Goal: Task Accomplishment & Management: Manage account settings

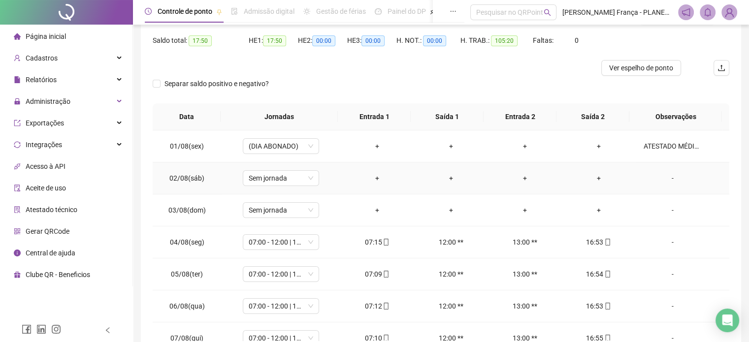
scroll to position [50, 0]
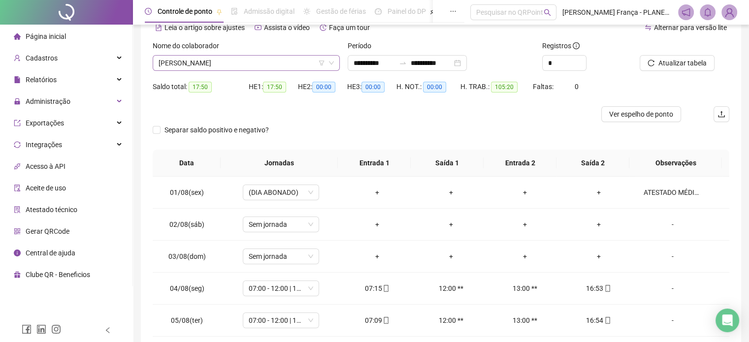
click at [202, 61] on span "[PERSON_NAME]" at bounding box center [246, 63] width 175 height 15
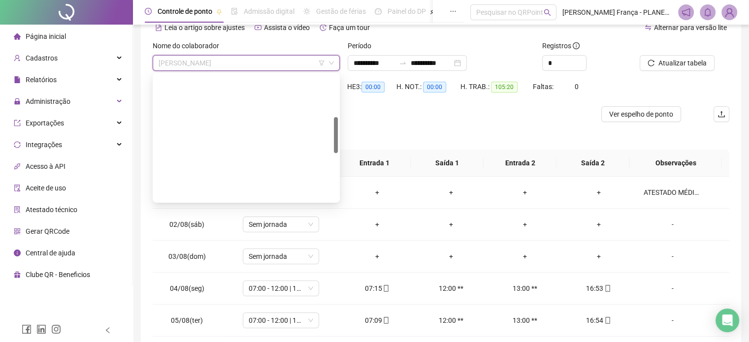
click at [492, 133] on div "Separar saldo positivo e negativo?" at bounding box center [441, 136] width 577 height 28
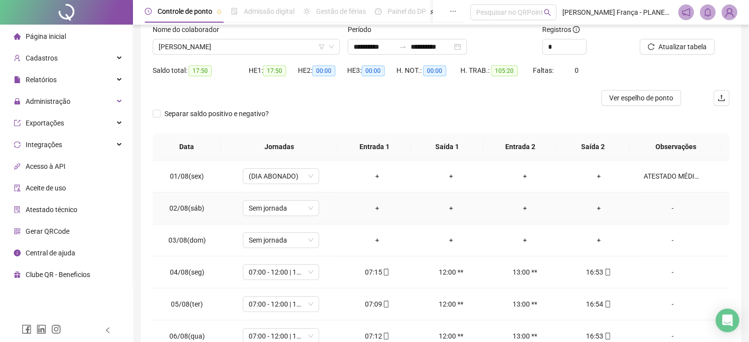
scroll to position [0, 0]
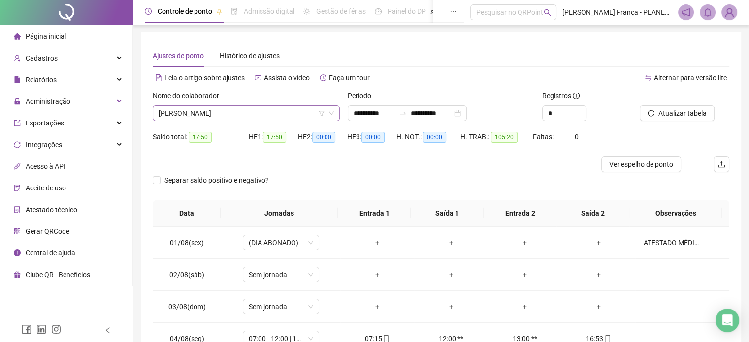
click at [227, 112] on span "[PERSON_NAME]" at bounding box center [246, 113] width 175 height 15
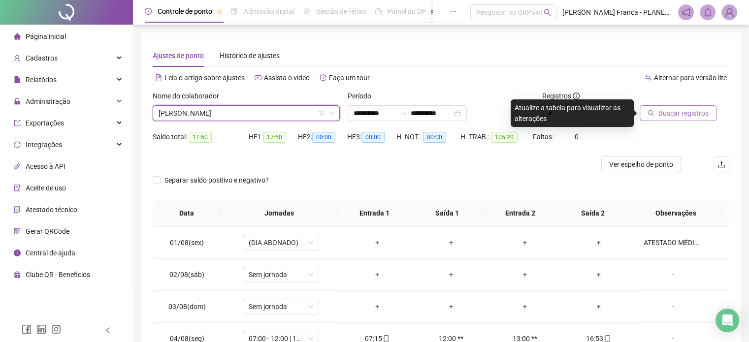
click at [691, 112] on span "Buscar registros" at bounding box center [684, 113] width 50 height 11
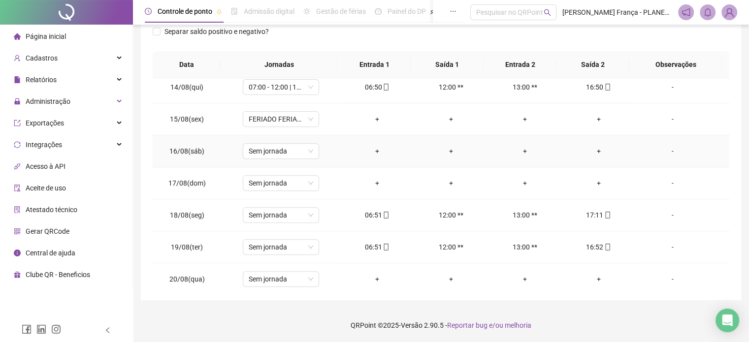
scroll to position [460, 0]
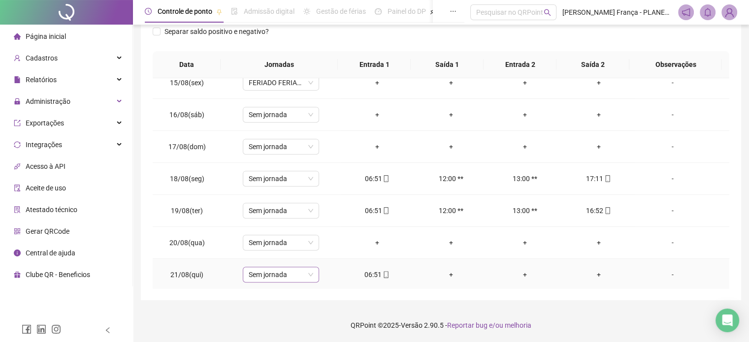
click at [283, 272] on span "Sem jornada" at bounding box center [281, 274] width 65 height 15
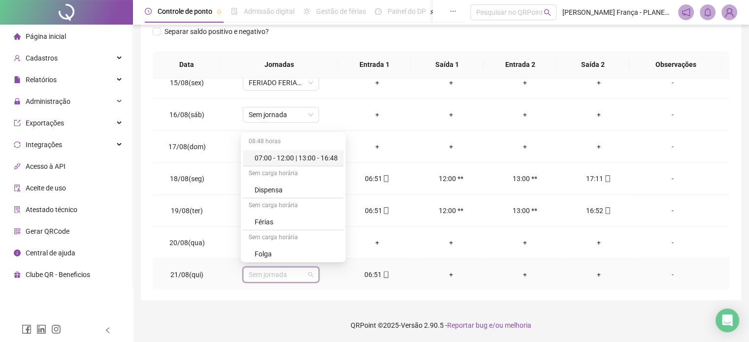
click at [299, 159] on div "07:00 - 12:00 | 13:00 - 16:48" at bounding box center [296, 158] width 83 height 11
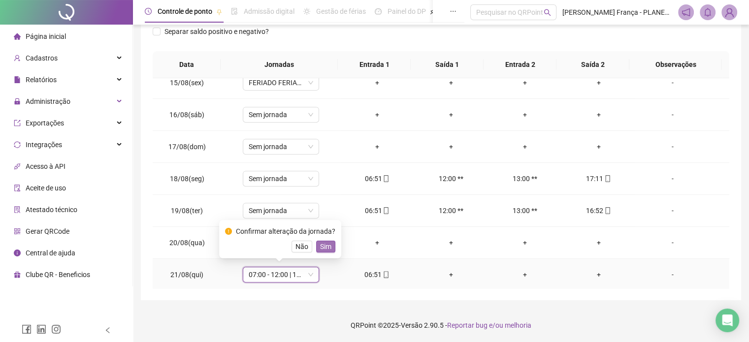
click at [326, 252] on div "Confirmar alteração da jornada? Não Sim" at bounding box center [280, 239] width 122 height 38
click at [324, 248] on span "Sim" at bounding box center [325, 246] width 11 height 11
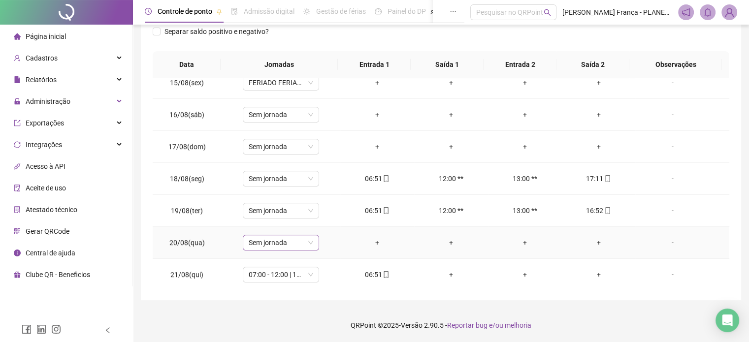
click at [298, 246] on span "Sem jornada" at bounding box center [281, 242] width 65 height 15
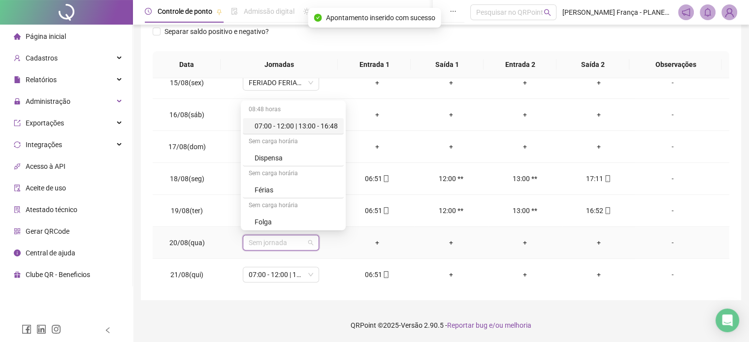
click at [318, 127] on div "07:00 - 12:00 | 13:00 - 16:48" at bounding box center [296, 126] width 83 height 11
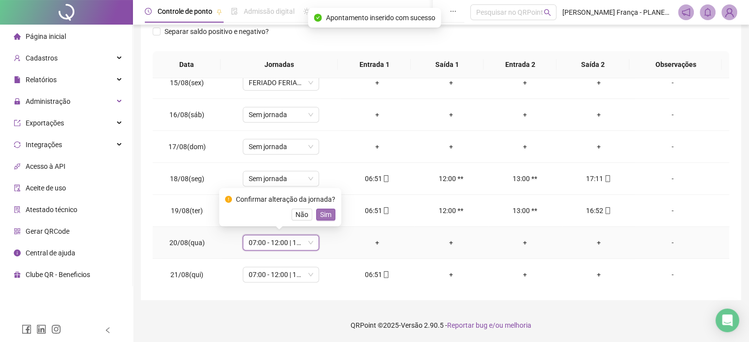
click at [323, 215] on span "Sim" at bounding box center [325, 214] width 11 height 11
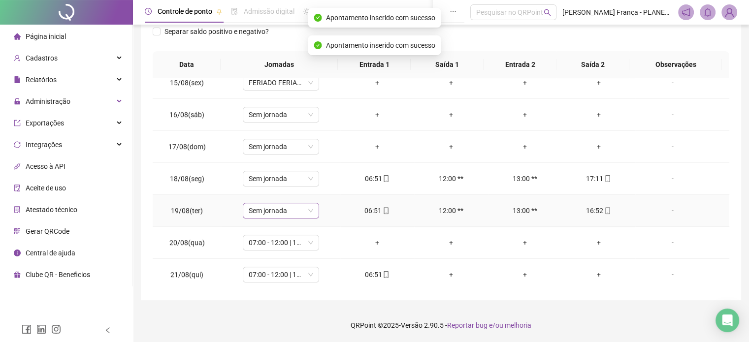
click at [306, 207] on span "Sem jornada" at bounding box center [281, 210] width 65 height 15
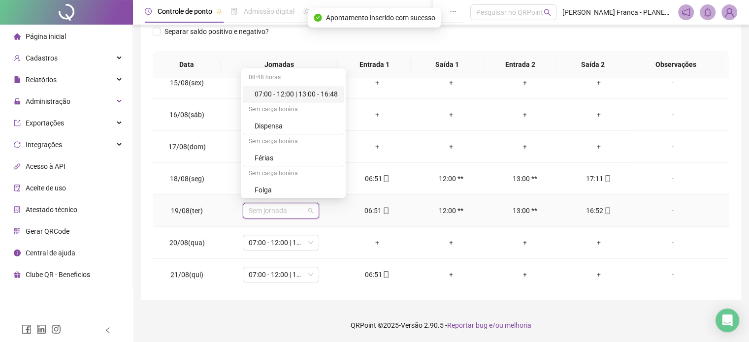
click at [307, 98] on div "07:00 - 12:00 | 13:00 - 16:48" at bounding box center [296, 94] width 83 height 11
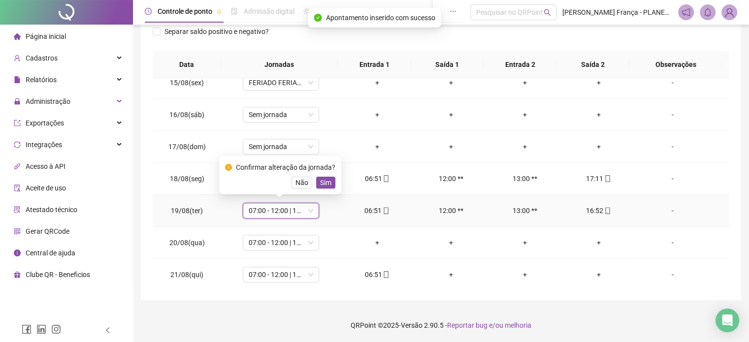
click at [320, 183] on span "Sim" at bounding box center [325, 182] width 11 height 11
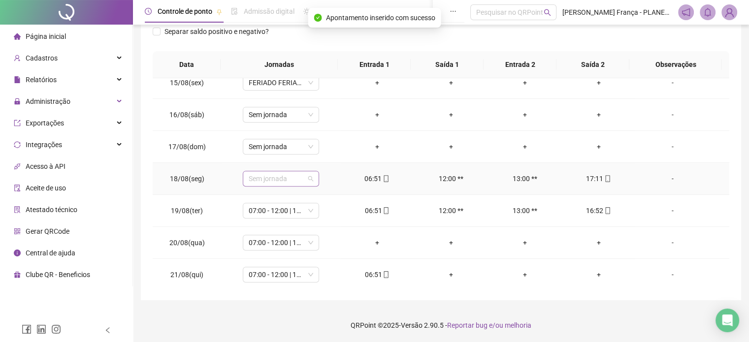
click at [303, 175] on span "Sem jornada" at bounding box center [281, 178] width 65 height 15
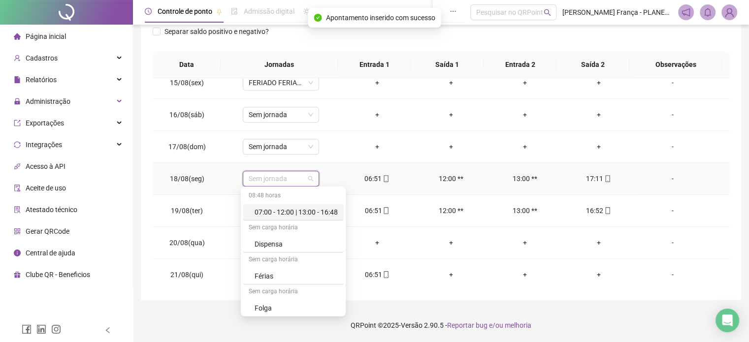
click at [292, 208] on div "07:00 - 12:00 | 13:00 - 16:48" at bounding box center [296, 212] width 83 height 11
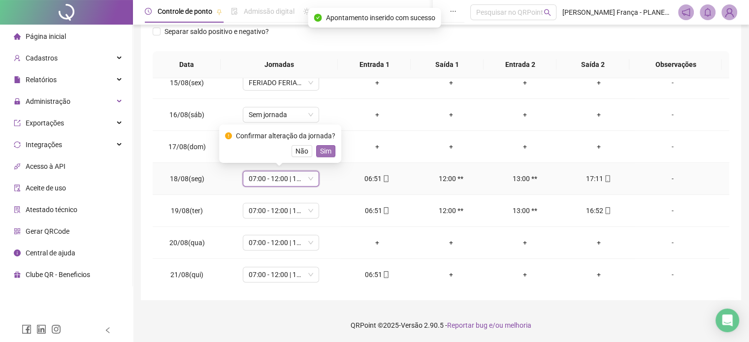
click at [324, 153] on span "Sim" at bounding box center [325, 151] width 11 height 11
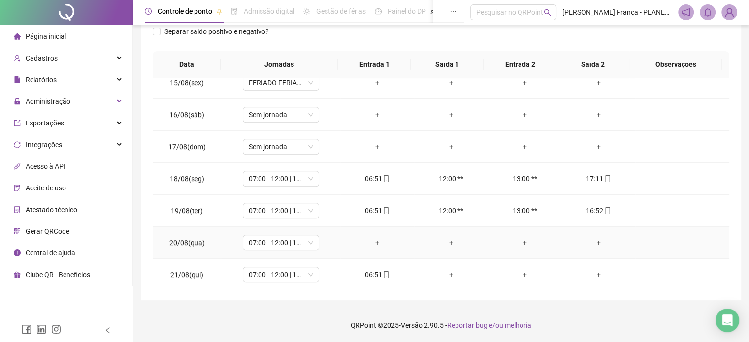
drag, startPoint x: 663, startPoint y: 240, endPoint x: 583, endPoint y: 242, distance: 79.8
click at [663, 240] on div "-" at bounding box center [672, 242] width 58 height 11
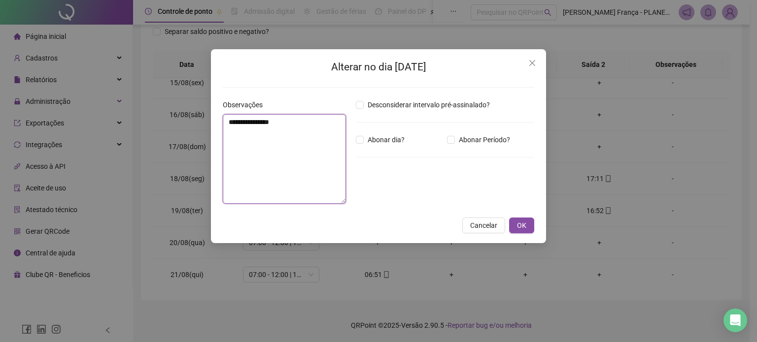
click at [282, 135] on textarea "**********" at bounding box center [284, 159] width 123 height 90
paste textarea "**********"
type textarea "**********"
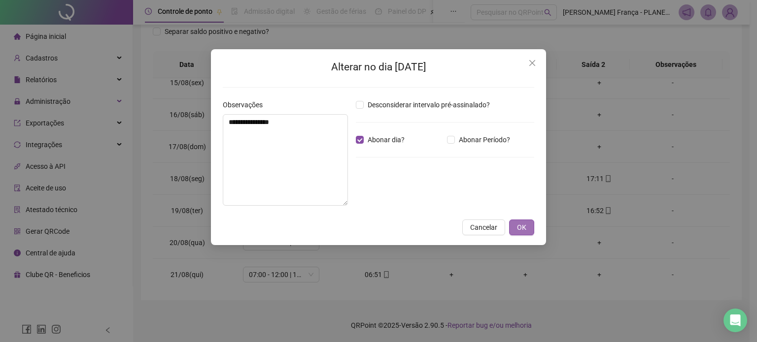
click at [529, 230] on button "OK" at bounding box center [521, 228] width 25 height 16
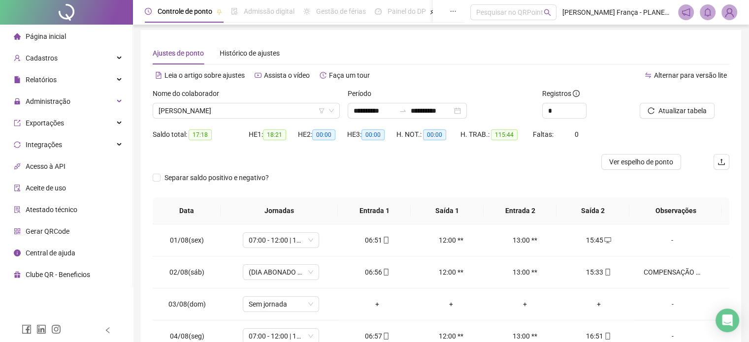
scroll to position [0, 0]
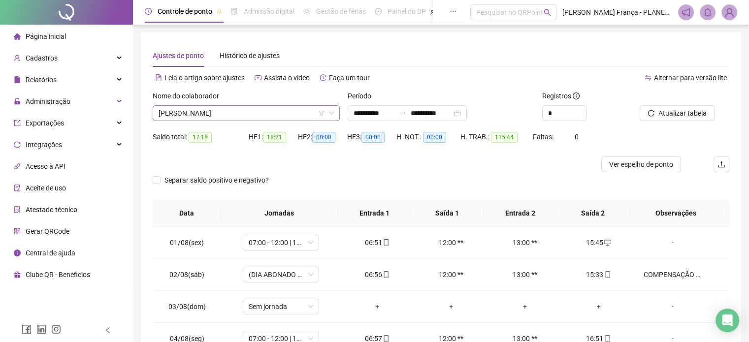
click at [193, 114] on span "[PERSON_NAME]" at bounding box center [246, 113] width 175 height 15
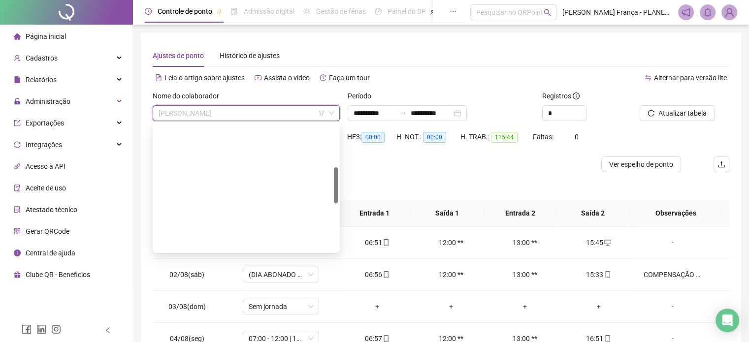
drag, startPoint x: 203, startPoint y: 240, endPoint x: 222, endPoint y: 234, distance: 20.0
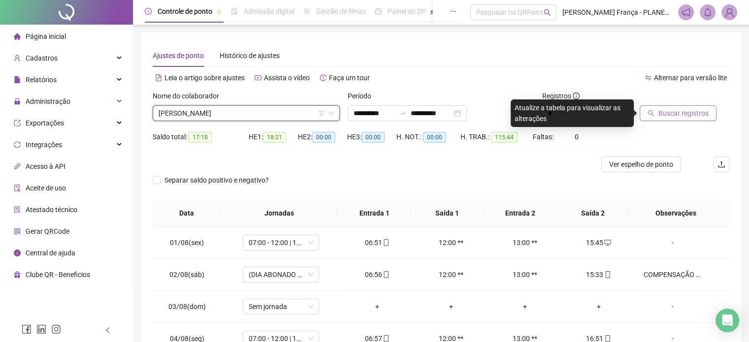
click at [672, 106] on button "Buscar registros" at bounding box center [678, 113] width 77 height 16
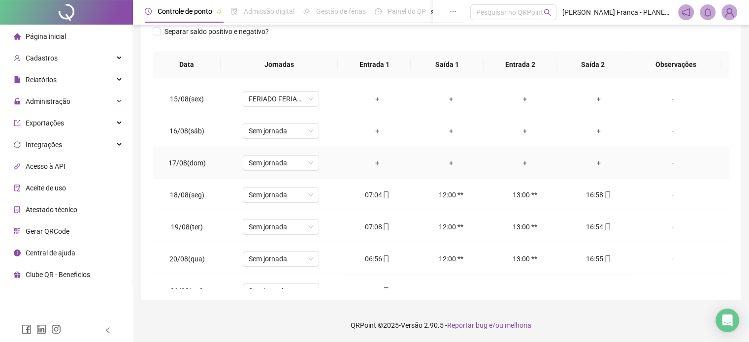
scroll to position [460, 0]
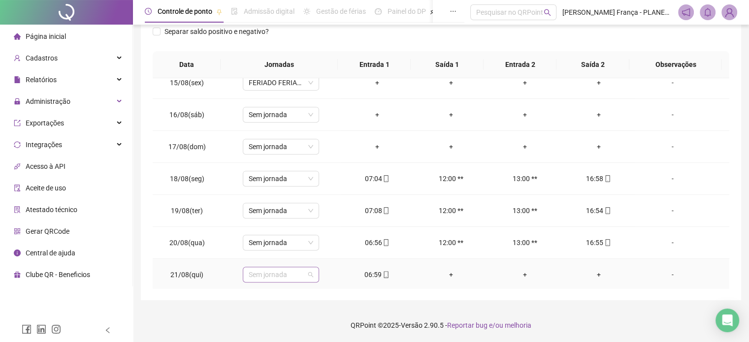
click at [280, 272] on span "Sem jornada" at bounding box center [281, 274] width 65 height 15
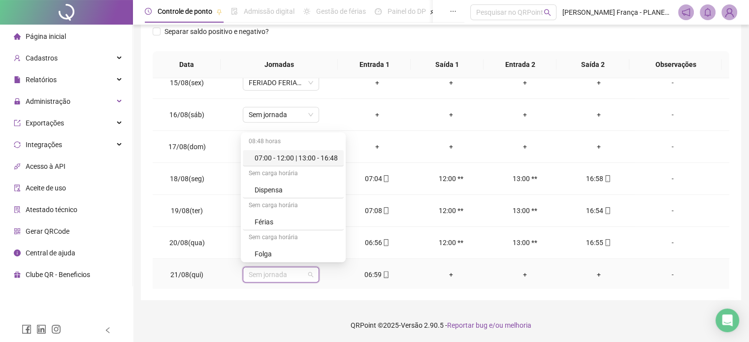
click at [310, 158] on div "07:00 - 12:00 | 13:00 - 16:48" at bounding box center [296, 158] width 83 height 11
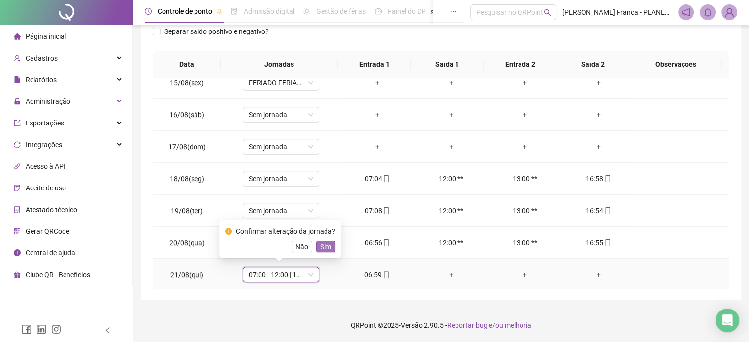
click at [327, 252] on span "Sim" at bounding box center [325, 246] width 11 height 11
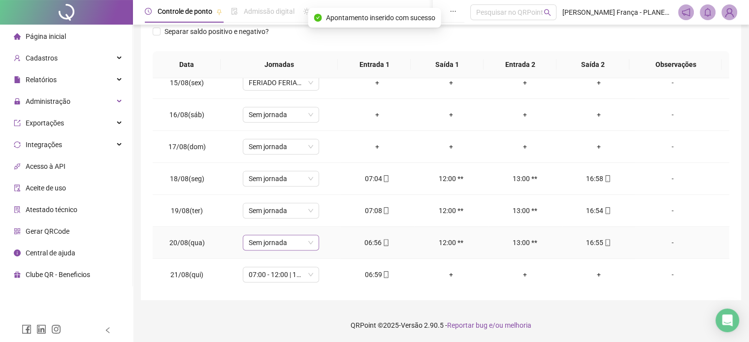
click at [291, 241] on span "Sem jornada" at bounding box center [281, 242] width 65 height 15
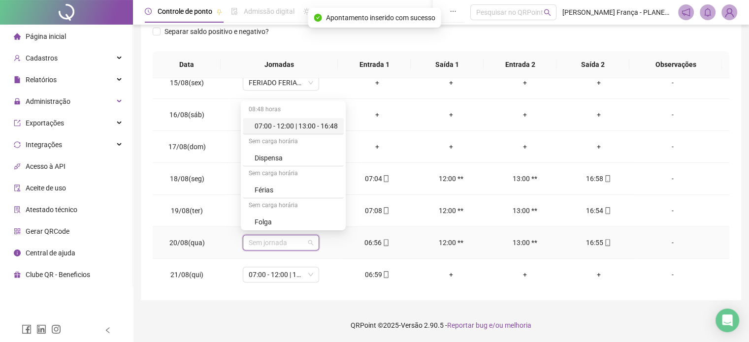
click at [324, 130] on div "07:00 - 12:00 | 13:00 - 16:48" at bounding box center [296, 126] width 83 height 11
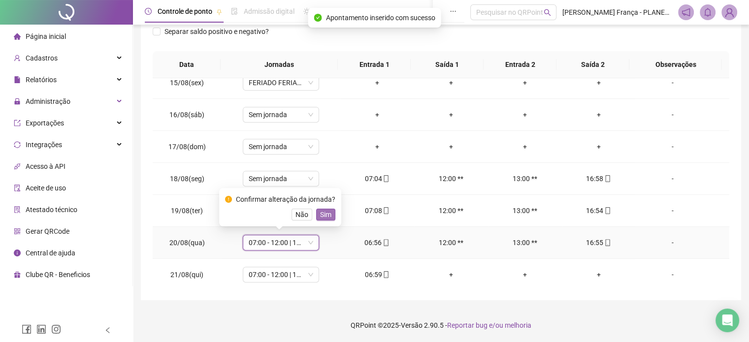
click at [329, 214] on span "Sim" at bounding box center [325, 214] width 11 height 11
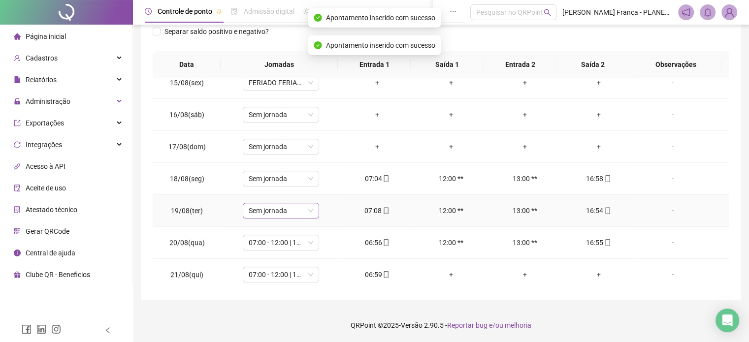
click at [304, 208] on span "Sem jornada" at bounding box center [281, 210] width 65 height 15
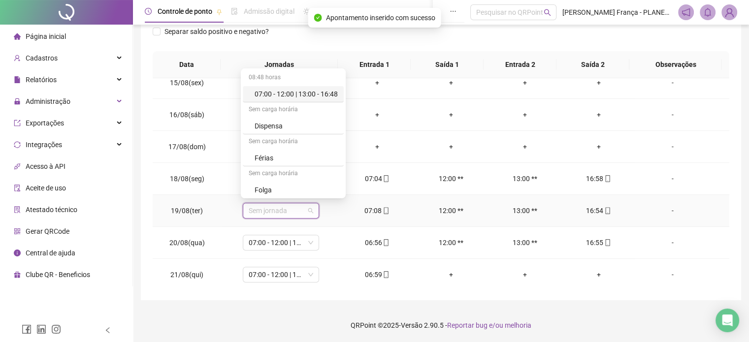
click at [311, 90] on div "07:00 - 12:00 | 13:00 - 16:48" at bounding box center [296, 94] width 83 height 11
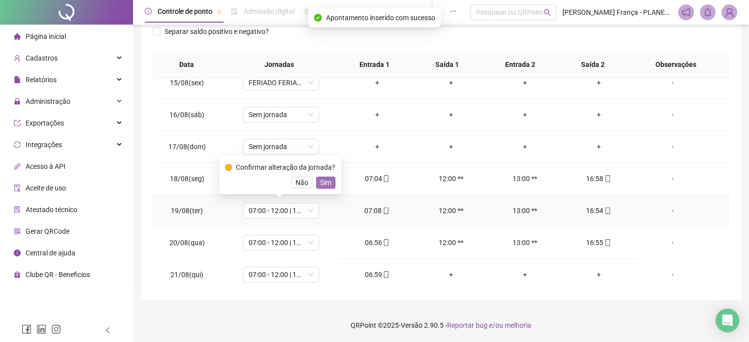
click at [324, 185] on span "Sim" at bounding box center [325, 182] width 11 height 11
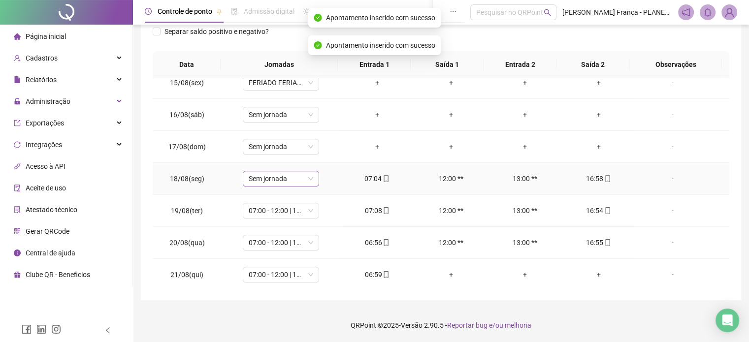
click at [287, 177] on span "Sem jornada" at bounding box center [281, 178] width 65 height 15
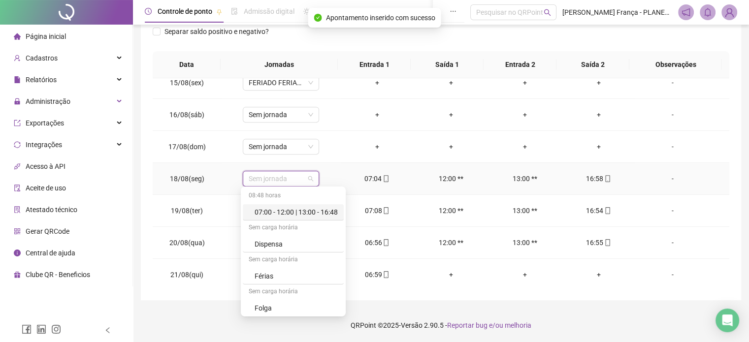
click at [296, 209] on div "07:00 - 12:00 | 13:00 - 16:48" at bounding box center [296, 212] width 83 height 11
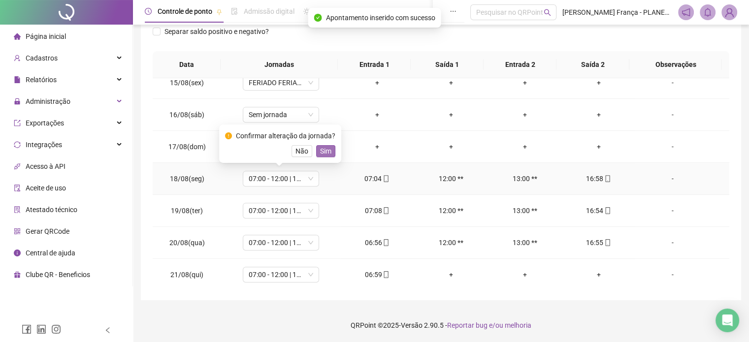
click at [325, 146] on span "Sim" at bounding box center [325, 151] width 11 height 11
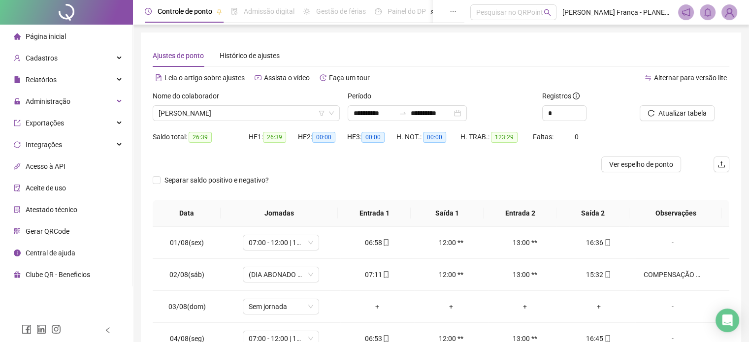
scroll to position [0, 0]
drag, startPoint x: 227, startPoint y: 115, endPoint x: 215, endPoint y: 120, distance: 12.6
click at [227, 115] on span "[PERSON_NAME]" at bounding box center [246, 113] width 175 height 15
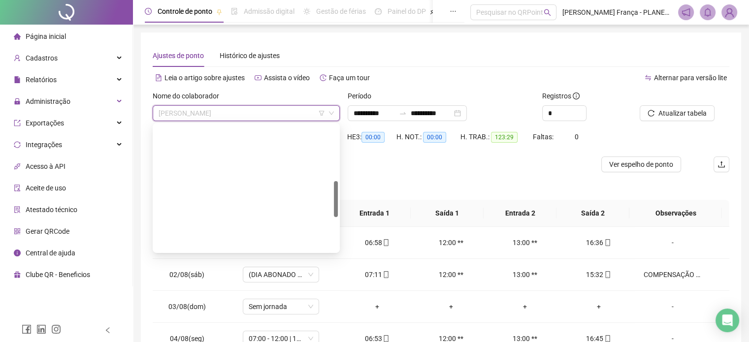
scroll to position [197, 0]
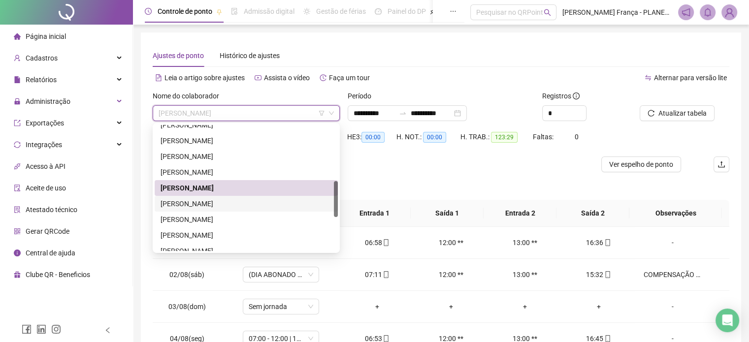
click at [205, 203] on div "[PERSON_NAME]" at bounding box center [246, 204] width 171 height 11
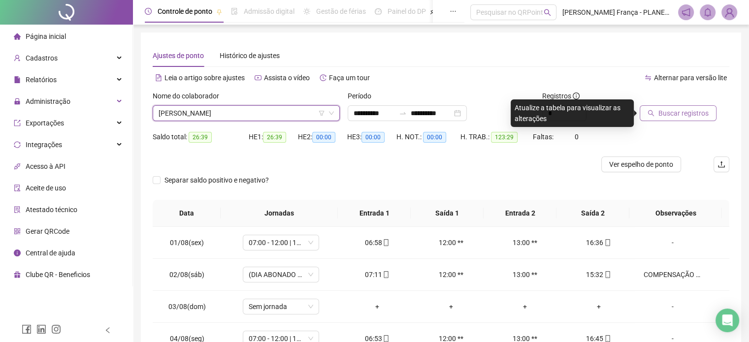
click at [670, 113] on span "Buscar registros" at bounding box center [684, 113] width 50 height 11
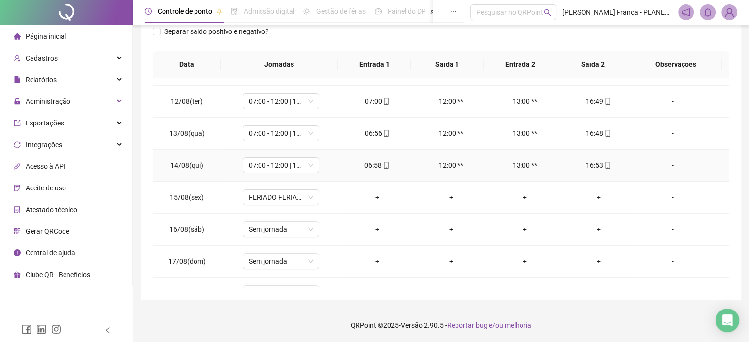
scroll to position [460, 0]
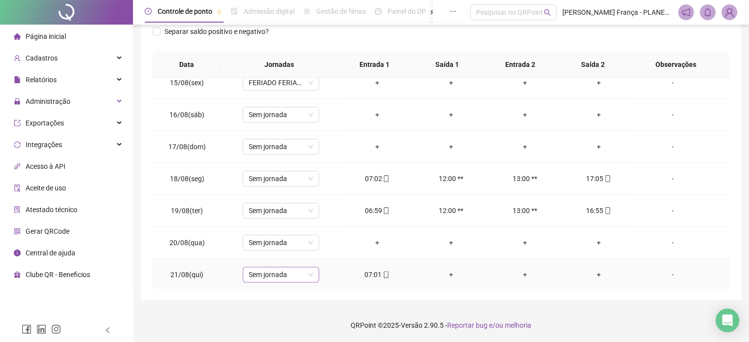
drag, startPoint x: 264, startPoint y: 281, endPoint x: 270, endPoint y: 270, distance: 12.2
click at [264, 281] on td "Sem jornada" at bounding box center [281, 275] width 119 height 32
click at [270, 270] on span "Sem jornada" at bounding box center [281, 274] width 65 height 15
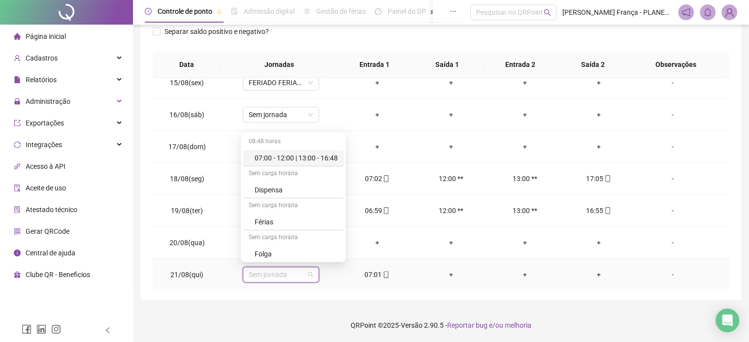
click at [319, 151] on div "07:00 - 12:00 | 13:00 - 16:48" at bounding box center [293, 158] width 101 height 16
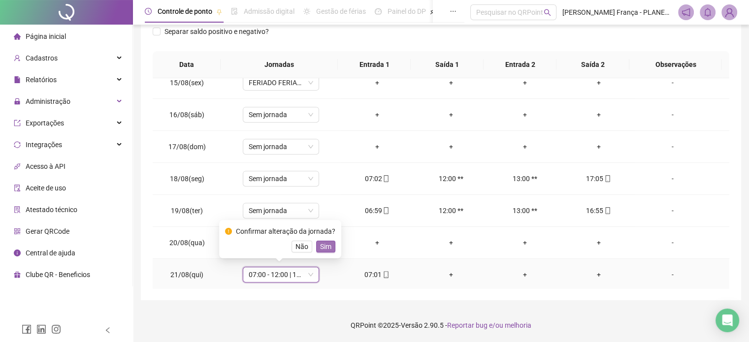
click at [323, 247] on span "Sim" at bounding box center [325, 246] width 11 height 11
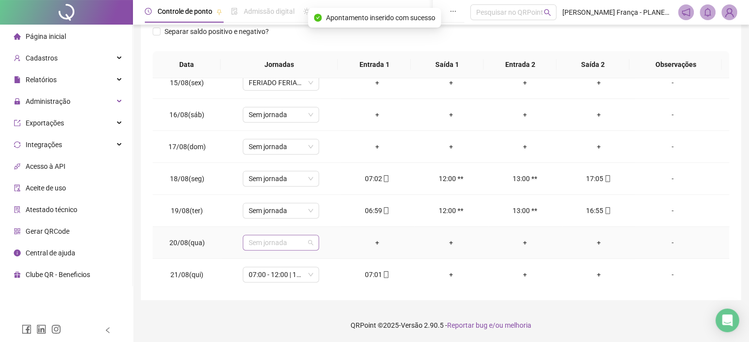
click at [307, 240] on span "Sem jornada" at bounding box center [281, 242] width 65 height 15
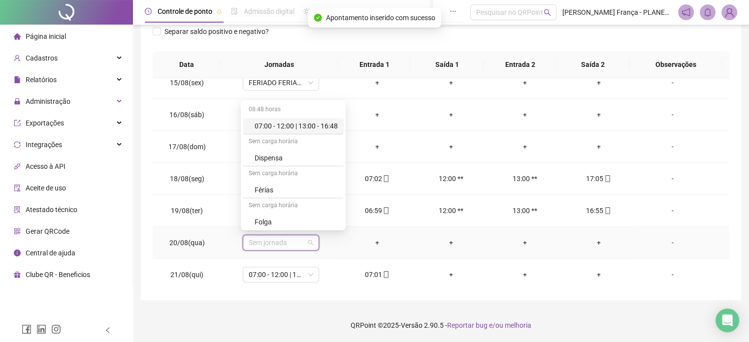
click at [329, 121] on div "07:00 - 12:00 | 13:00 - 16:48" at bounding box center [296, 126] width 83 height 11
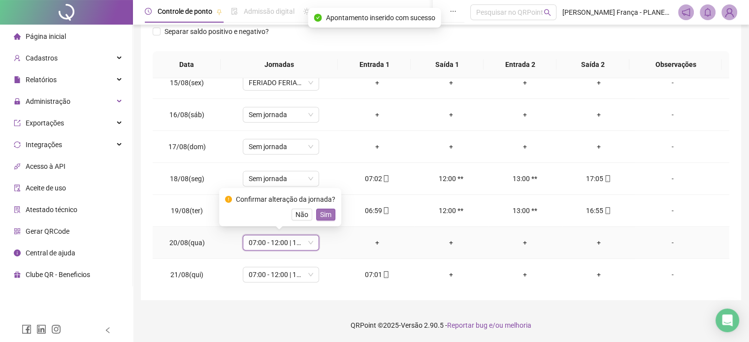
click at [325, 213] on span "Sim" at bounding box center [325, 214] width 11 height 11
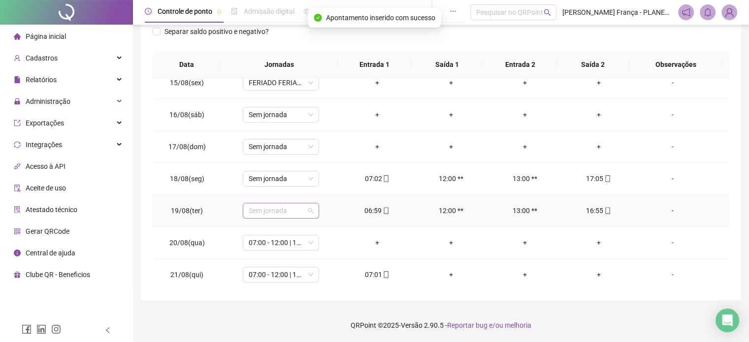
click at [304, 206] on span "Sem jornada" at bounding box center [281, 210] width 65 height 15
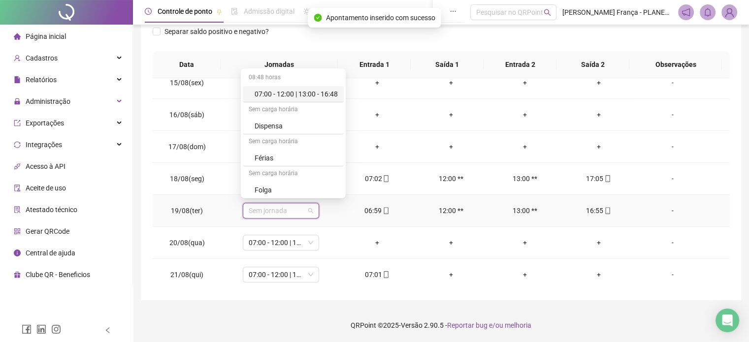
click at [327, 90] on div "07:00 - 12:00 | 13:00 - 16:48" at bounding box center [296, 94] width 83 height 11
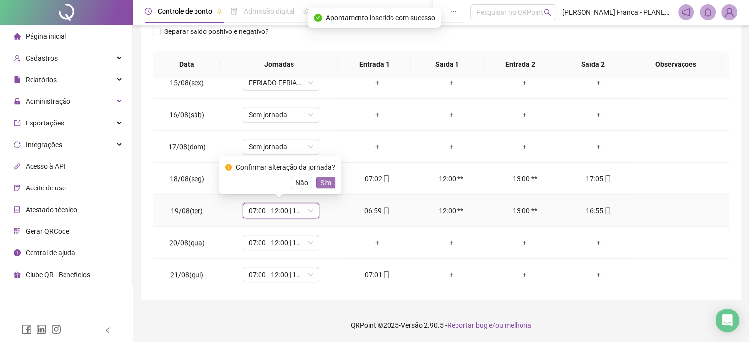
click at [327, 178] on span "Sim" at bounding box center [325, 182] width 11 height 11
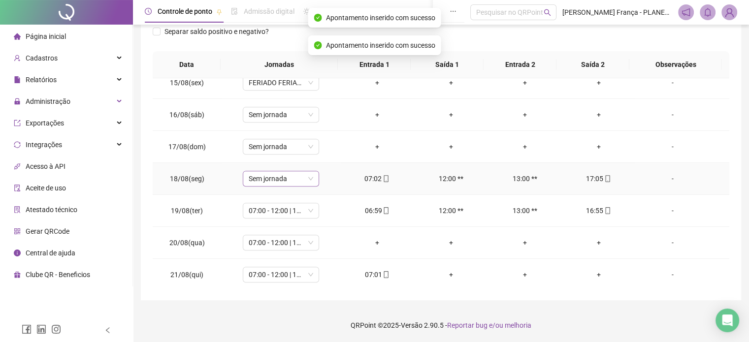
click at [294, 176] on span "Sem jornada" at bounding box center [281, 178] width 65 height 15
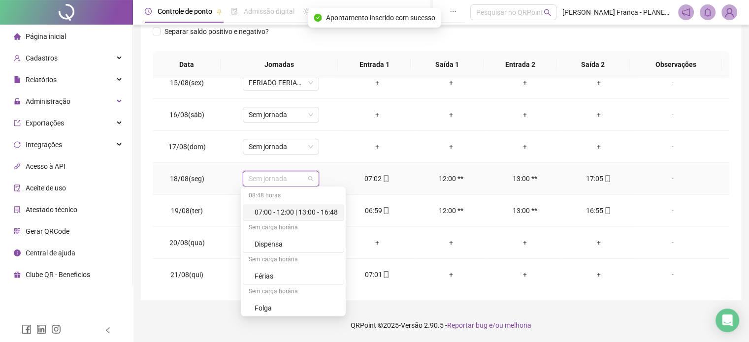
click at [309, 214] on div "07:00 - 12:00 | 13:00 - 16:48" at bounding box center [296, 212] width 83 height 11
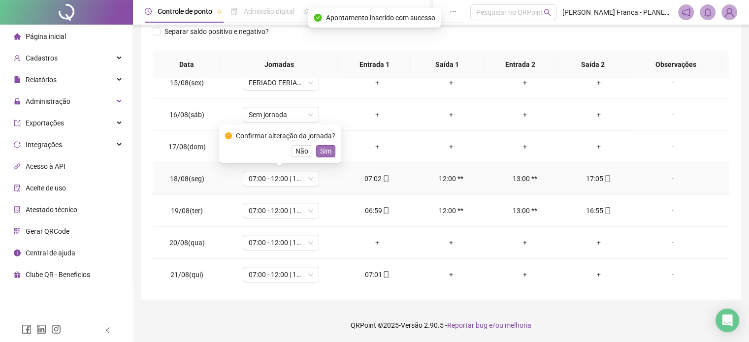
click at [320, 156] on span "Sim" at bounding box center [325, 151] width 11 height 11
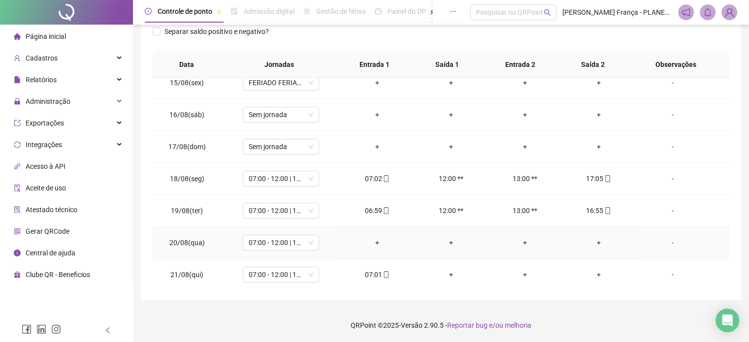
click at [376, 242] on div "+" at bounding box center [377, 242] width 58 height 11
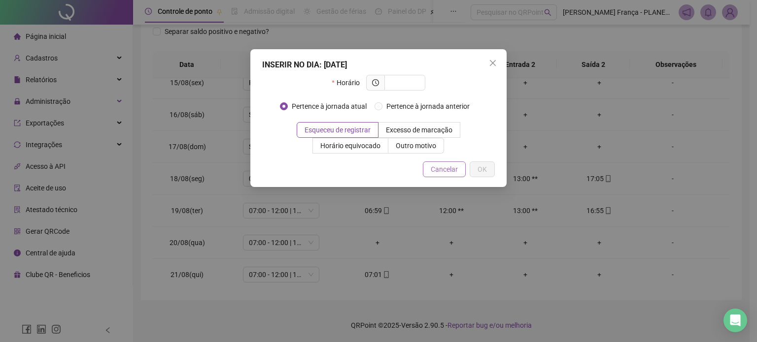
click at [458, 171] on button "Cancelar" at bounding box center [444, 170] width 43 height 16
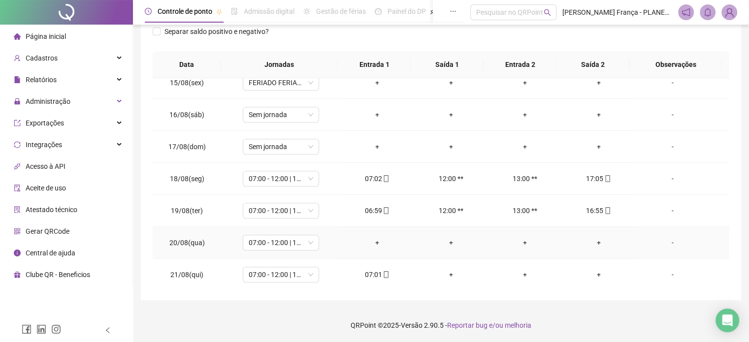
click at [666, 240] on div "-" at bounding box center [672, 242] width 58 height 11
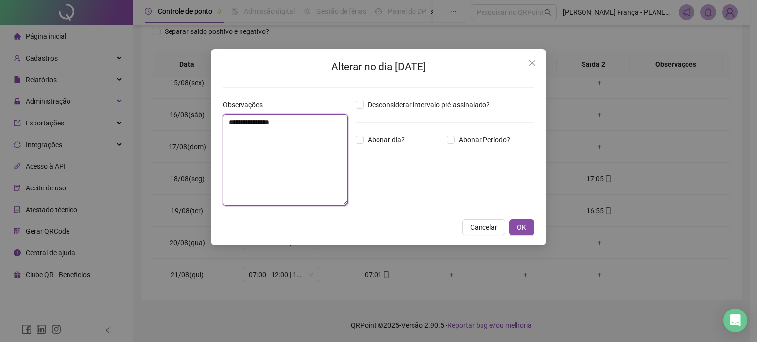
click at [326, 149] on textarea "**********" at bounding box center [285, 160] width 125 height 92
paste textarea "**********"
type textarea "**********"
click at [365, 138] on span "Abonar dia?" at bounding box center [386, 139] width 45 height 11
click at [518, 230] on span "OK" at bounding box center [521, 227] width 9 height 11
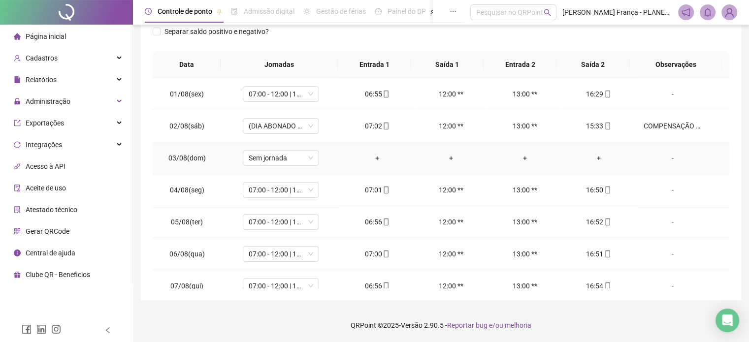
scroll to position [0, 0]
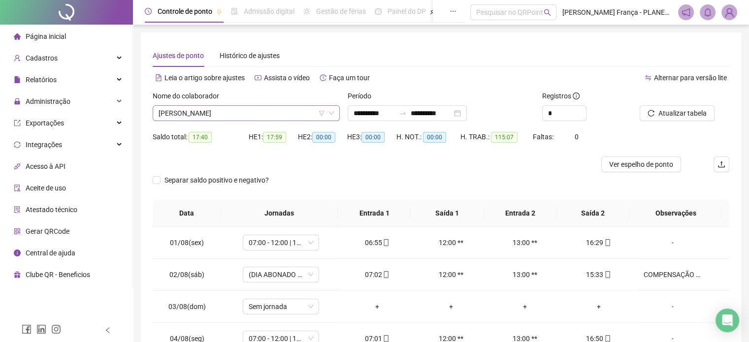
click at [233, 116] on span "[PERSON_NAME]" at bounding box center [246, 113] width 175 height 15
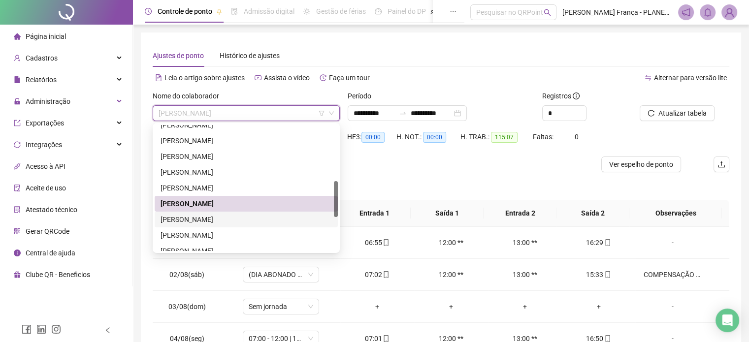
click at [202, 218] on div "[PERSON_NAME]" at bounding box center [246, 219] width 171 height 11
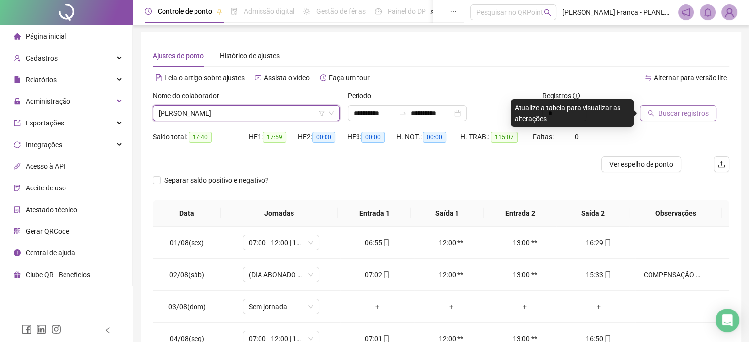
click at [691, 113] on span "Buscar registros" at bounding box center [684, 113] width 50 height 11
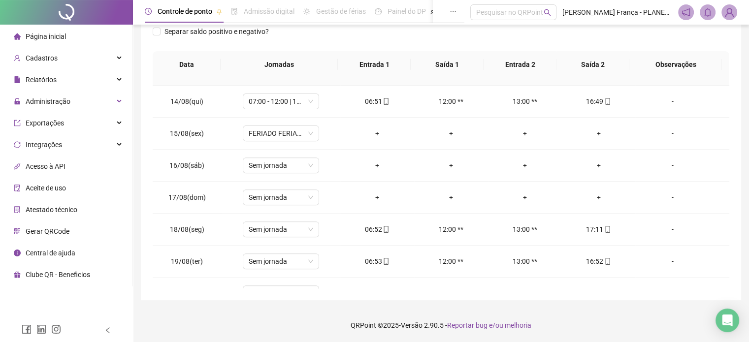
scroll to position [460, 0]
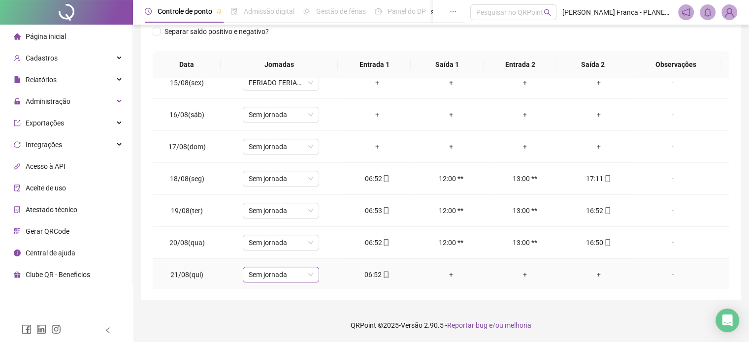
click at [269, 269] on span "Sem jornada" at bounding box center [281, 274] width 65 height 15
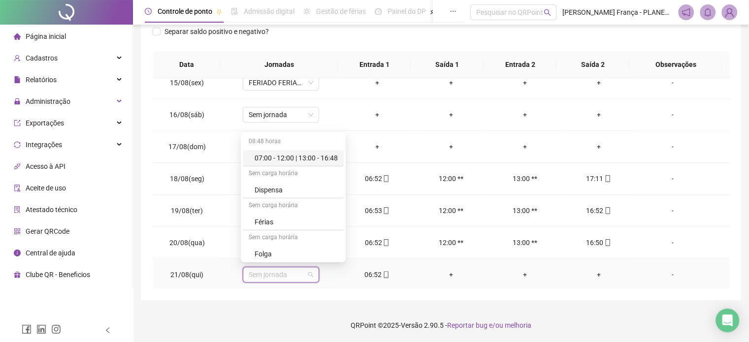
click at [311, 156] on div "07:00 - 12:00 | 13:00 - 16:48" at bounding box center [296, 158] width 83 height 11
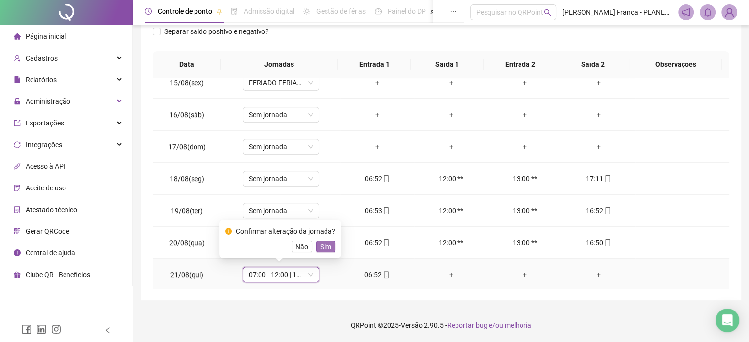
click at [324, 249] on span "Sim" at bounding box center [325, 246] width 11 height 11
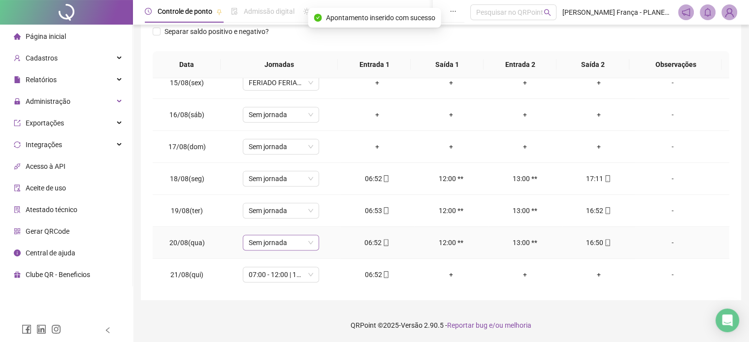
click at [309, 246] on span "Sem jornada" at bounding box center [281, 242] width 65 height 15
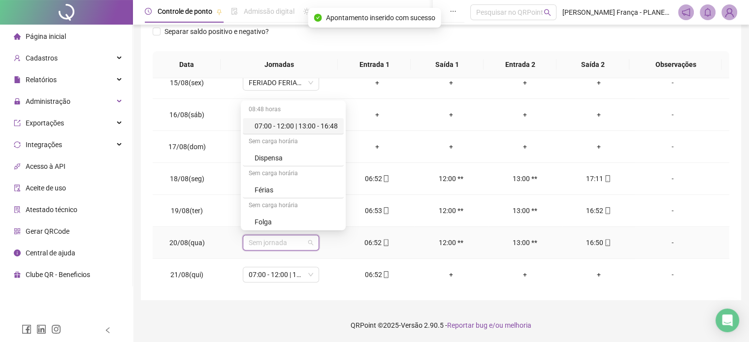
click at [323, 125] on div "07:00 - 12:00 | 13:00 - 16:48" at bounding box center [296, 126] width 83 height 11
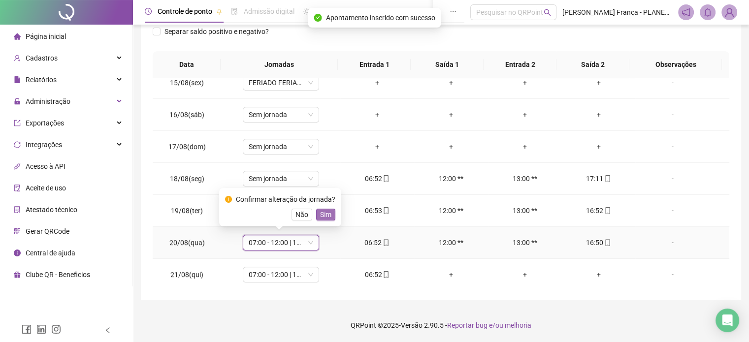
click at [322, 214] on span "Sim" at bounding box center [325, 214] width 11 height 11
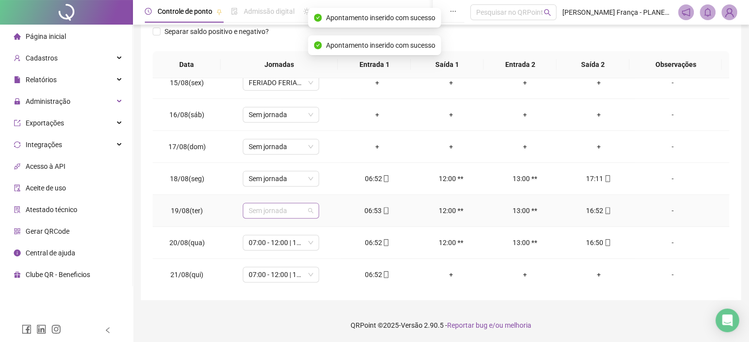
click at [308, 209] on span "Sem jornada" at bounding box center [281, 210] width 65 height 15
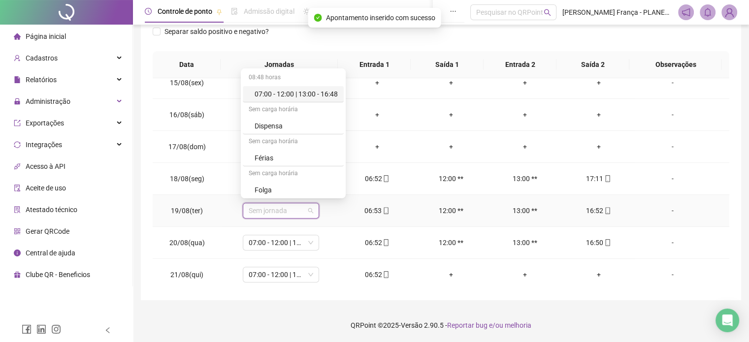
click at [330, 90] on div "07:00 - 12:00 | 13:00 - 16:48" at bounding box center [296, 94] width 83 height 11
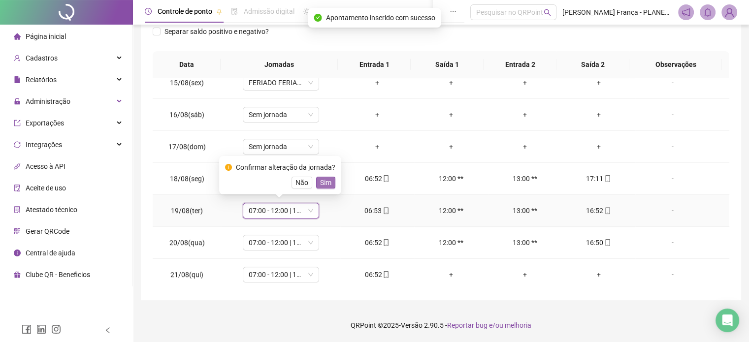
click at [327, 181] on span "Sim" at bounding box center [325, 182] width 11 height 11
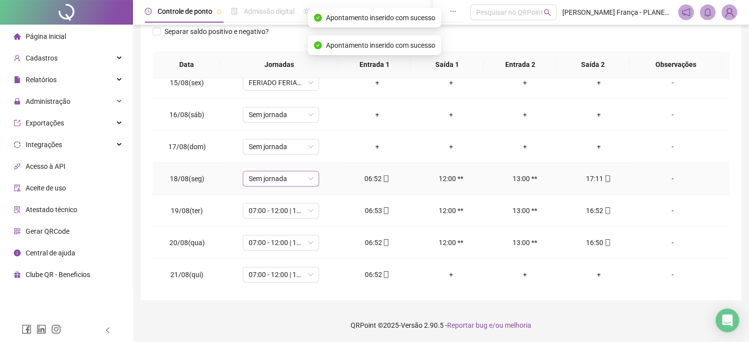
click at [301, 179] on span "Sem jornada" at bounding box center [281, 178] width 65 height 15
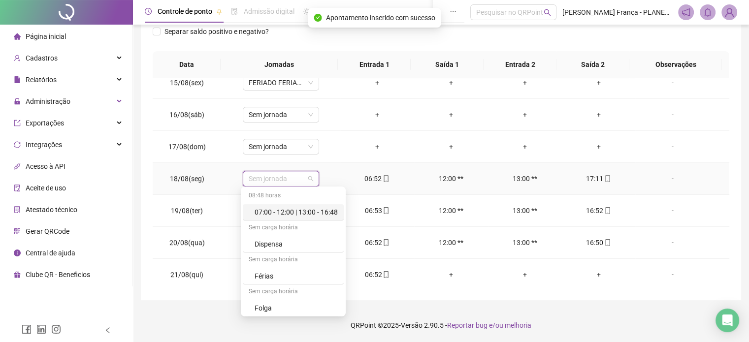
click at [323, 213] on div "07:00 - 12:00 | 13:00 - 16:48" at bounding box center [296, 212] width 83 height 11
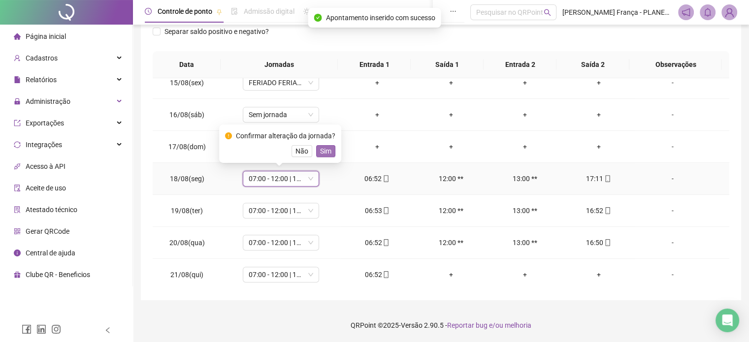
click at [327, 149] on span "Sim" at bounding box center [325, 151] width 11 height 11
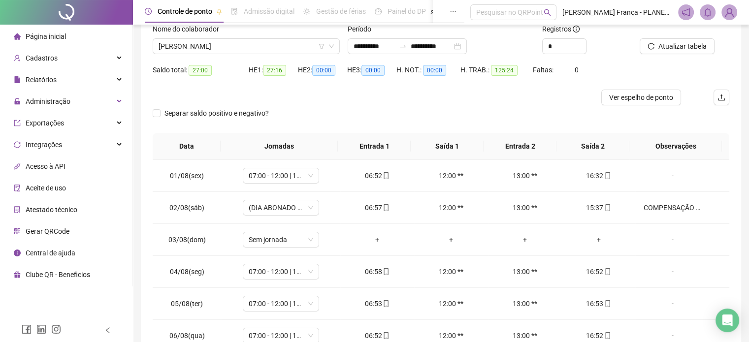
scroll to position [50, 0]
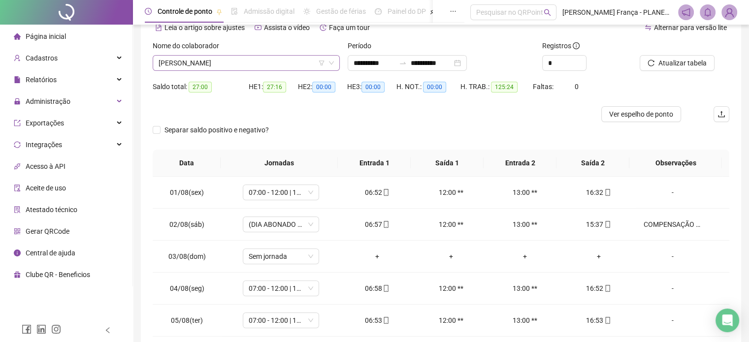
click at [201, 64] on span "[PERSON_NAME]" at bounding box center [246, 63] width 175 height 15
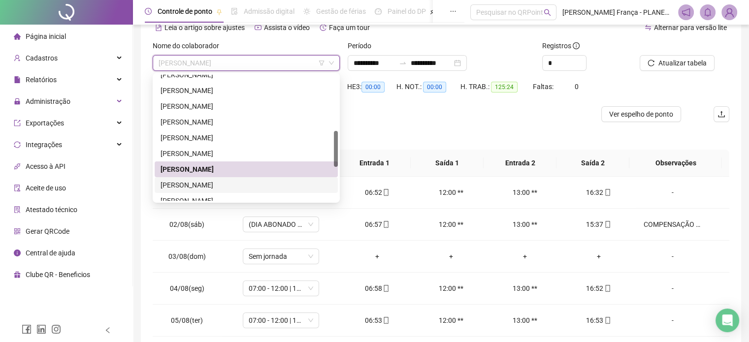
click at [193, 185] on div "[PERSON_NAME]" at bounding box center [246, 185] width 171 height 11
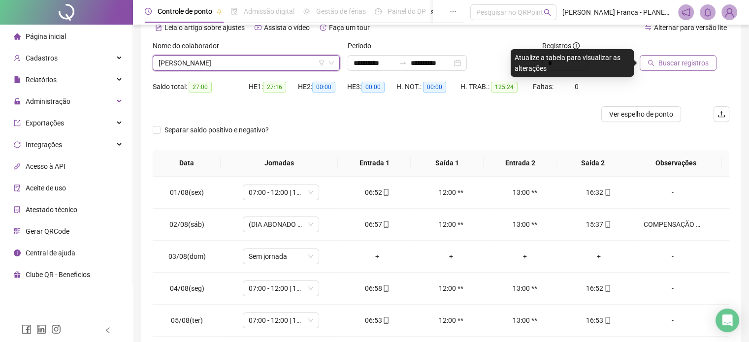
click at [693, 63] on span "Buscar registros" at bounding box center [684, 63] width 50 height 11
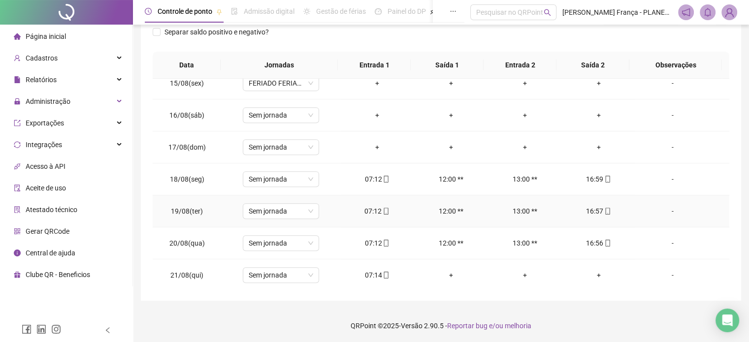
scroll to position [149, 0]
drag, startPoint x: 296, startPoint y: 279, endPoint x: 295, endPoint y: 270, distance: 8.9
click at [295, 279] on span "Sem jornada" at bounding box center [281, 274] width 65 height 15
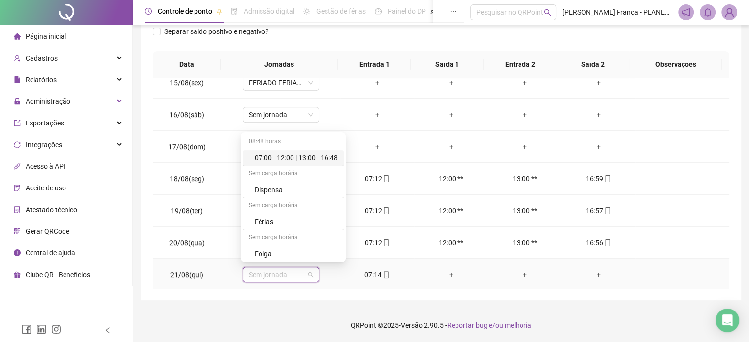
click at [313, 156] on div "07:00 - 12:00 | 13:00 - 16:48" at bounding box center [296, 158] width 83 height 11
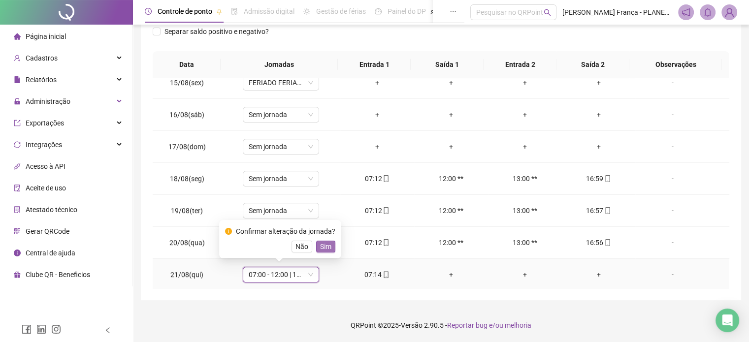
click at [321, 248] on span "Sim" at bounding box center [325, 246] width 11 height 11
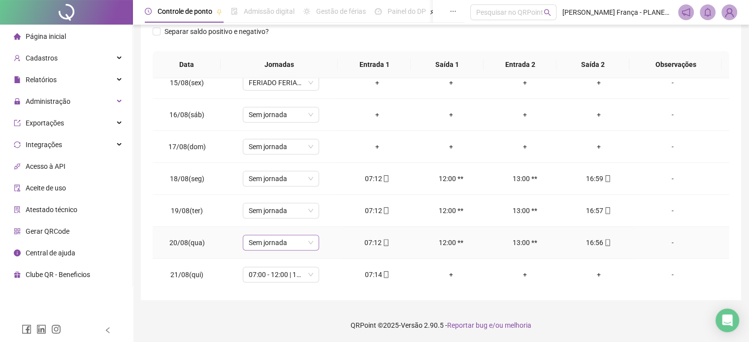
click at [295, 242] on span "Sem jornada" at bounding box center [281, 242] width 65 height 15
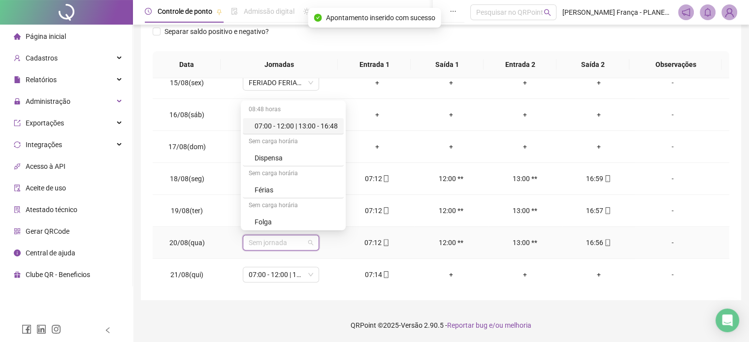
click at [317, 123] on div "07:00 - 12:00 | 13:00 - 16:48" at bounding box center [296, 126] width 83 height 11
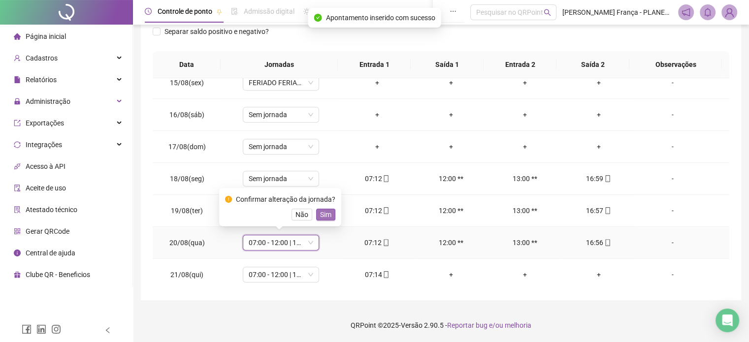
click at [324, 218] on span "Sim" at bounding box center [325, 214] width 11 height 11
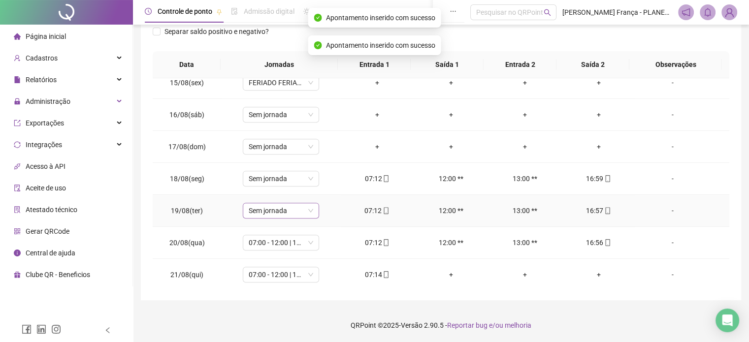
click at [296, 211] on span "Sem jornada" at bounding box center [281, 210] width 65 height 15
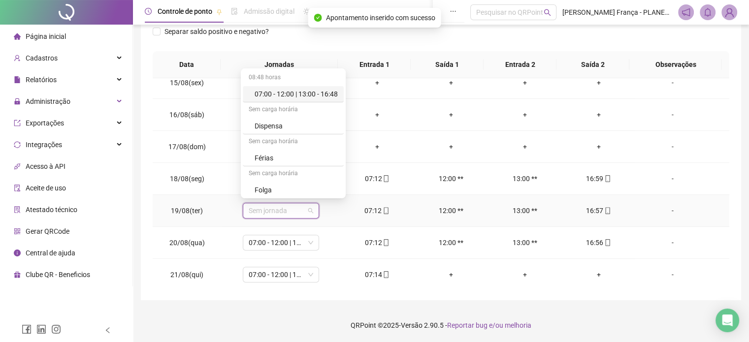
click at [321, 96] on div "07:00 - 12:00 | 13:00 - 16:48" at bounding box center [296, 94] width 83 height 11
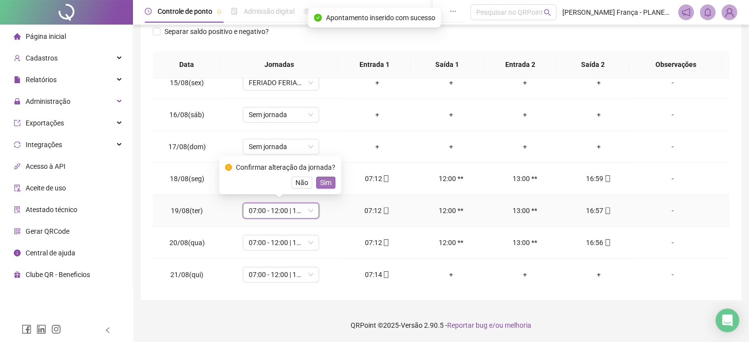
click at [323, 183] on span "Sim" at bounding box center [325, 182] width 11 height 11
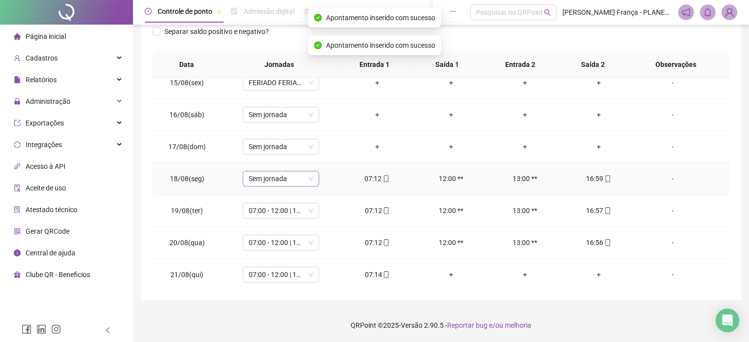
click at [311, 175] on div "Sem jornada" at bounding box center [281, 179] width 76 height 16
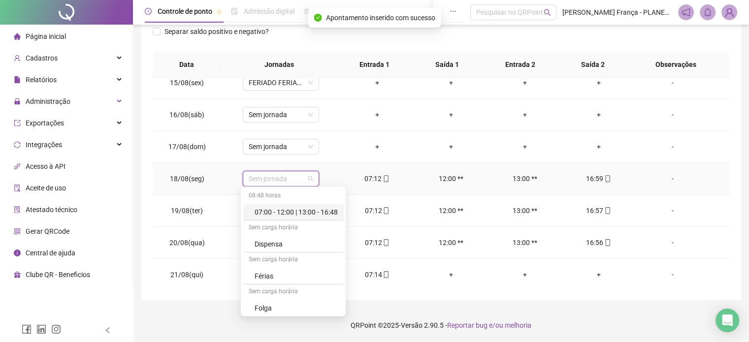
click at [313, 216] on div "07:00 - 12:00 | 13:00 - 16:48" at bounding box center [296, 212] width 83 height 11
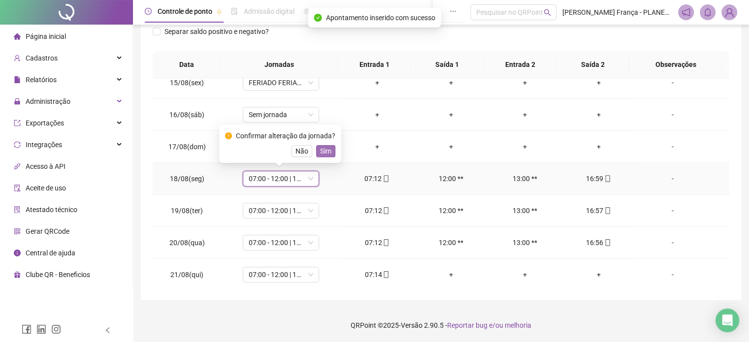
click at [322, 149] on span "Sim" at bounding box center [325, 151] width 11 height 11
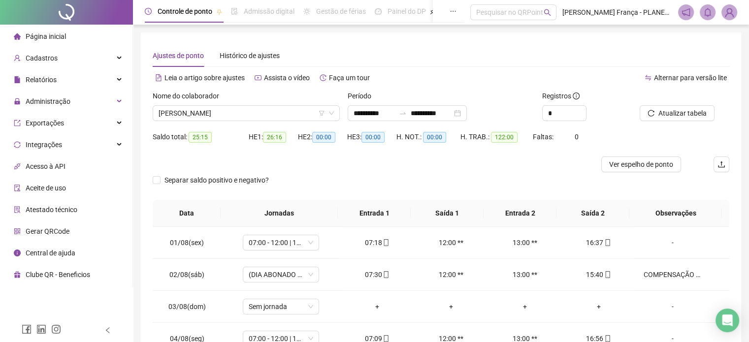
scroll to position [0, 0]
drag, startPoint x: 227, startPoint y: 116, endPoint x: 200, endPoint y: 127, distance: 28.7
click at [226, 116] on span "[PERSON_NAME]" at bounding box center [246, 113] width 175 height 15
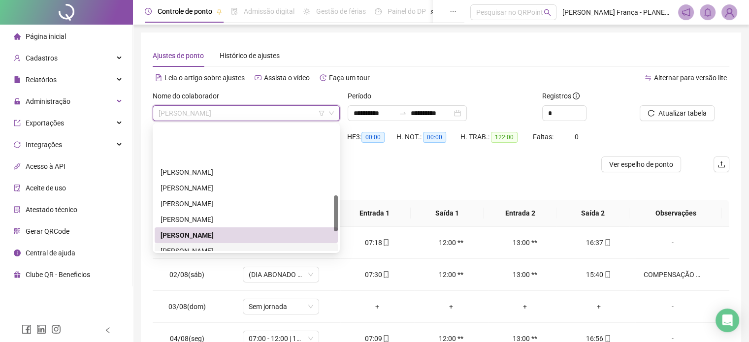
scroll to position [296, 0]
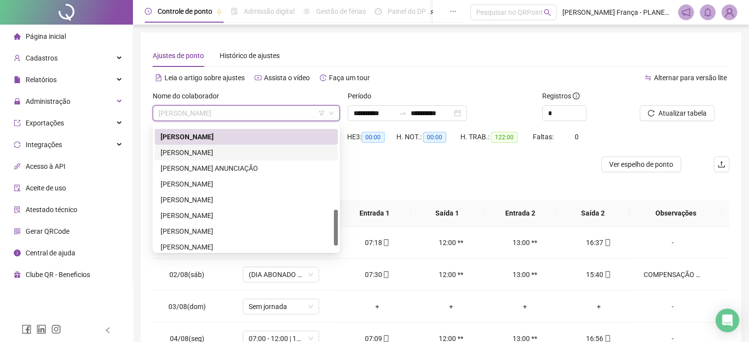
click at [197, 149] on div "[PERSON_NAME]" at bounding box center [246, 152] width 171 height 11
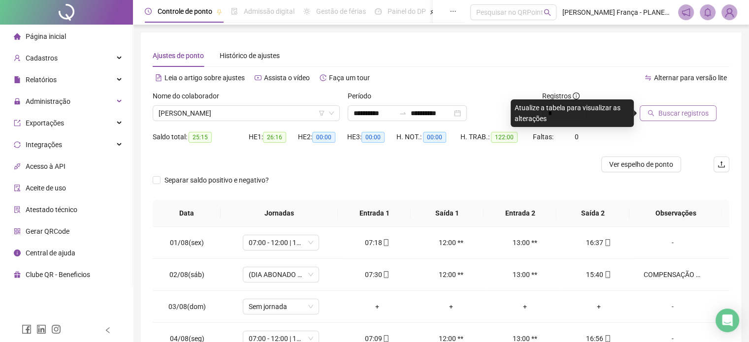
click at [688, 111] on span "Buscar registros" at bounding box center [684, 113] width 50 height 11
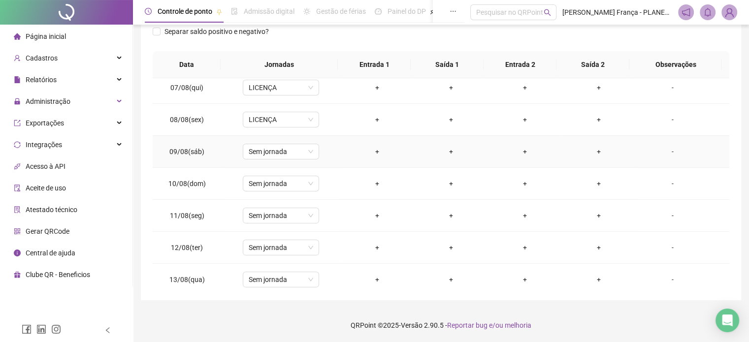
scroll to position [213, 0]
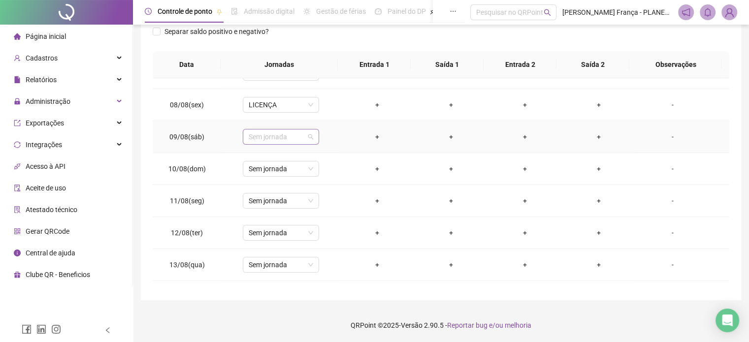
click at [273, 135] on span "Sem jornada" at bounding box center [281, 137] width 65 height 15
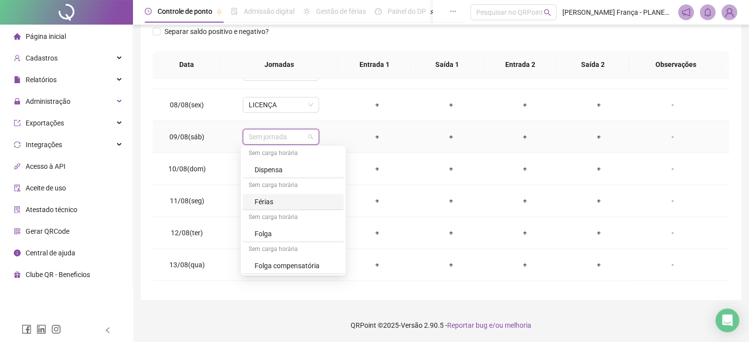
scroll to position [65, 0]
click at [270, 267] on div "Licença" at bounding box center [296, 266] width 83 height 11
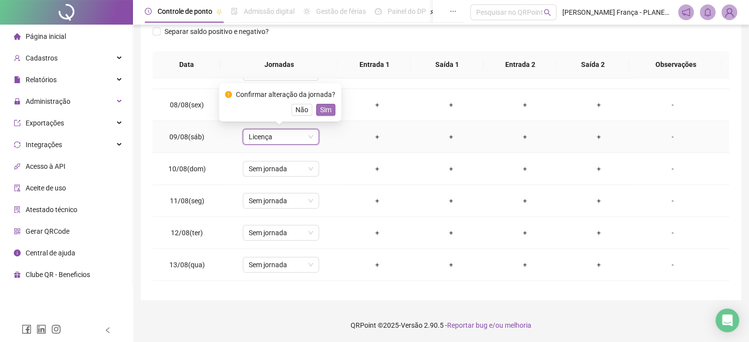
click at [316, 111] on button "Sim" at bounding box center [325, 110] width 19 height 12
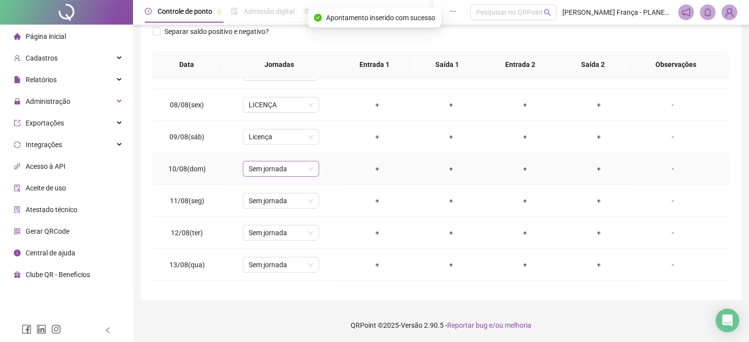
click at [291, 164] on span "Sem jornada" at bounding box center [281, 169] width 65 height 15
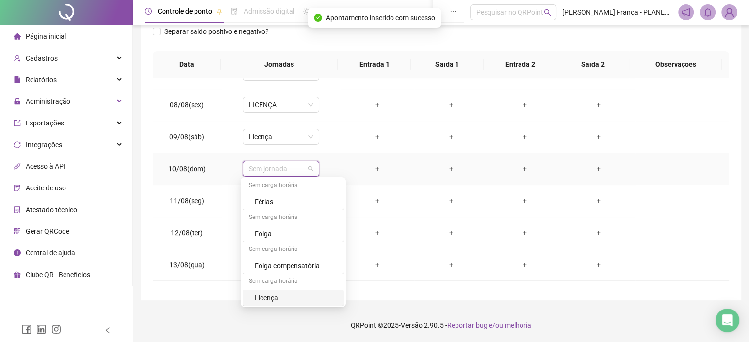
click at [271, 293] on div "Licença" at bounding box center [296, 298] width 83 height 11
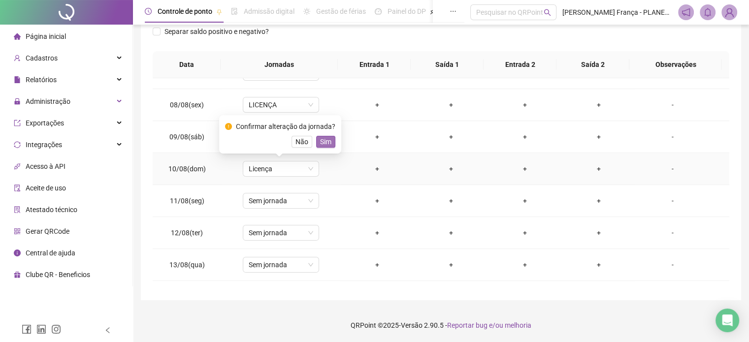
click at [320, 146] on span "Sim" at bounding box center [325, 141] width 11 height 11
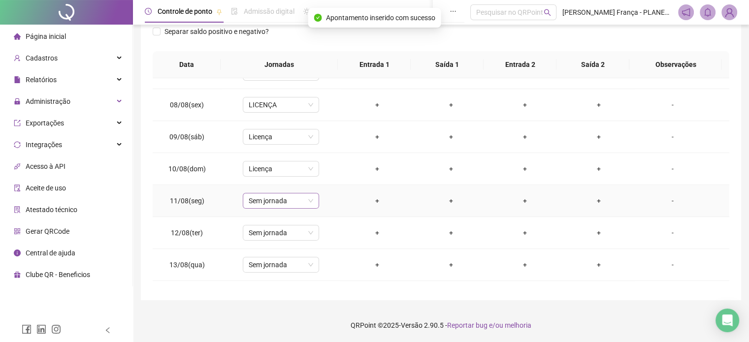
click at [288, 203] on span "Sem jornada" at bounding box center [281, 201] width 65 height 15
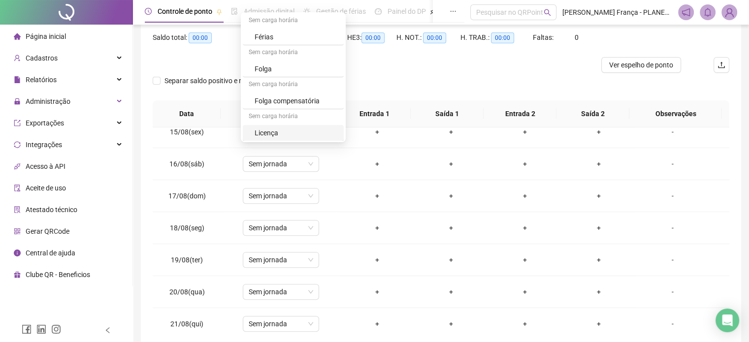
click at [269, 131] on div "Licença" at bounding box center [296, 133] width 83 height 11
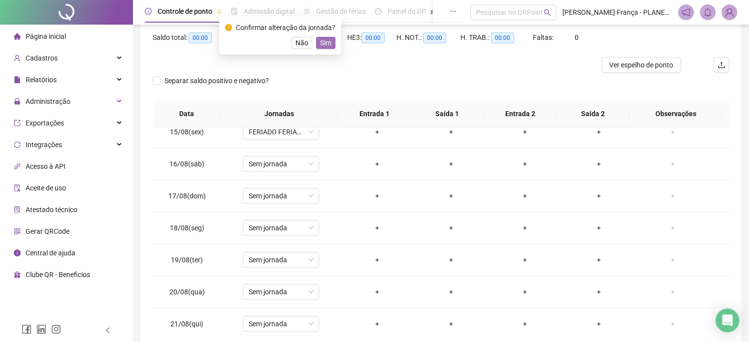
click at [325, 44] on span "Sim" at bounding box center [325, 42] width 11 height 11
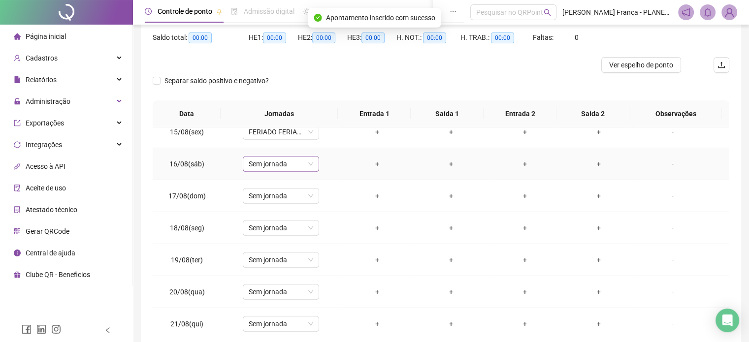
click at [286, 161] on span "Sem jornada" at bounding box center [281, 164] width 65 height 15
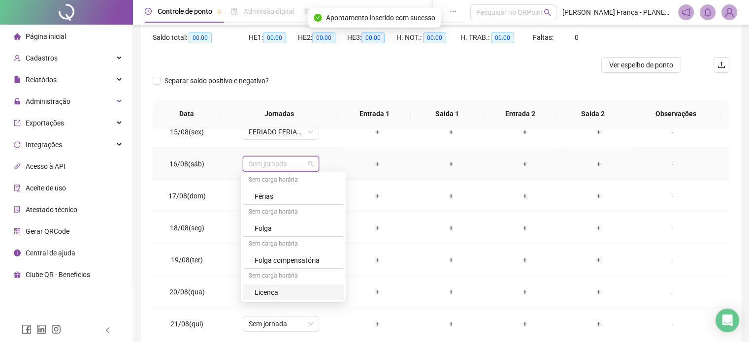
click at [271, 292] on div "Licença" at bounding box center [296, 292] width 83 height 11
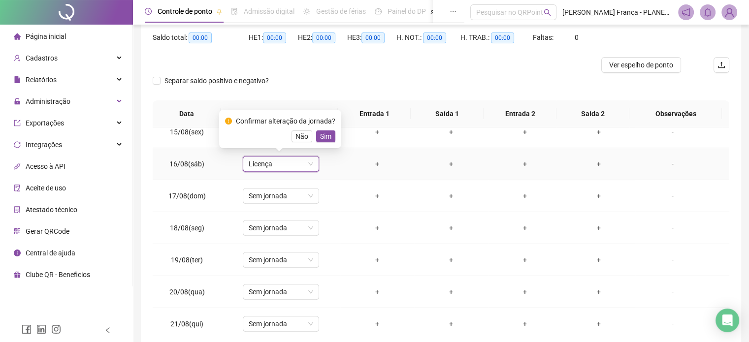
click at [323, 136] on span "Sim" at bounding box center [325, 136] width 11 height 11
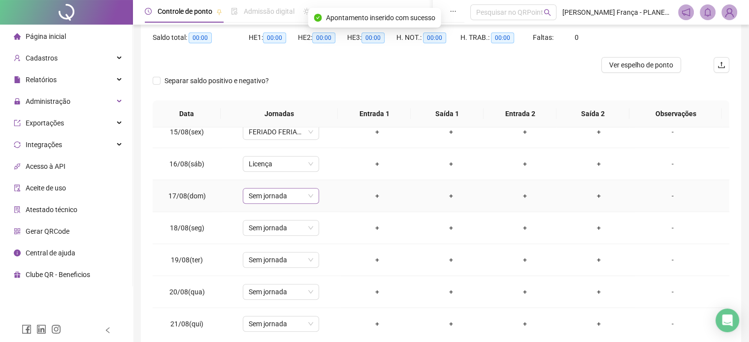
click at [267, 199] on span "Sem jornada" at bounding box center [281, 196] width 65 height 15
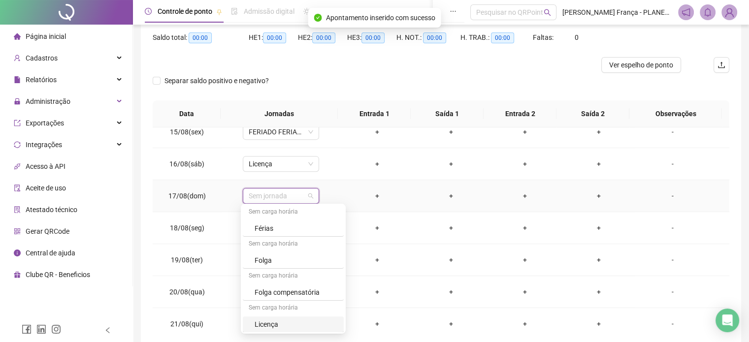
click at [266, 323] on div "Licença" at bounding box center [296, 324] width 83 height 11
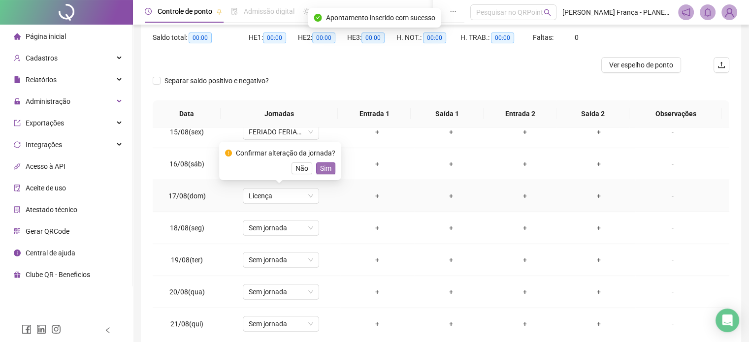
click at [323, 167] on span "Sim" at bounding box center [325, 168] width 11 height 11
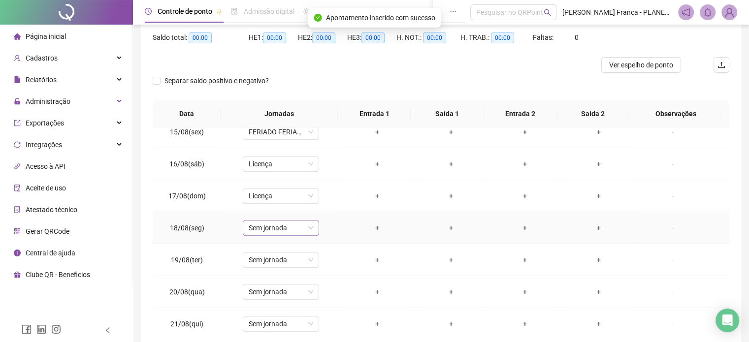
click at [286, 224] on span "Sem jornada" at bounding box center [281, 228] width 65 height 15
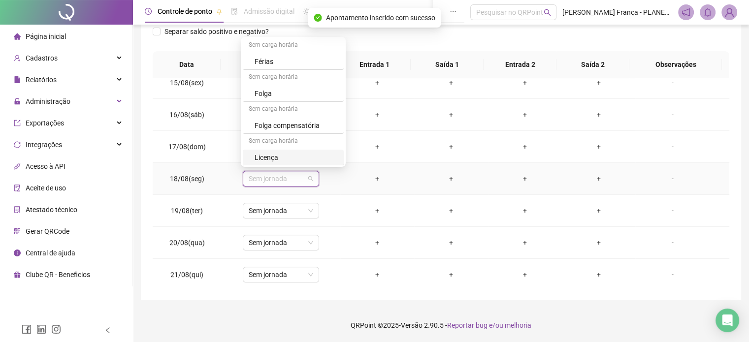
click at [270, 155] on div "Licença" at bounding box center [296, 157] width 83 height 11
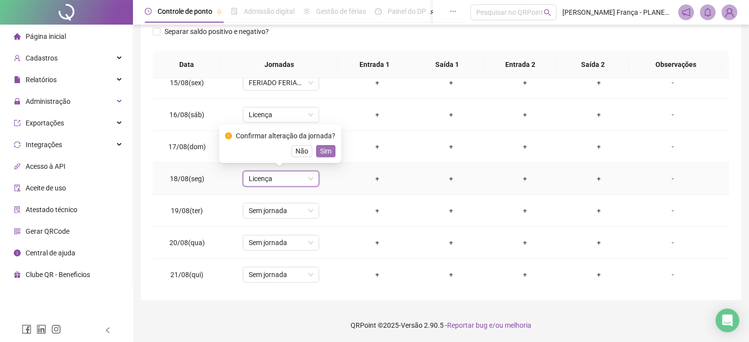
click at [323, 150] on span "Sim" at bounding box center [325, 151] width 11 height 11
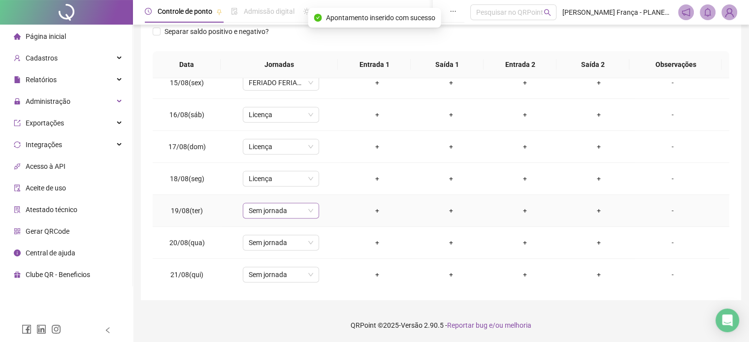
click at [271, 214] on span "Sem jornada" at bounding box center [281, 210] width 65 height 15
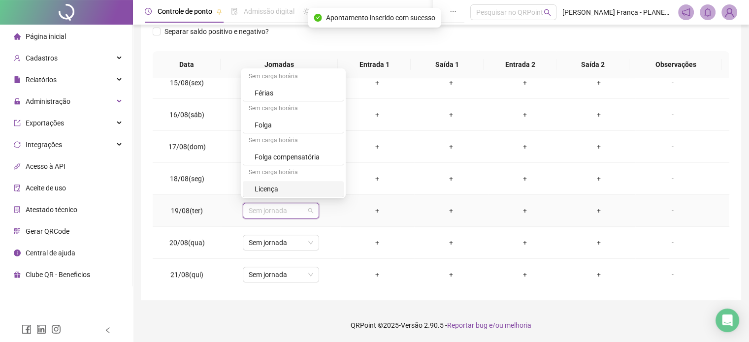
click at [266, 188] on div "Licença" at bounding box center [296, 189] width 83 height 11
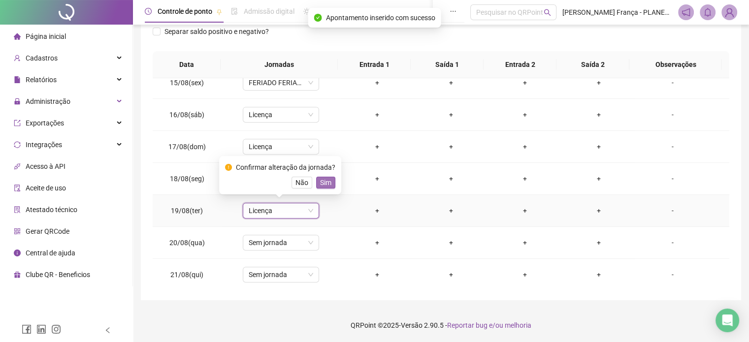
click at [328, 182] on span "Sim" at bounding box center [325, 182] width 11 height 11
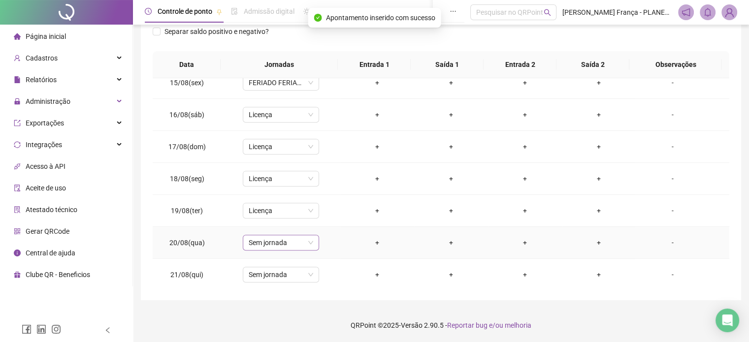
click at [264, 240] on span "Sem jornada" at bounding box center [281, 242] width 65 height 15
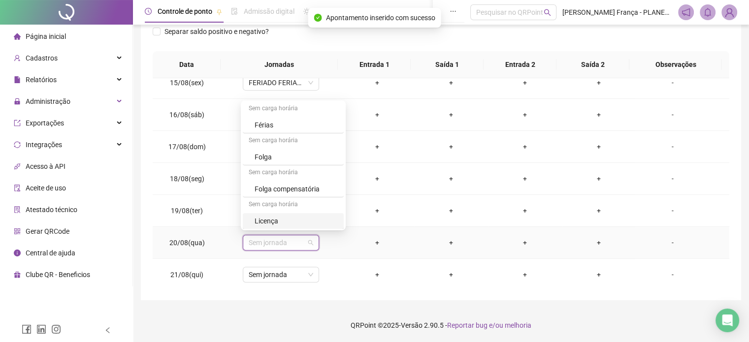
click at [260, 223] on div "Licença" at bounding box center [296, 221] width 83 height 11
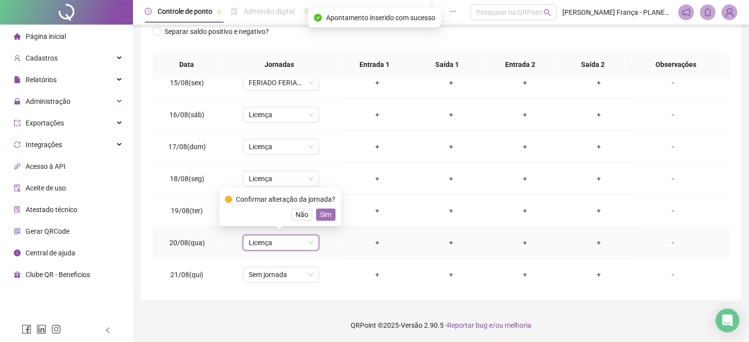
click at [321, 214] on span "Sim" at bounding box center [325, 214] width 11 height 11
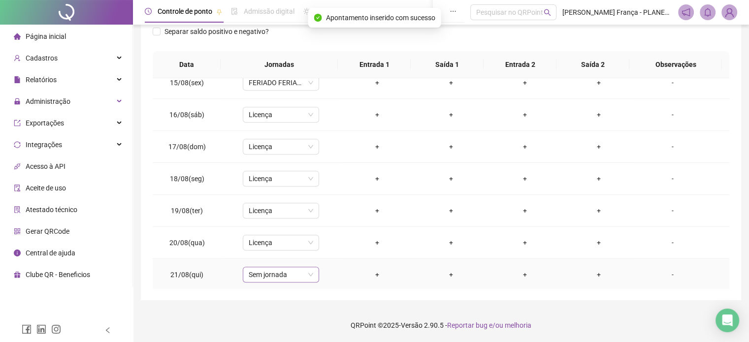
click at [269, 276] on span "Sem jornada" at bounding box center [281, 274] width 65 height 15
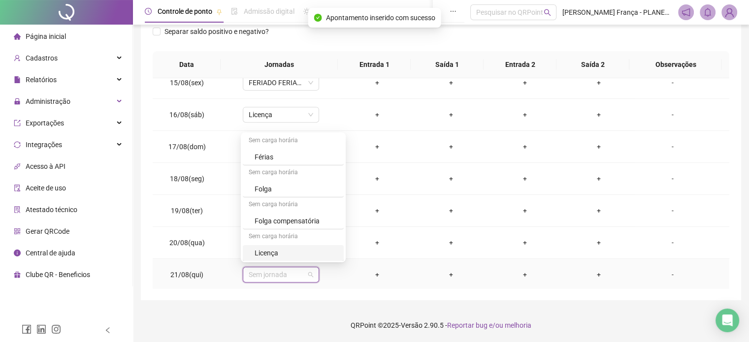
click at [266, 253] on div "Licença" at bounding box center [296, 253] width 83 height 11
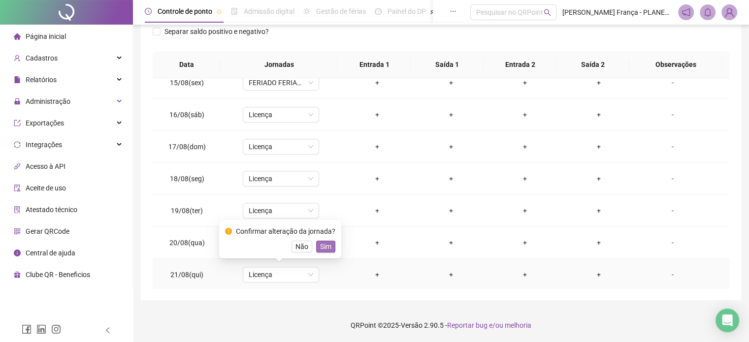
click at [320, 244] on span "Sim" at bounding box center [325, 246] width 11 height 11
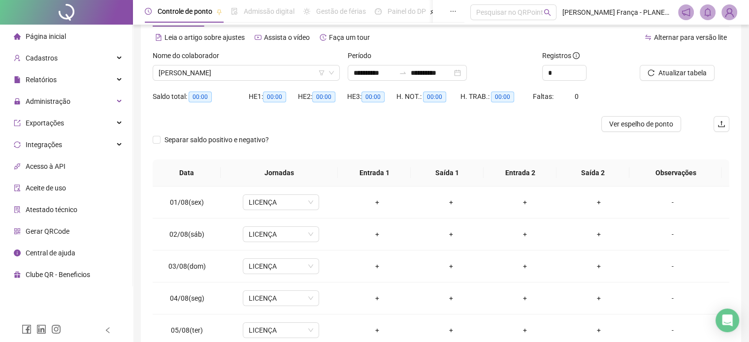
scroll to position [0, 0]
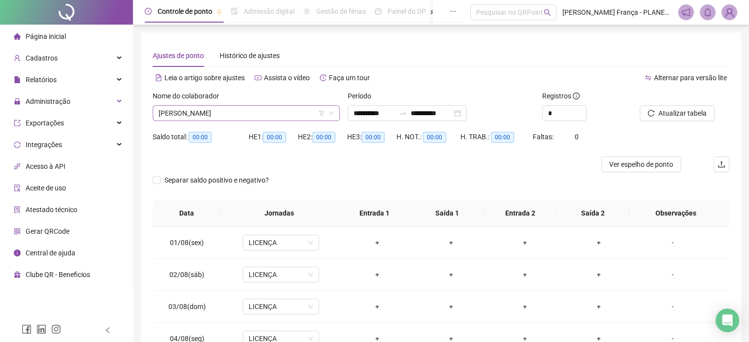
click at [224, 115] on span "[PERSON_NAME]" at bounding box center [246, 113] width 175 height 15
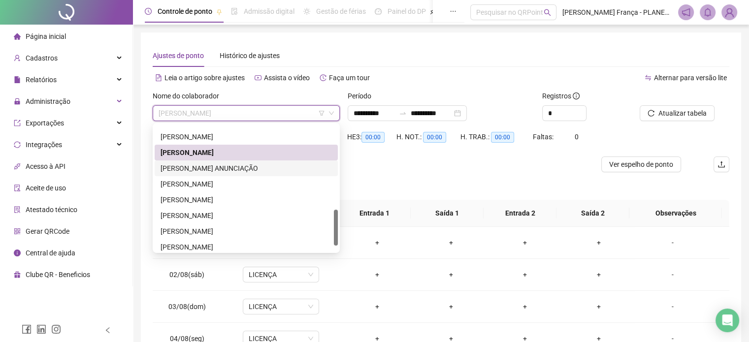
click at [191, 169] on div "[PERSON_NAME] ANUNCIAÇÃO" at bounding box center [246, 168] width 171 height 11
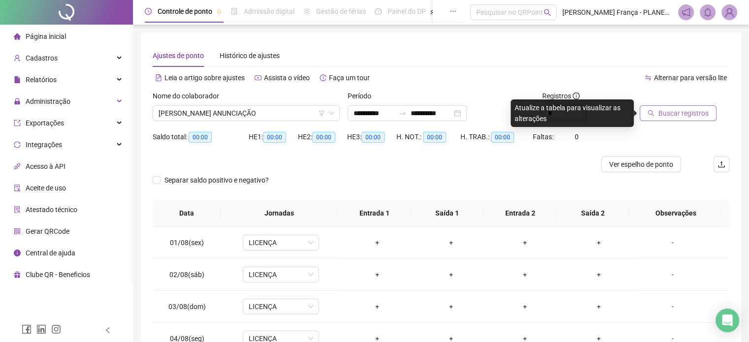
click at [664, 118] on span "Buscar registros" at bounding box center [684, 113] width 50 height 11
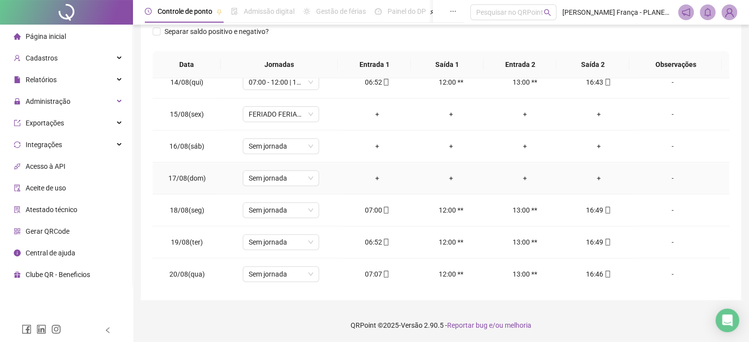
scroll to position [460, 0]
click at [283, 273] on span "Sem jornada" at bounding box center [281, 274] width 65 height 15
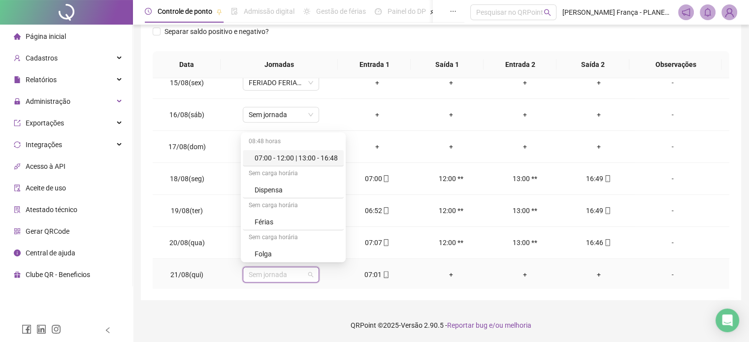
click at [312, 158] on div "07:00 - 12:00 | 13:00 - 16:48" at bounding box center [296, 158] width 83 height 11
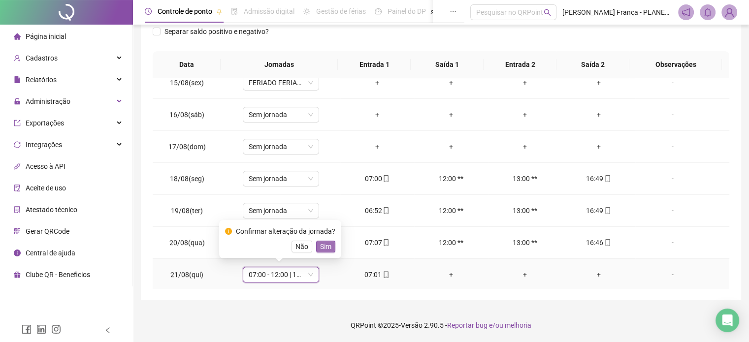
click at [327, 246] on span "Sim" at bounding box center [325, 246] width 11 height 11
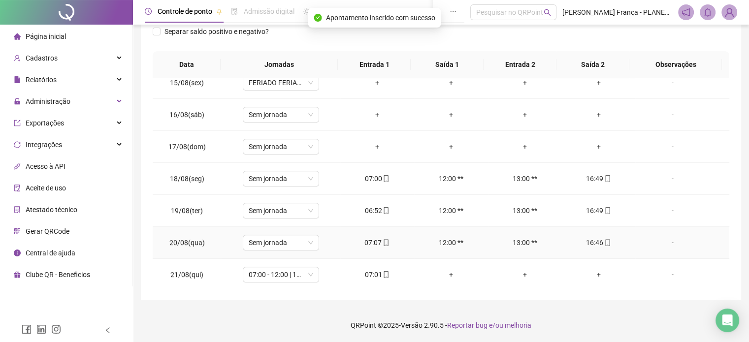
drag, startPoint x: 293, startPoint y: 245, endPoint x: 294, endPoint y: 232, distance: 13.3
click at [293, 244] on span "Sem jornada" at bounding box center [281, 242] width 65 height 15
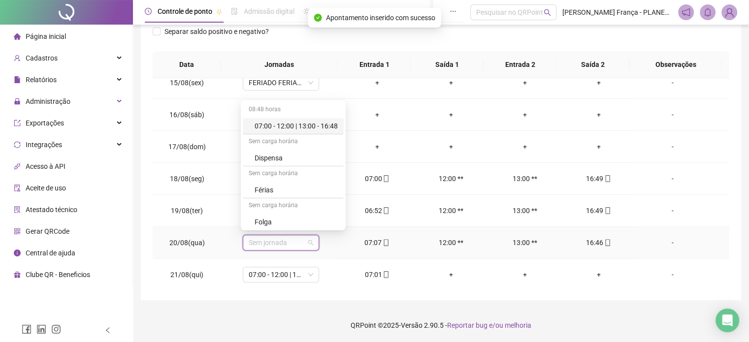
click at [317, 121] on div "07:00 - 12:00 | 13:00 - 16:48" at bounding box center [296, 126] width 83 height 11
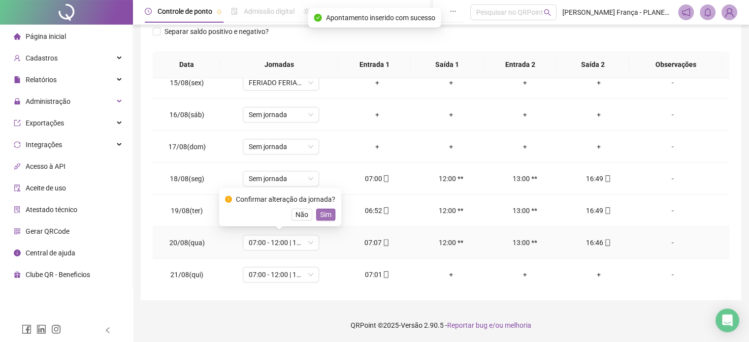
click at [326, 216] on span "Sim" at bounding box center [325, 214] width 11 height 11
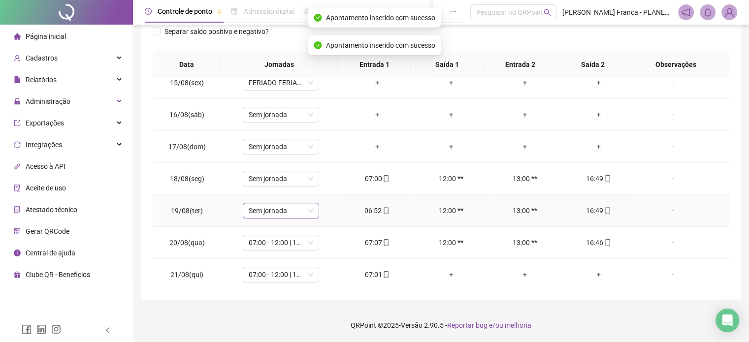
click at [299, 208] on span "Sem jornada" at bounding box center [281, 210] width 65 height 15
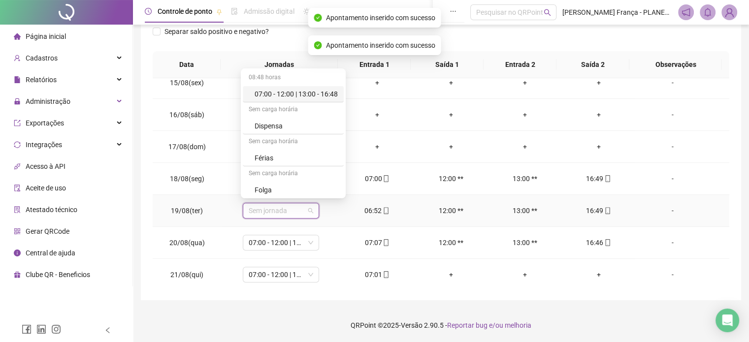
click at [321, 91] on div "07:00 - 12:00 | 13:00 - 16:48" at bounding box center [296, 94] width 83 height 11
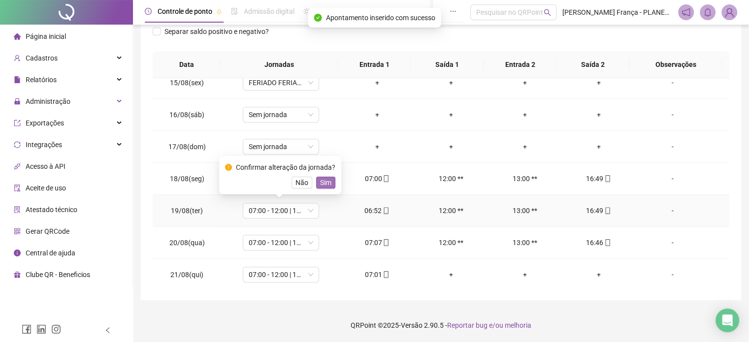
click at [327, 183] on span "Sim" at bounding box center [325, 182] width 11 height 11
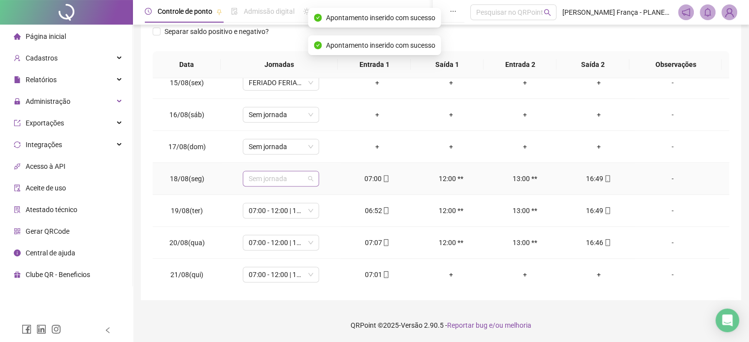
click at [302, 173] on span "Sem jornada" at bounding box center [281, 178] width 65 height 15
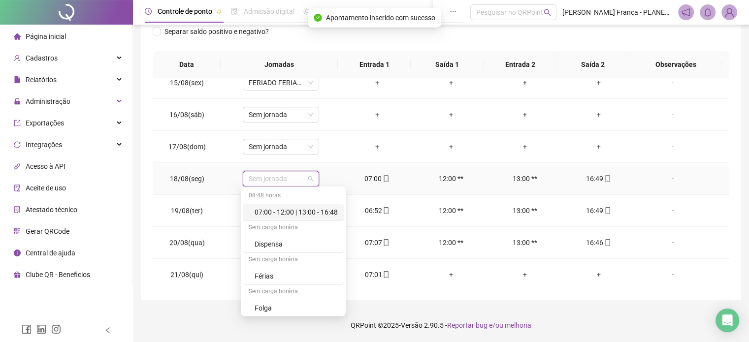
click at [307, 210] on div "07:00 - 12:00 | 13:00 - 16:48" at bounding box center [296, 212] width 83 height 11
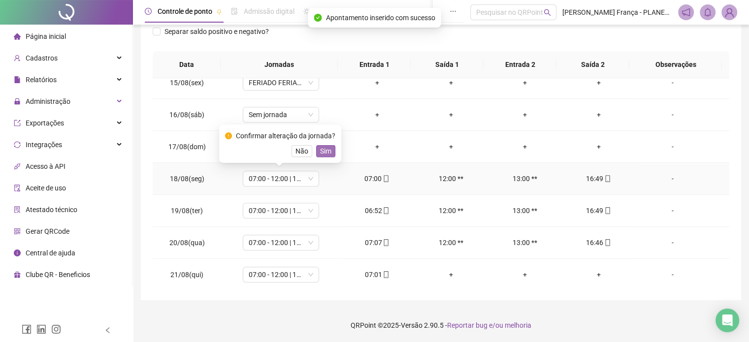
click at [329, 146] on span "Sim" at bounding box center [325, 151] width 11 height 11
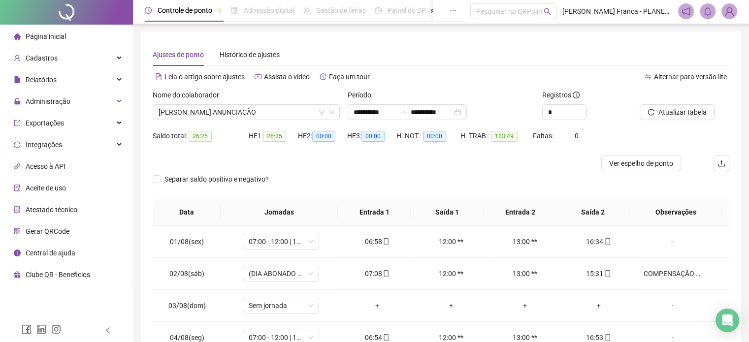
scroll to position [0, 0]
click at [187, 114] on span "[PERSON_NAME] ANUNCIAÇÃO" at bounding box center [246, 113] width 175 height 15
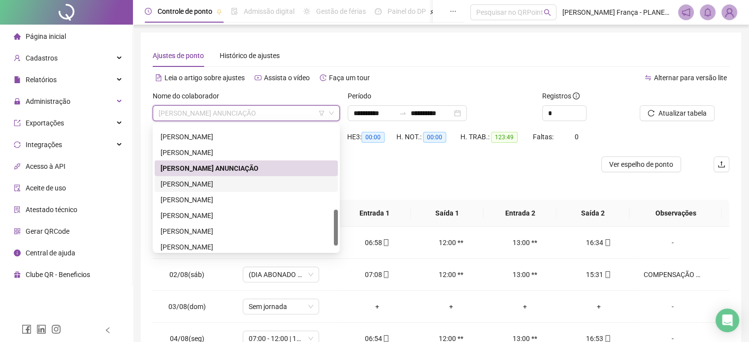
click at [194, 187] on div "[PERSON_NAME]" at bounding box center [246, 184] width 171 height 11
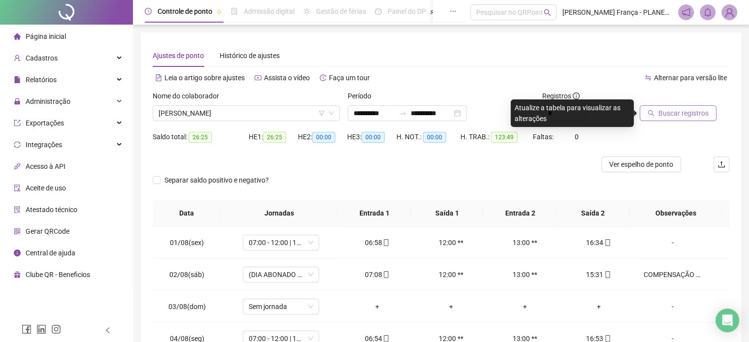
click at [669, 111] on span "Buscar registros" at bounding box center [684, 113] width 50 height 11
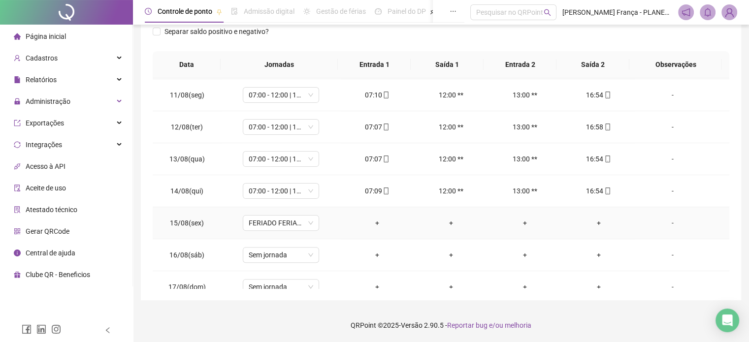
scroll to position [460, 0]
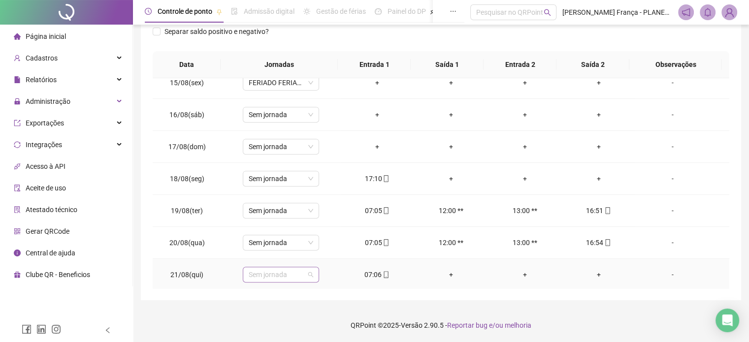
click at [267, 271] on span "Sem jornada" at bounding box center [281, 274] width 65 height 15
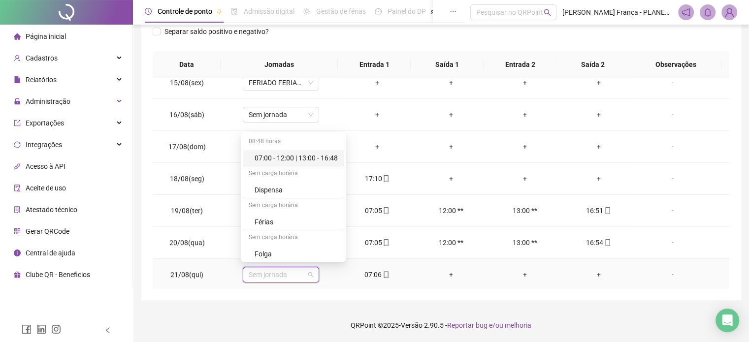
click at [305, 158] on div "07:00 - 12:00 | 13:00 - 16:48" at bounding box center [296, 158] width 83 height 11
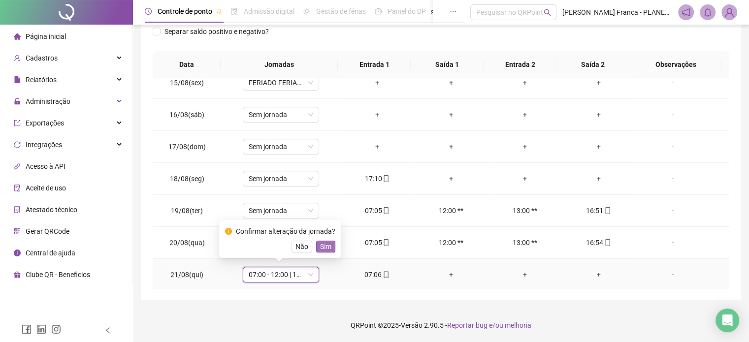
click at [328, 244] on span "Sim" at bounding box center [325, 246] width 11 height 11
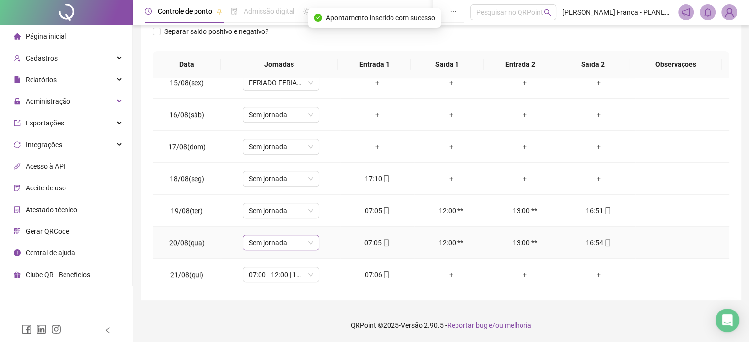
click at [294, 241] on span "Sem jornada" at bounding box center [281, 242] width 65 height 15
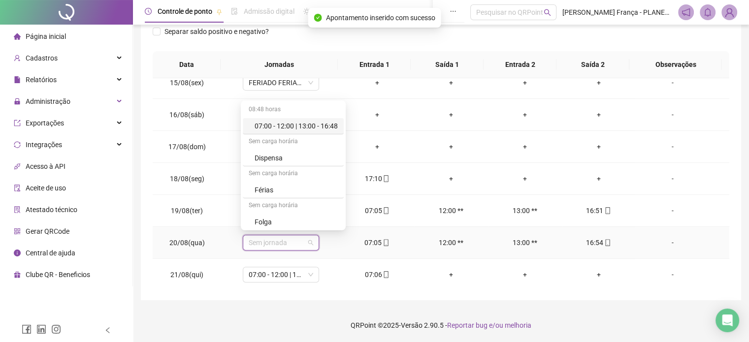
click at [308, 122] on div "07:00 - 12:00 | 13:00 - 16:48" at bounding box center [296, 126] width 83 height 11
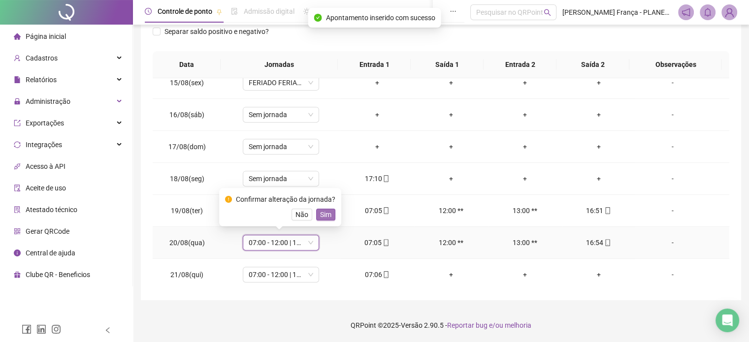
click at [317, 214] on button "Sim" at bounding box center [325, 215] width 19 height 12
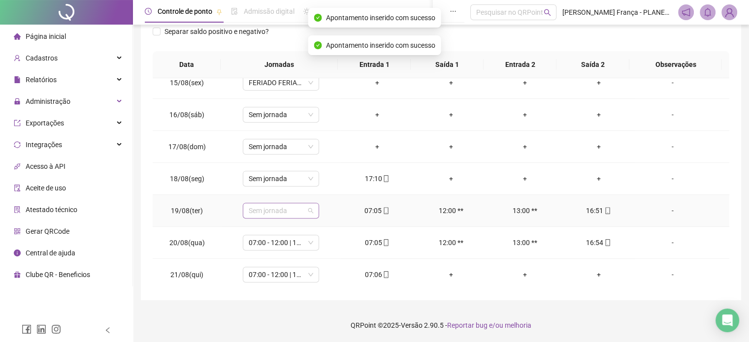
click at [299, 210] on span "Sem jornada" at bounding box center [281, 210] width 65 height 15
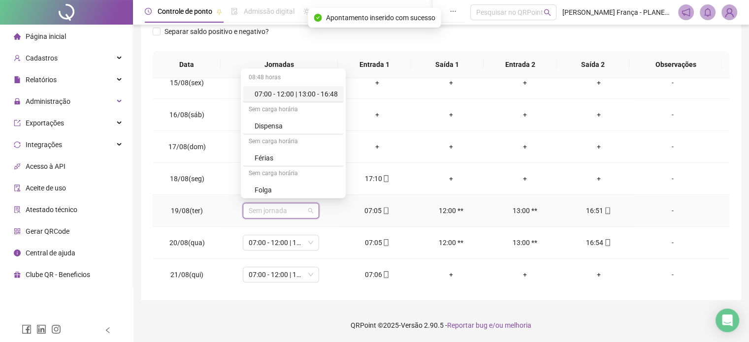
drag, startPoint x: 317, startPoint y: 90, endPoint x: 331, endPoint y: 126, distance: 38.3
click at [317, 91] on div "07:00 - 12:00 | 13:00 - 16:48" at bounding box center [296, 94] width 83 height 11
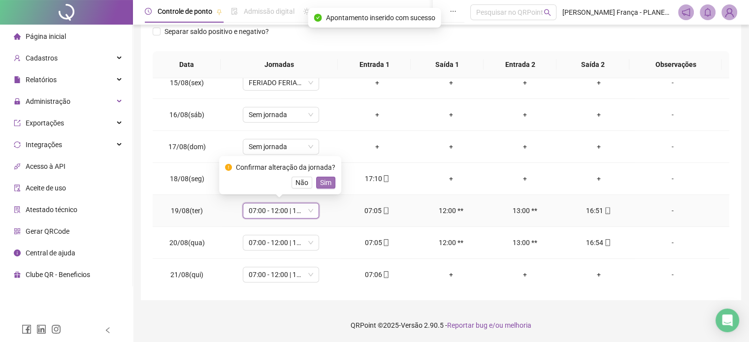
click at [329, 181] on span "Sim" at bounding box center [325, 182] width 11 height 11
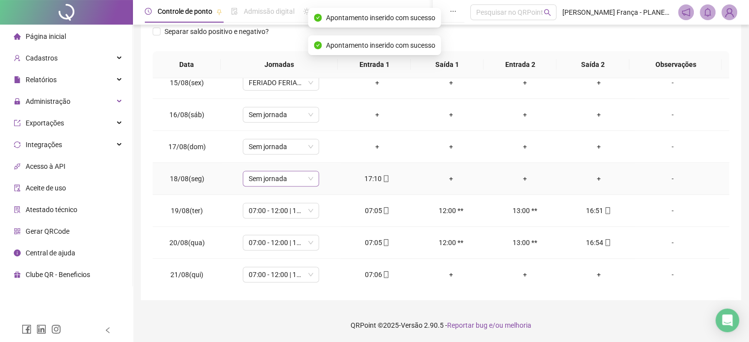
click at [297, 171] on span "Sem jornada" at bounding box center [281, 178] width 65 height 15
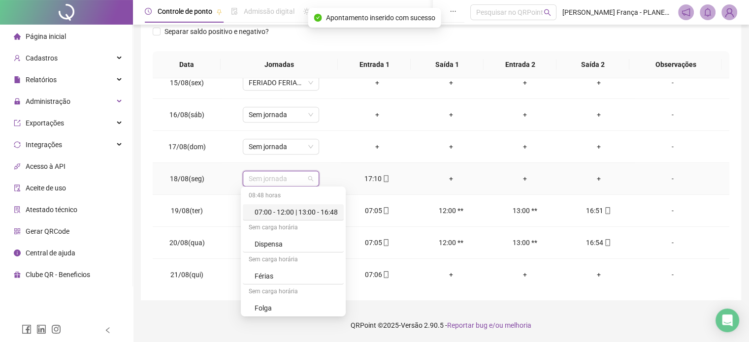
click at [313, 207] on div "07:00 - 12:00 | 13:00 - 16:48" at bounding box center [296, 212] width 83 height 11
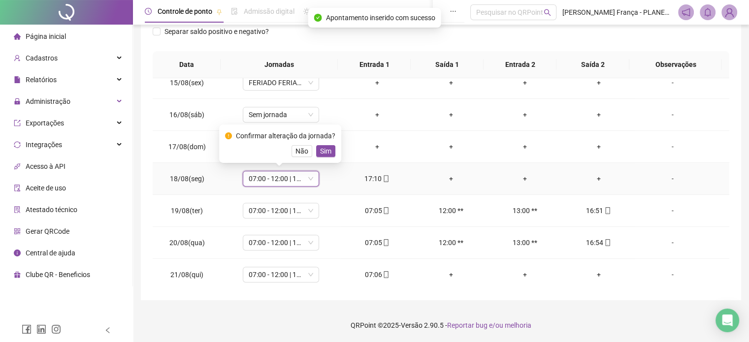
click at [325, 141] on div "Confirmar alteração da jornada? Não Sim" at bounding box center [280, 144] width 110 height 27
click at [326, 151] on span "Sim" at bounding box center [325, 151] width 11 height 11
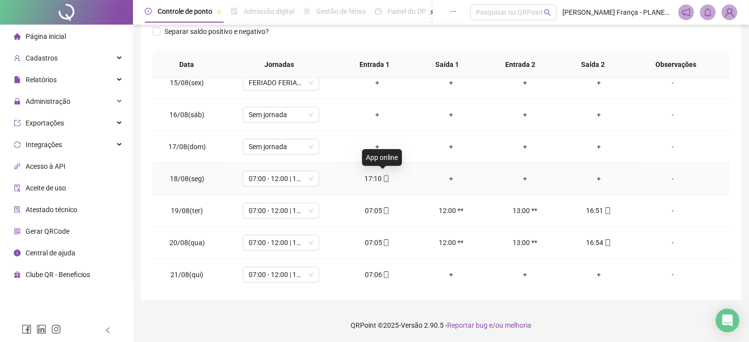
click at [382, 175] on span "mobile" at bounding box center [386, 178] width 8 height 7
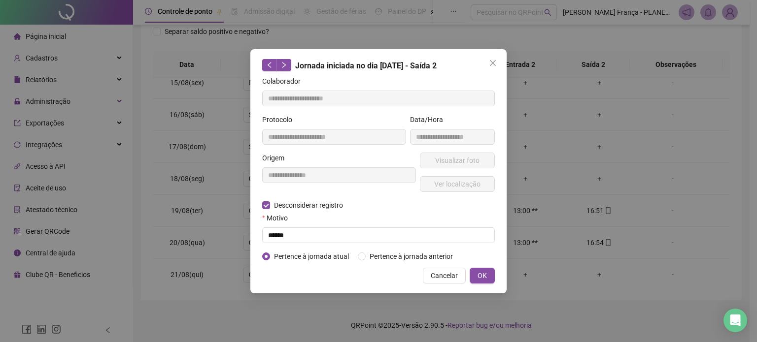
type input "**********"
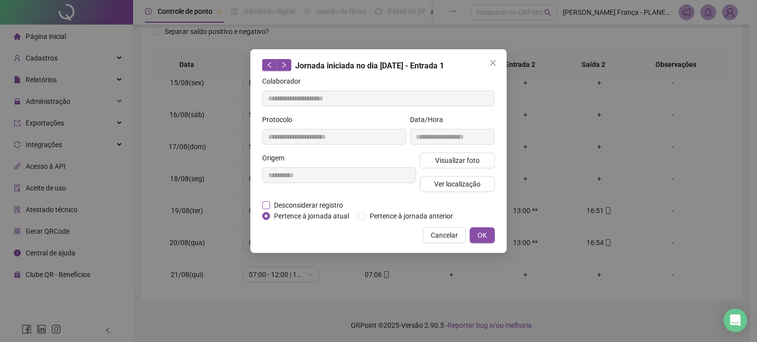
click at [315, 204] on span "Desconsiderar registro" at bounding box center [308, 205] width 77 height 11
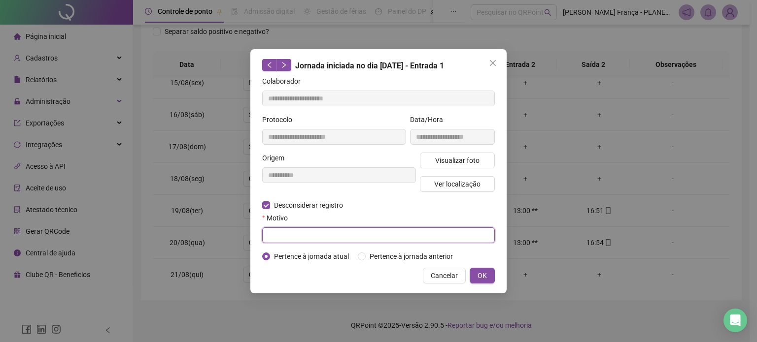
click at [290, 232] on input "text" at bounding box center [378, 236] width 232 height 16
type input "******"
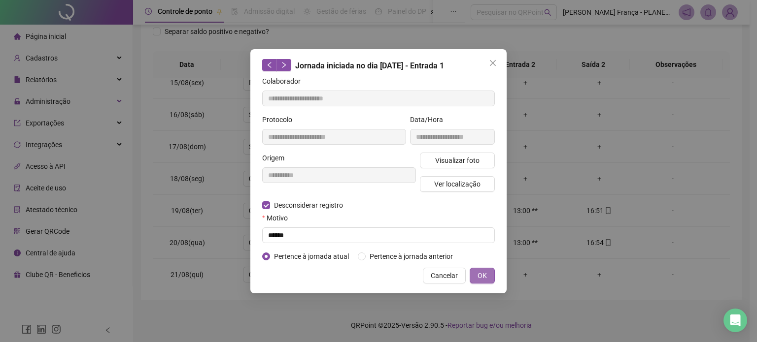
click at [491, 271] on button "OK" at bounding box center [481, 276] width 25 height 16
click at [485, 275] on span "OK" at bounding box center [481, 275] width 9 height 11
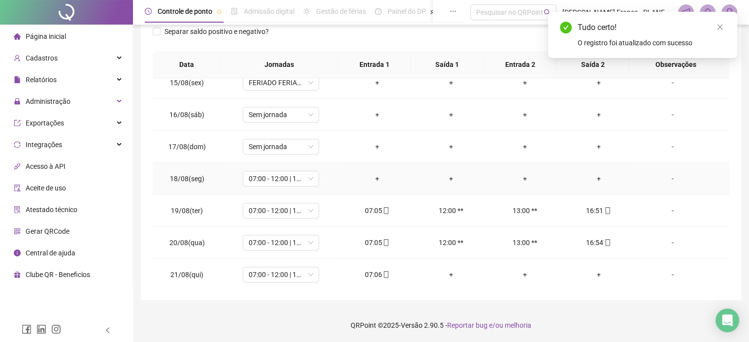
click at [373, 176] on div "+" at bounding box center [377, 178] width 58 height 11
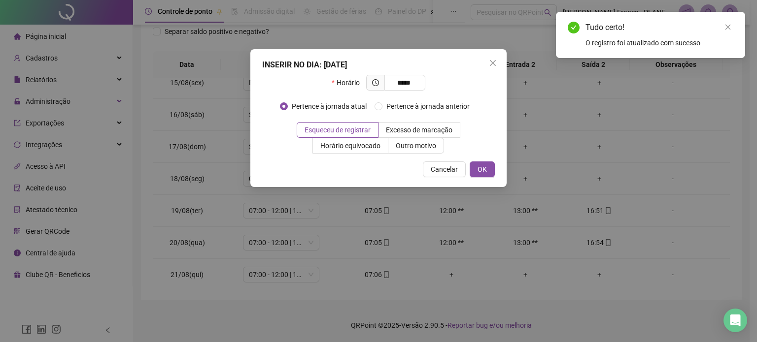
type input "*****"
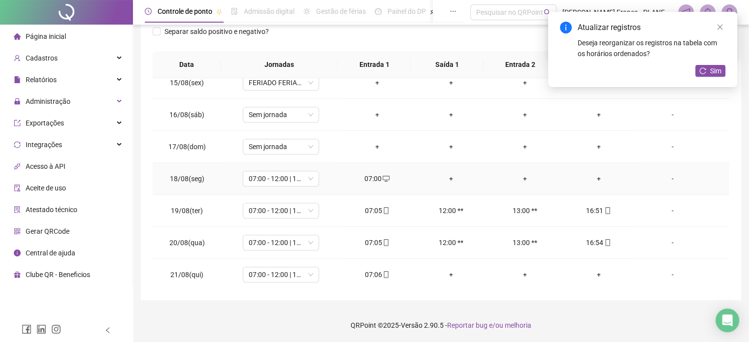
click at [591, 177] on div "+" at bounding box center [599, 178] width 58 height 11
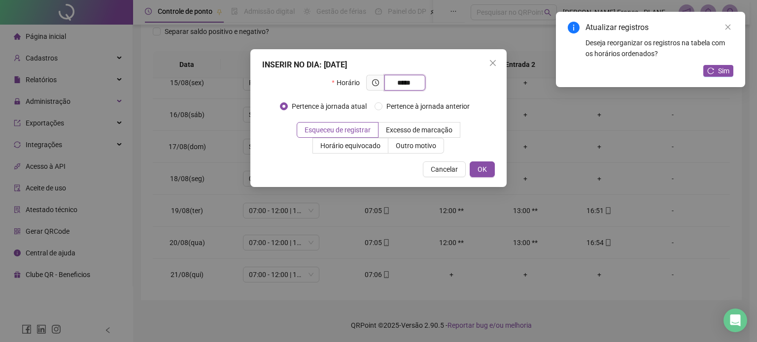
type input "*****"
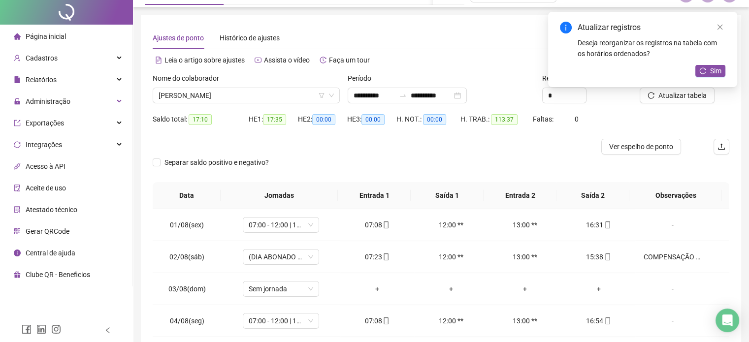
scroll to position [0, 0]
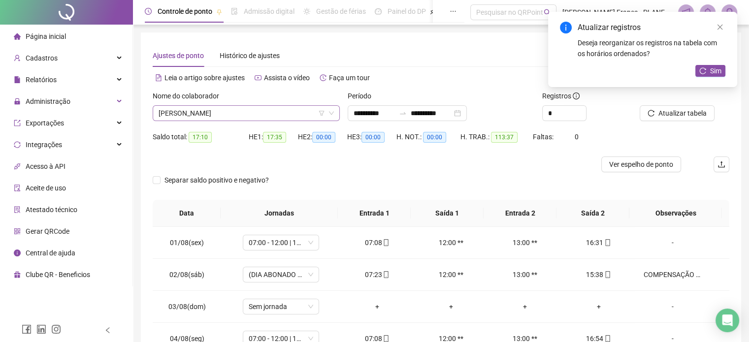
drag, startPoint x: 196, startPoint y: 110, endPoint x: 195, endPoint y: 116, distance: 5.5
click at [196, 110] on span "[PERSON_NAME]" at bounding box center [246, 113] width 175 height 15
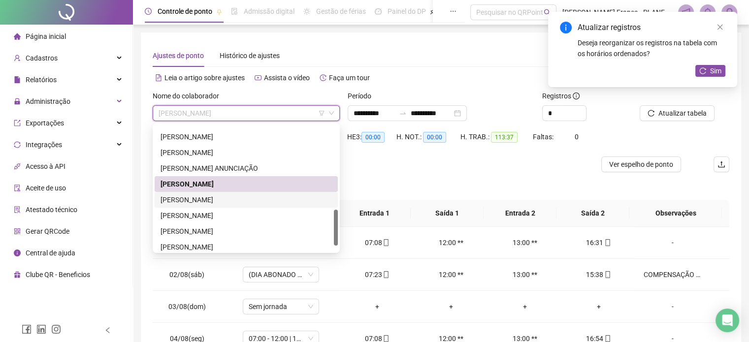
click at [192, 201] on div "[PERSON_NAME]" at bounding box center [246, 200] width 171 height 11
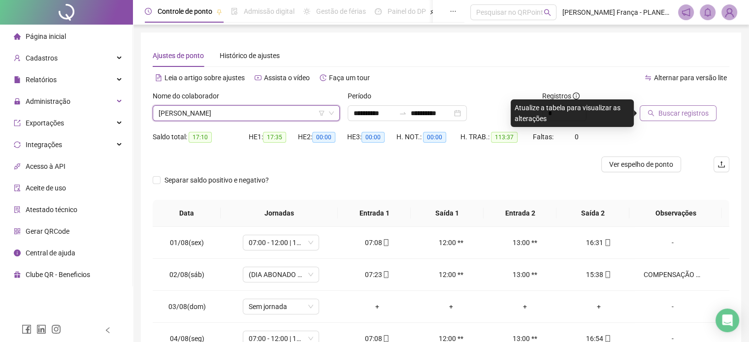
click at [695, 118] on span "Buscar registros" at bounding box center [684, 113] width 50 height 11
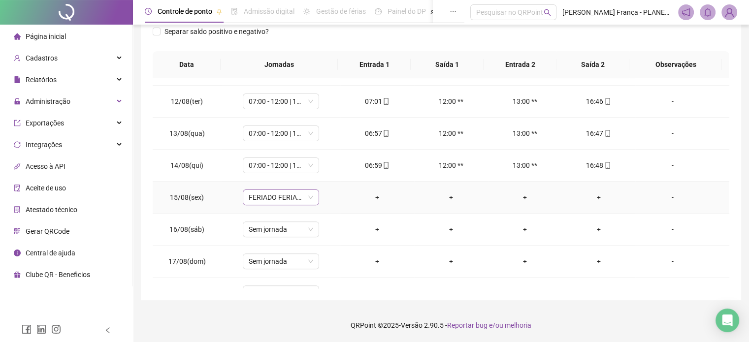
scroll to position [460, 0]
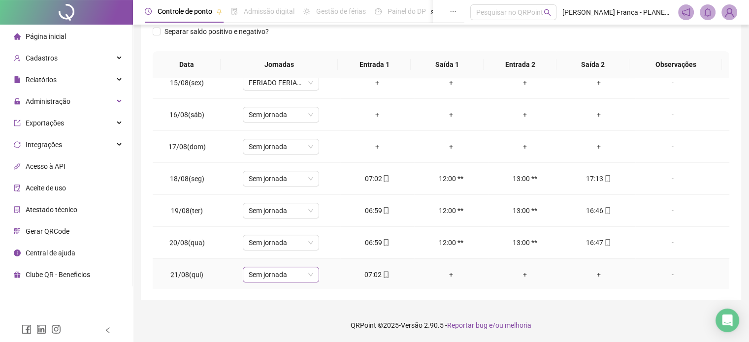
click at [258, 270] on span "Sem jornada" at bounding box center [281, 274] width 65 height 15
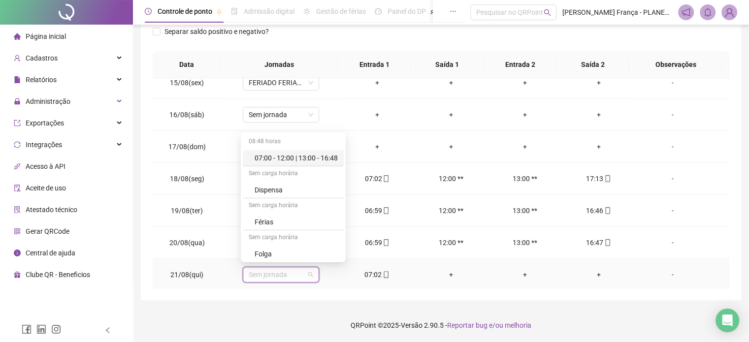
click at [294, 158] on div "07:00 - 12:00 | 13:00 - 16:48" at bounding box center [296, 158] width 83 height 11
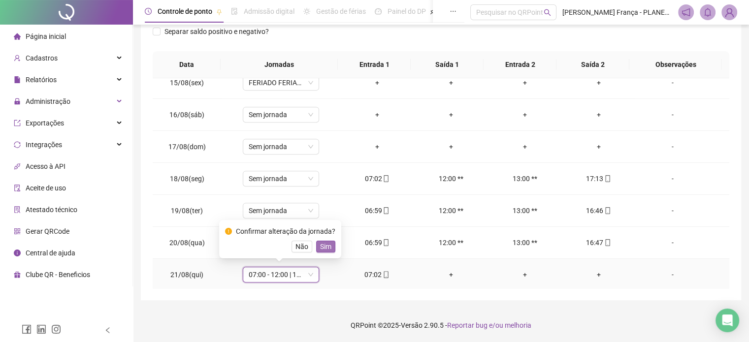
click at [329, 249] on span "Sim" at bounding box center [325, 246] width 11 height 11
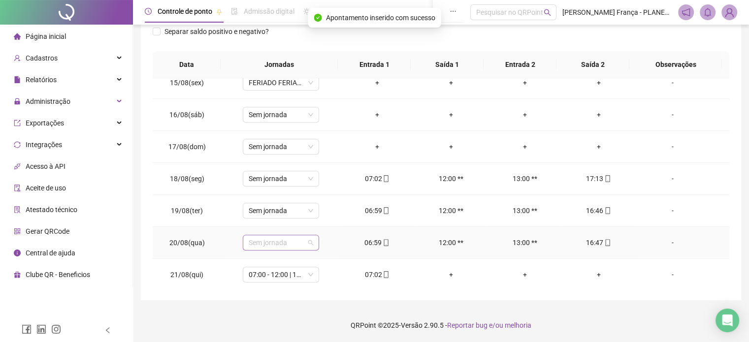
drag, startPoint x: 299, startPoint y: 238, endPoint x: 307, endPoint y: 215, distance: 24.6
click at [298, 238] on span "Sem jornada" at bounding box center [281, 242] width 65 height 15
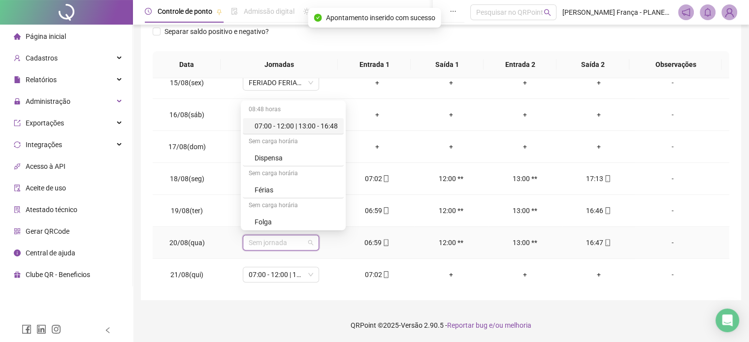
click at [312, 127] on div "07:00 - 12:00 | 13:00 - 16:48" at bounding box center [296, 126] width 83 height 11
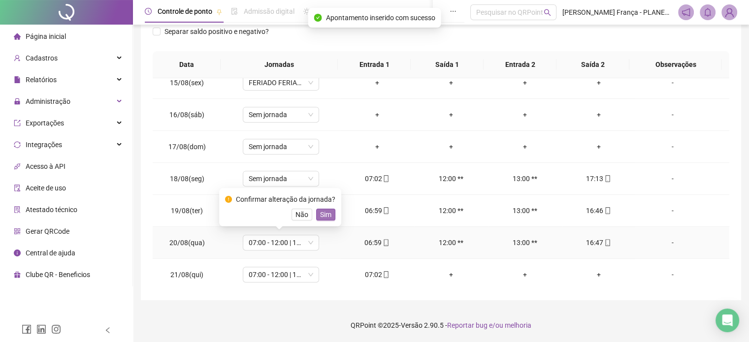
click at [329, 212] on span "Sim" at bounding box center [325, 214] width 11 height 11
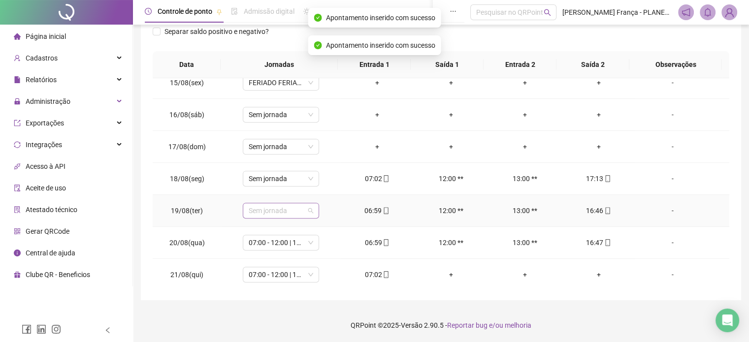
click at [288, 204] on span "Sem jornada" at bounding box center [281, 210] width 65 height 15
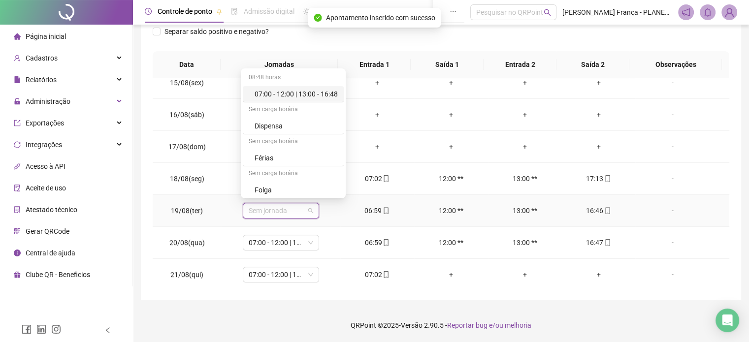
click at [322, 94] on div "07:00 - 12:00 | 13:00 - 16:48" at bounding box center [296, 94] width 83 height 11
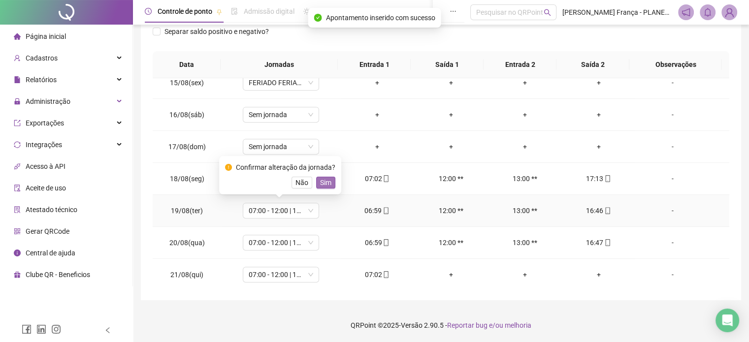
click at [323, 181] on span "Sim" at bounding box center [325, 182] width 11 height 11
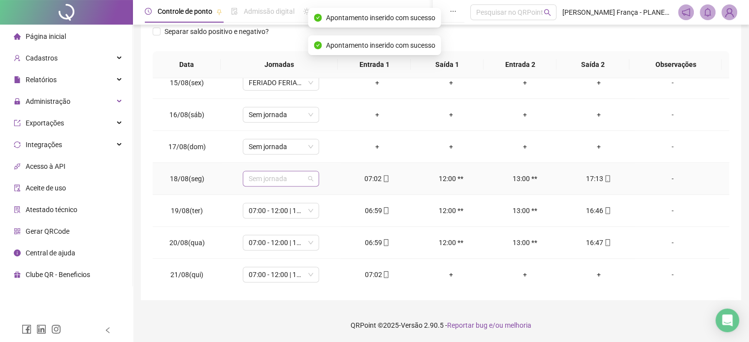
click at [282, 173] on span "Sem jornada" at bounding box center [281, 178] width 65 height 15
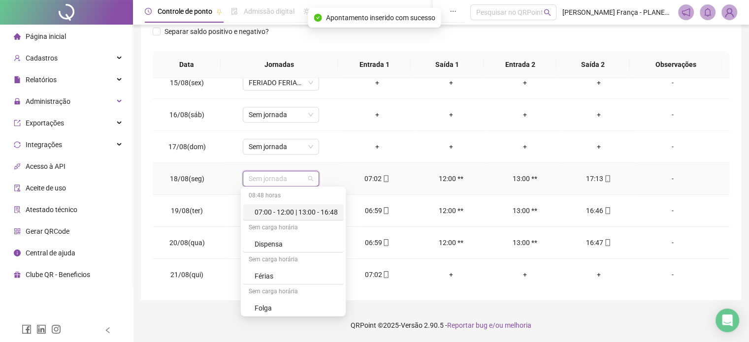
click at [298, 218] on div "07:00 - 12:00 | 13:00 - 16:48" at bounding box center [293, 212] width 101 height 16
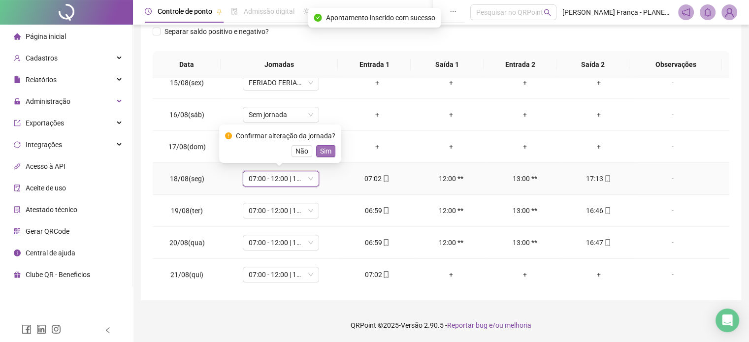
click at [320, 151] on span "Sim" at bounding box center [325, 151] width 11 height 11
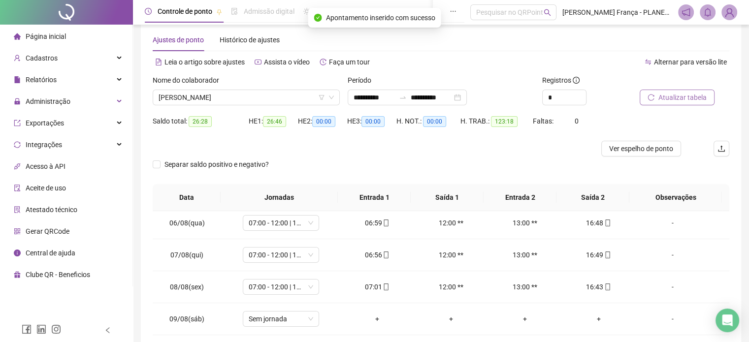
scroll to position [0, 0]
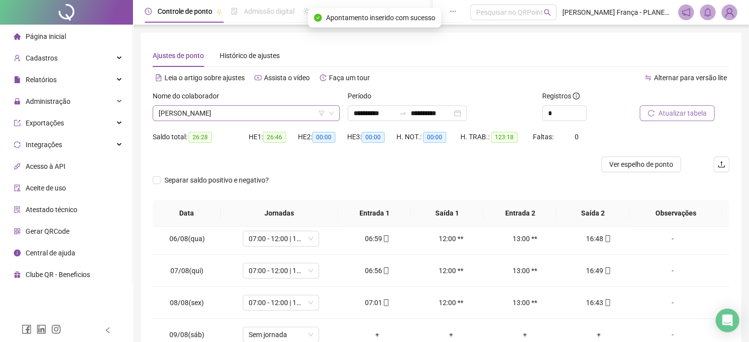
click at [187, 116] on span "[PERSON_NAME]" at bounding box center [246, 113] width 175 height 15
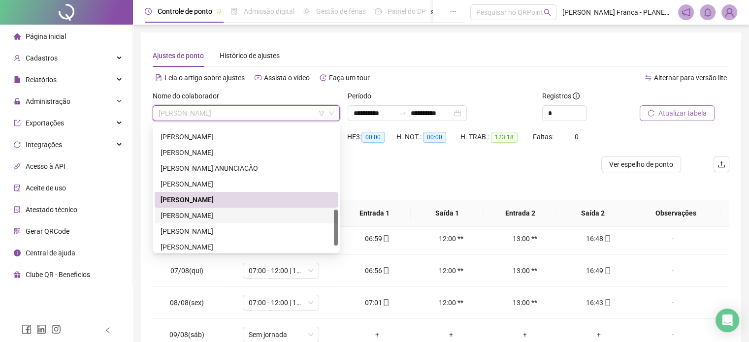
click at [181, 215] on div "[PERSON_NAME]" at bounding box center [246, 215] width 171 height 11
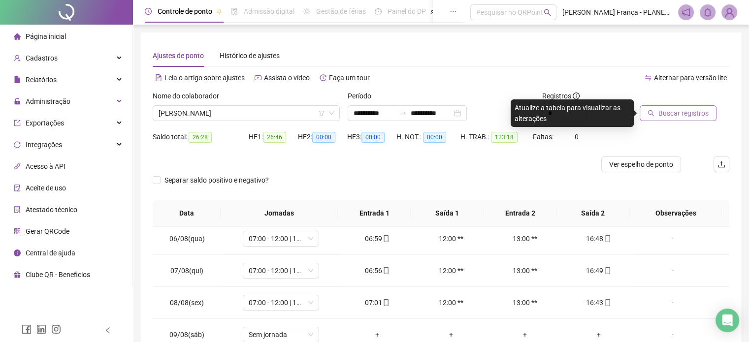
click at [646, 110] on button "Buscar registros" at bounding box center [678, 113] width 77 height 16
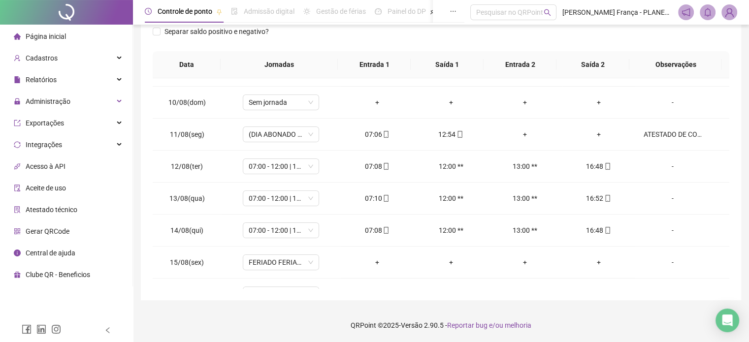
scroll to position [460, 0]
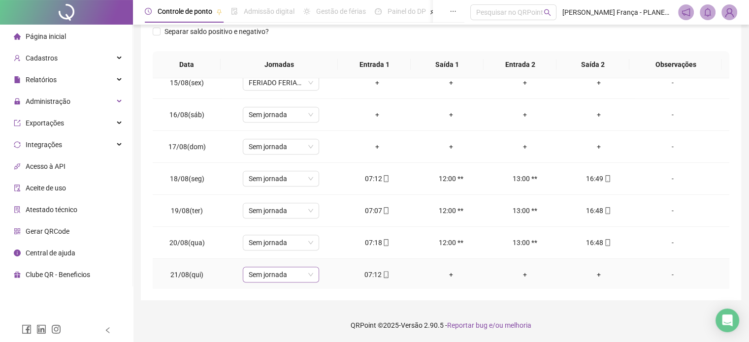
click at [281, 273] on span "Sem jornada" at bounding box center [281, 274] width 65 height 15
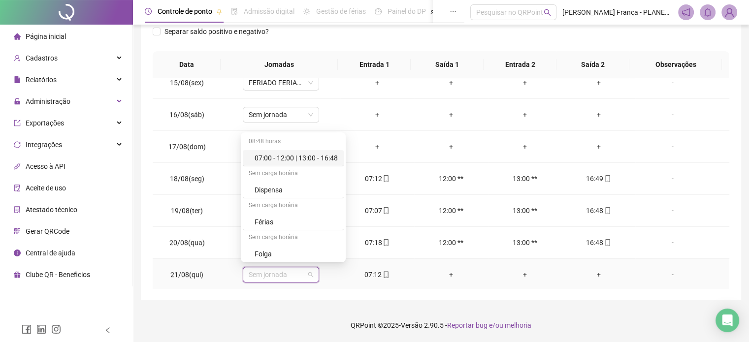
click at [309, 159] on div "07:00 - 12:00 | 13:00 - 16:48" at bounding box center [296, 158] width 83 height 11
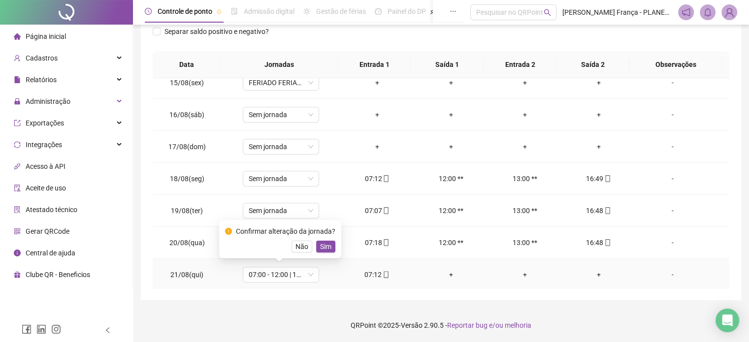
click at [327, 249] on span "Sim" at bounding box center [325, 246] width 11 height 11
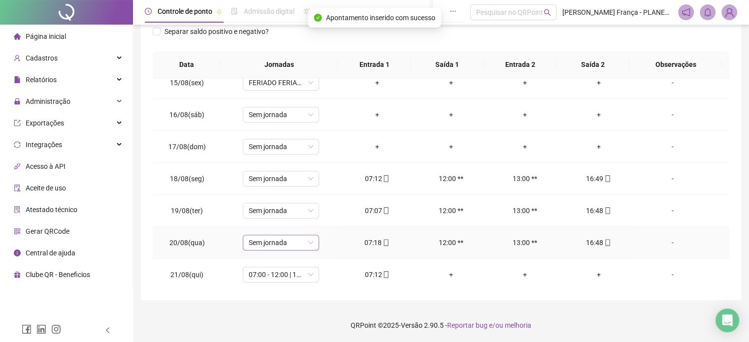
click at [301, 243] on span "Sem jornada" at bounding box center [281, 242] width 65 height 15
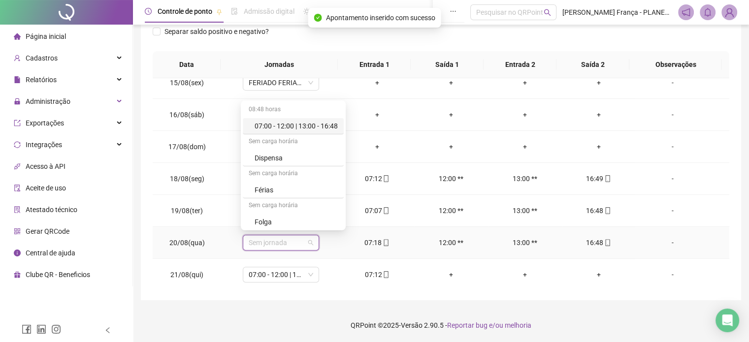
click at [317, 122] on div "07:00 - 12:00 | 13:00 - 16:48" at bounding box center [296, 126] width 83 height 11
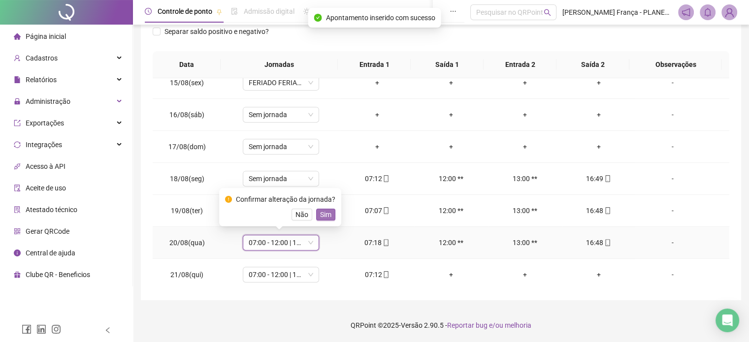
click at [324, 217] on span "Sim" at bounding box center [325, 214] width 11 height 11
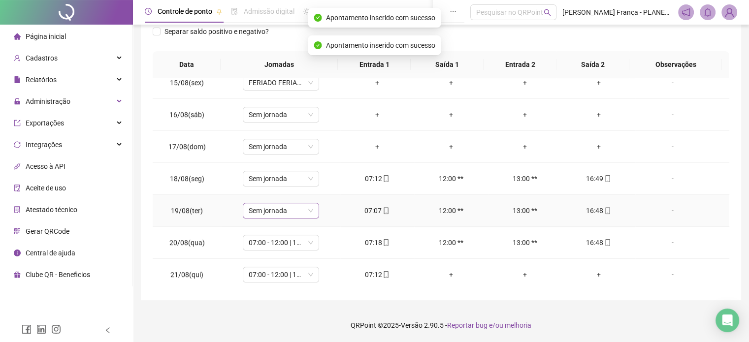
click at [304, 211] on span "Sem jornada" at bounding box center [281, 210] width 65 height 15
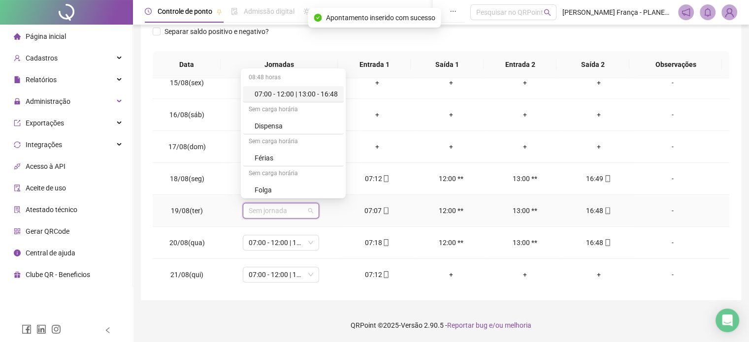
click at [323, 96] on div "07:00 - 12:00 | 13:00 - 16:48" at bounding box center [296, 94] width 83 height 11
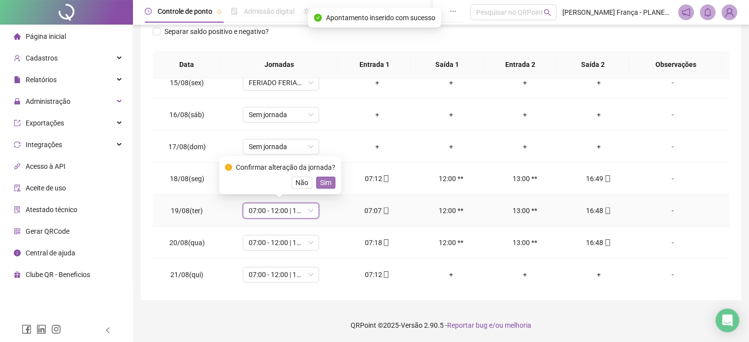
click at [322, 189] on div "Confirmar alteração da jornada? Não Sim" at bounding box center [280, 175] width 122 height 38
click at [322, 182] on span "Sim" at bounding box center [325, 182] width 11 height 11
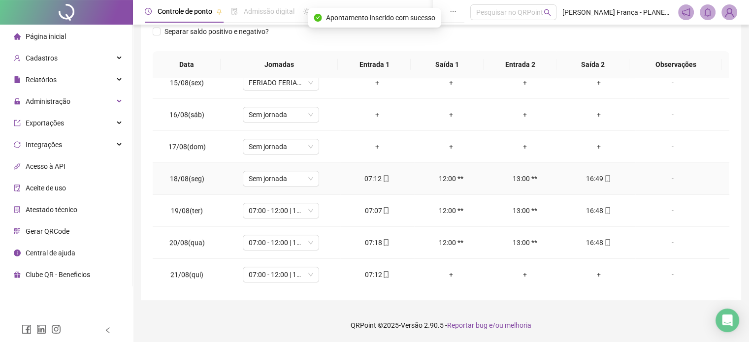
click at [268, 168] on td "Sem jornada" at bounding box center [281, 179] width 119 height 32
click at [272, 177] on span "Sem jornada" at bounding box center [281, 178] width 65 height 15
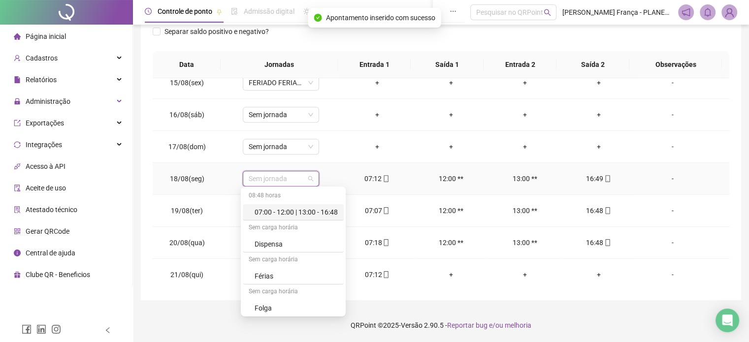
click at [304, 214] on div "07:00 - 12:00 | 13:00 - 16:48" at bounding box center [296, 212] width 83 height 11
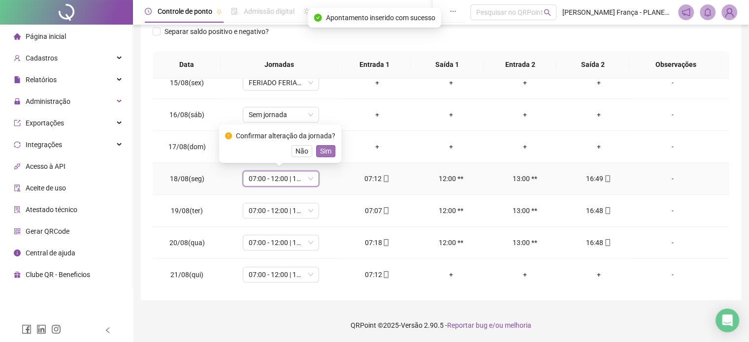
click at [329, 147] on span "Sim" at bounding box center [325, 151] width 11 height 11
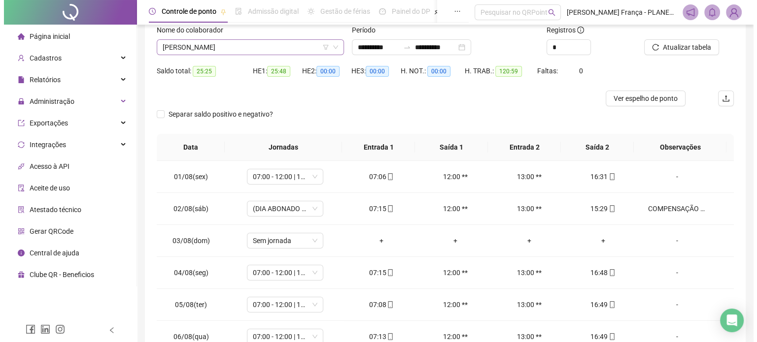
scroll to position [0, 0]
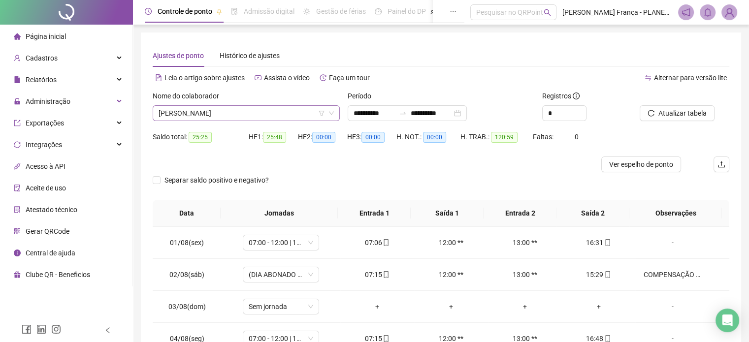
click at [219, 112] on span "[PERSON_NAME]" at bounding box center [246, 113] width 175 height 15
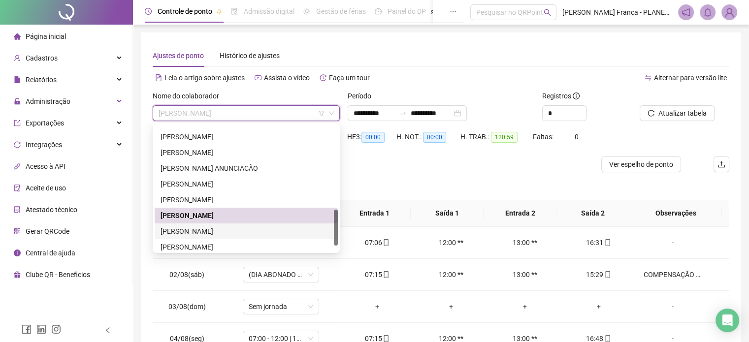
click at [197, 233] on div "[PERSON_NAME]" at bounding box center [246, 231] width 171 height 11
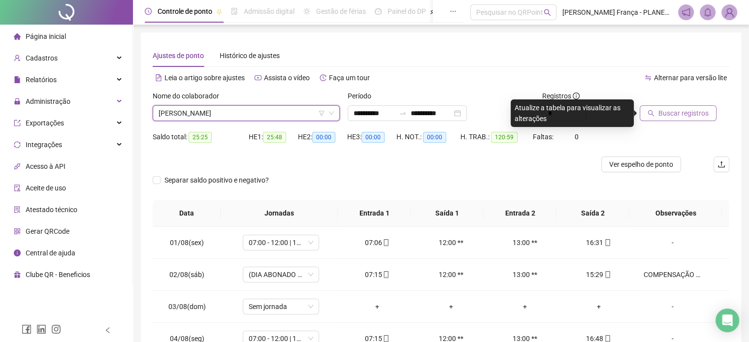
click at [691, 111] on span "Buscar registros" at bounding box center [684, 113] width 50 height 11
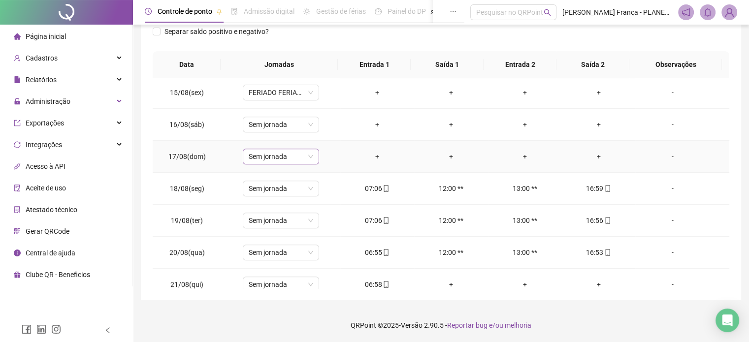
scroll to position [460, 0]
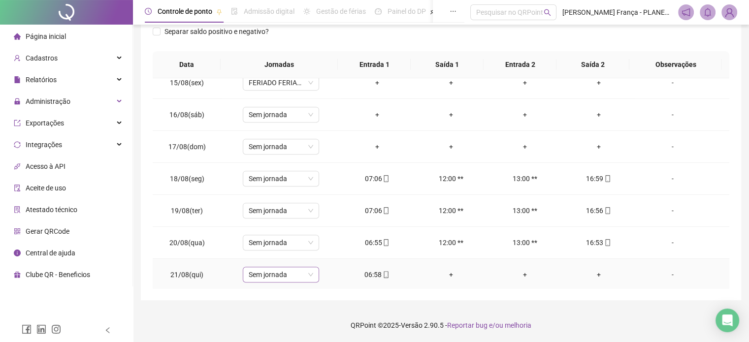
click at [280, 268] on span "Sem jornada" at bounding box center [281, 274] width 65 height 15
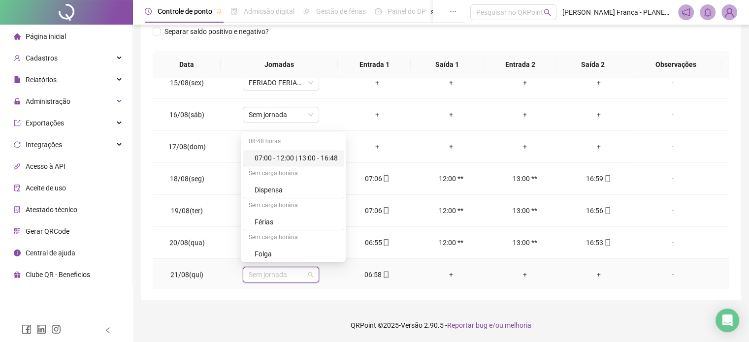
click at [327, 157] on div "07:00 - 12:00 | 13:00 - 16:48" at bounding box center [296, 158] width 83 height 11
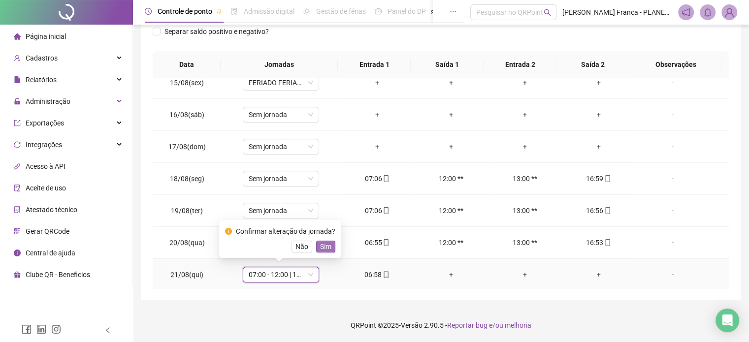
click at [325, 244] on span "Sim" at bounding box center [325, 246] width 11 height 11
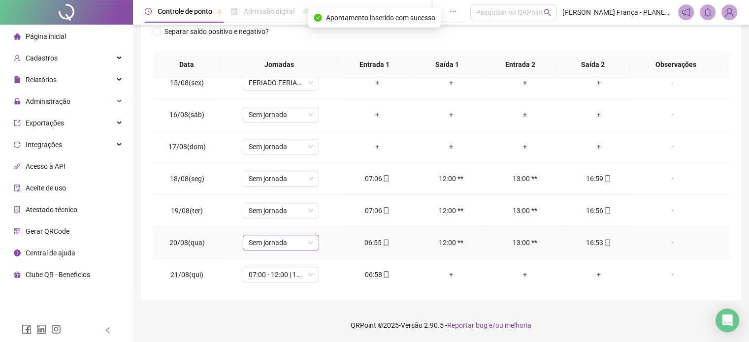
click at [308, 238] on span "Sem jornada" at bounding box center [281, 242] width 65 height 15
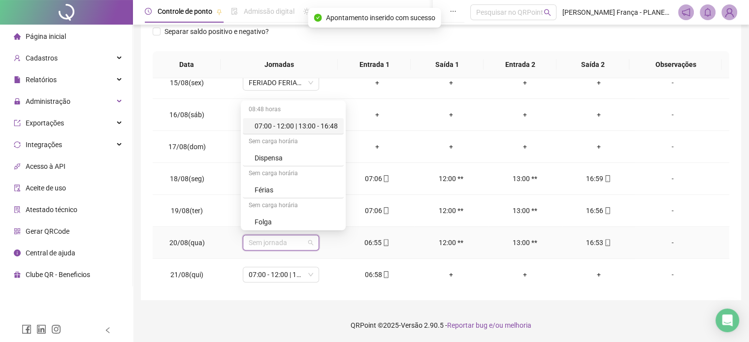
click at [324, 128] on div "07:00 - 12:00 | 13:00 - 16:48" at bounding box center [296, 126] width 83 height 11
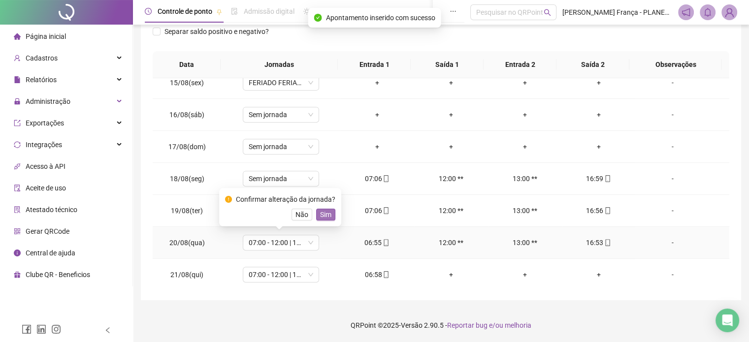
click at [324, 216] on span "Sim" at bounding box center [325, 214] width 11 height 11
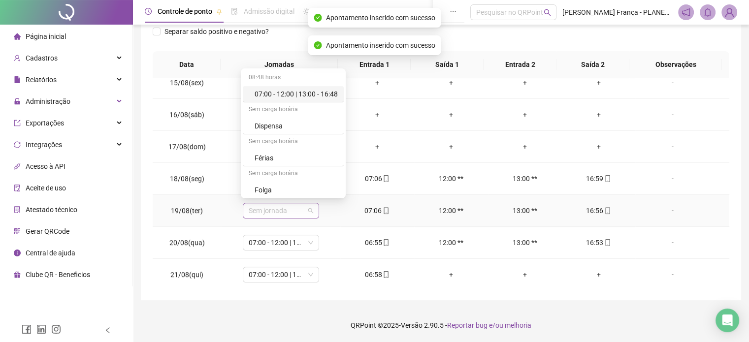
click at [299, 214] on span "Sem jornada" at bounding box center [281, 210] width 65 height 15
click at [325, 90] on div "07:00 - 12:00 | 13:00 - 16:48" at bounding box center [296, 94] width 83 height 11
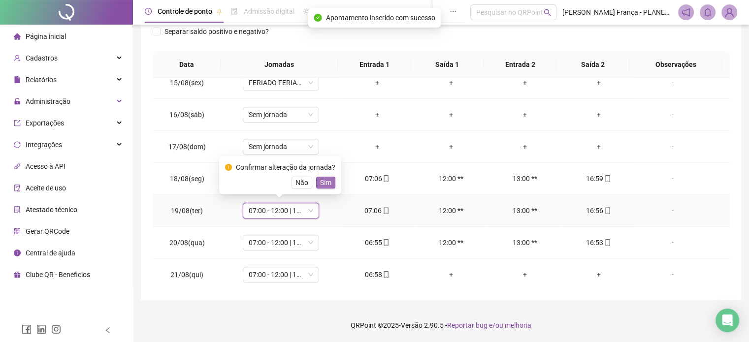
click at [329, 183] on span "Sim" at bounding box center [325, 182] width 11 height 11
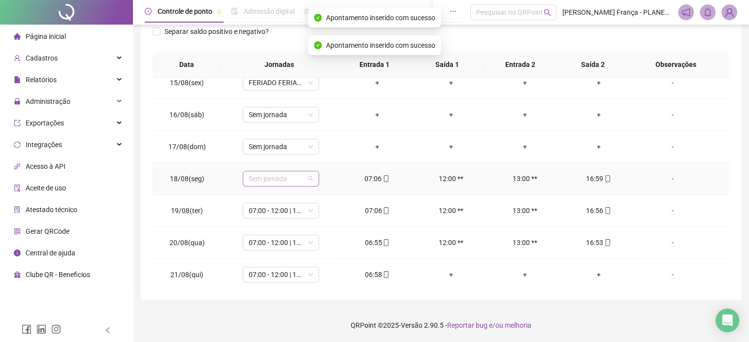
click at [310, 175] on span "Sem jornada" at bounding box center [281, 178] width 65 height 15
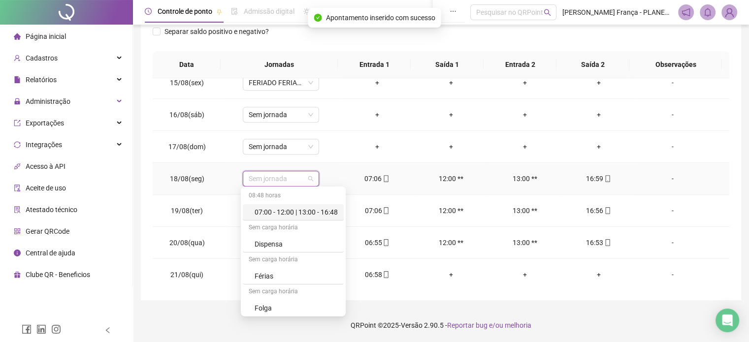
click at [312, 214] on div "07:00 - 12:00 | 13:00 - 16:48" at bounding box center [296, 212] width 83 height 11
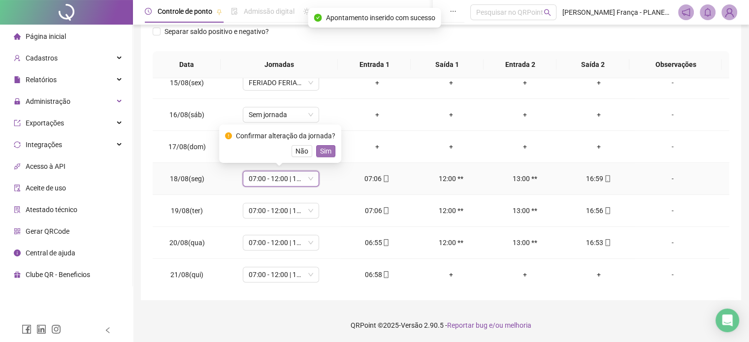
click at [322, 147] on span "Sim" at bounding box center [325, 151] width 11 height 11
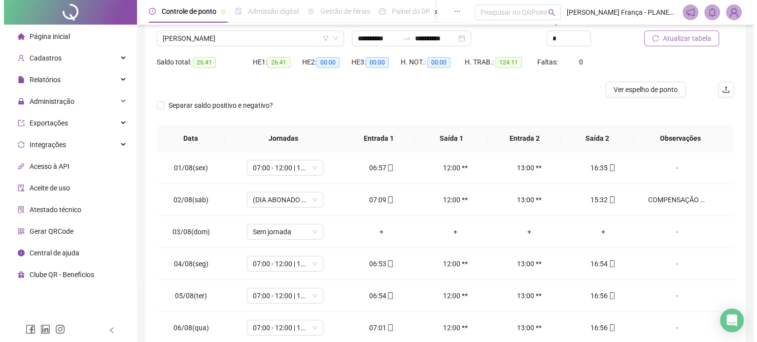
scroll to position [0, 0]
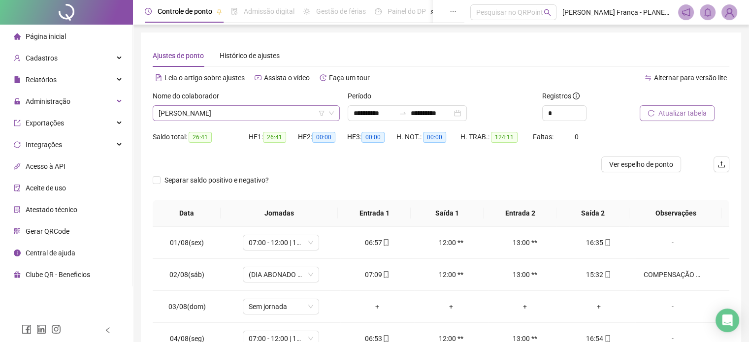
click at [225, 117] on span "[PERSON_NAME]" at bounding box center [246, 113] width 175 height 15
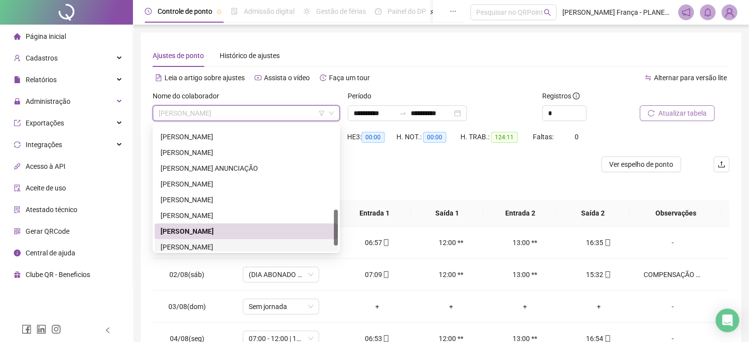
drag, startPoint x: 188, startPoint y: 244, endPoint x: 235, endPoint y: 235, distance: 48.7
click at [188, 245] on div "[PERSON_NAME]" at bounding box center [246, 247] width 171 height 11
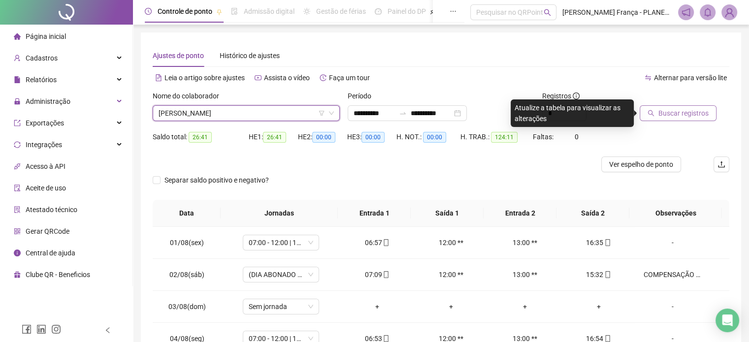
click at [673, 110] on span "Buscar registros" at bounding box center [684, 113] width 50 height 11
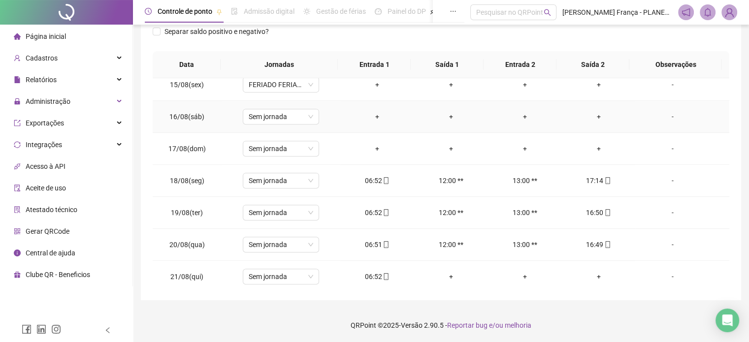
scroll to position [460, 0]
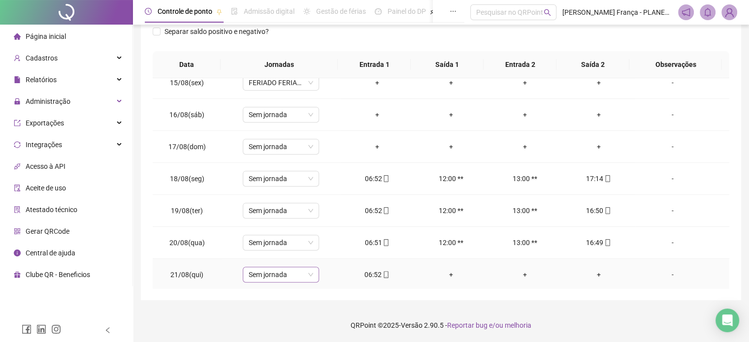
click at [281, 272] on span "Sem jornada" at bounding box center [281, 274] width 65 height 15
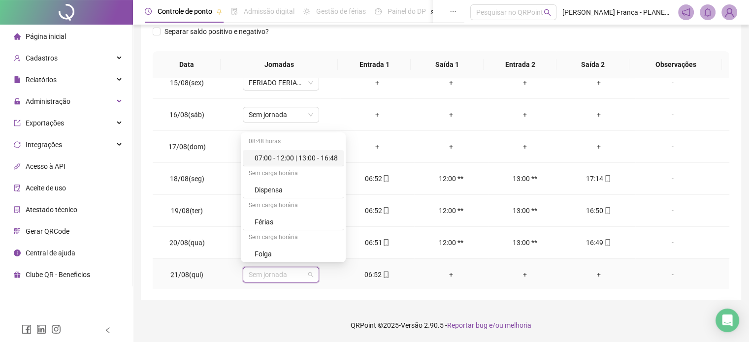
click at [299, 157] on div "07:00 - 12:00 | 13:00 - 16:48" at bounding box center [296, 158] width 83 height 11
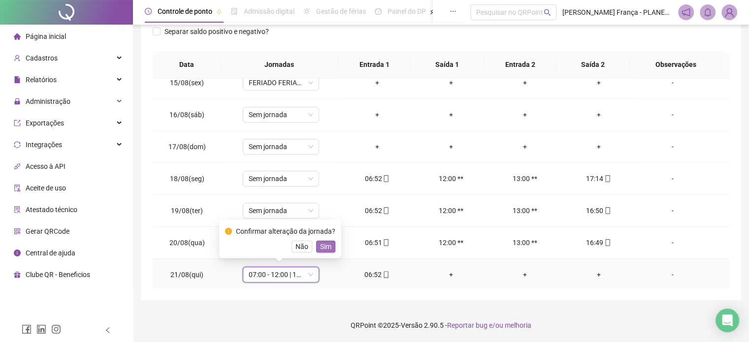
click at [323, 246] on span "Sim" at bounding box center [325, 246] width 11 height 11
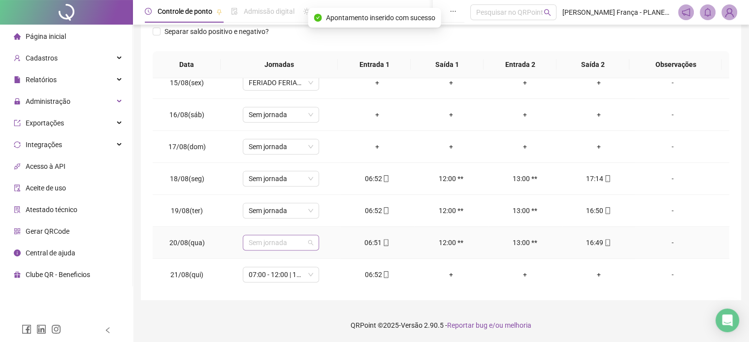
click at [310, 243] on span "Sem jornada" at bounding box center [281, 242] width 65 height 15
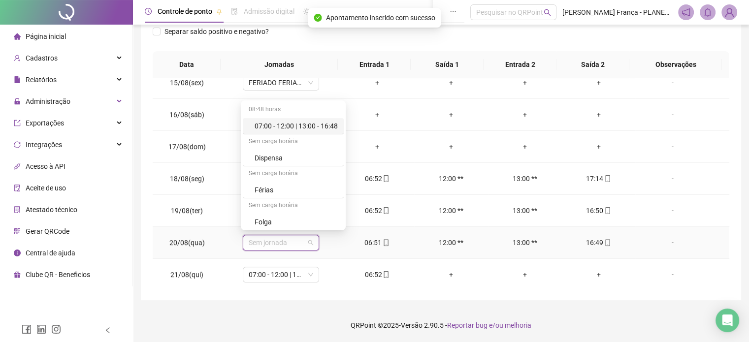
click at [327, 128] on div "07:00 - 12:00 | 13:00 - 16:48" at bounding box center [296, 126] width 83 height 11
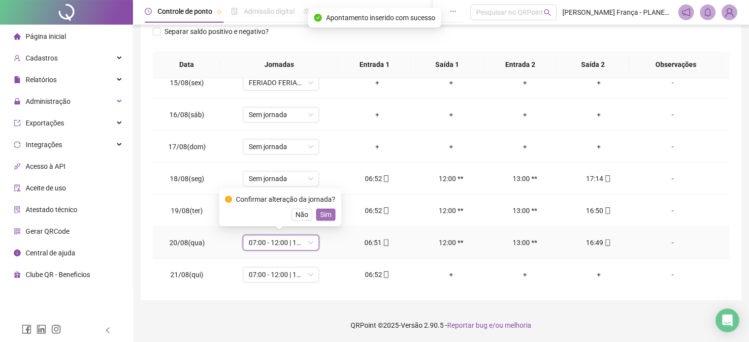
click at [325, 216] on span "Sim" at bounding box center [325, 214] width 11 height 11
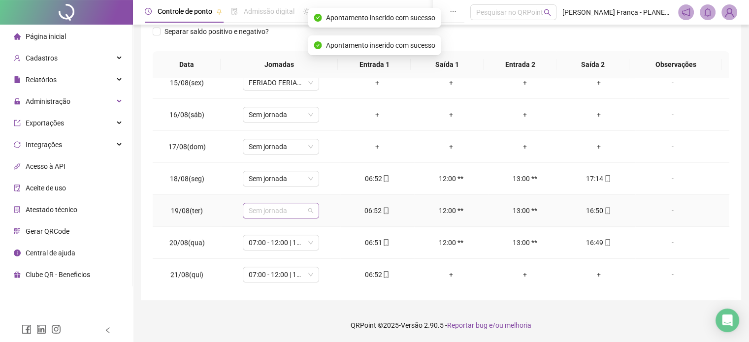
click at [311, 210] on span "Sem jornada" at bounding box center [281, 210] width 65 height 15
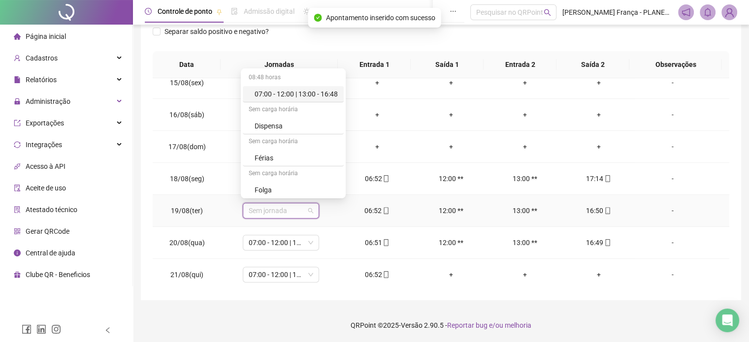
drag, startPoint x: 325, startPoint y: 96, endPoint x: 334, endPoint y: 151, distance: 56.4
click at [325, 96] on div "07:00 - 12:00 | 13:00 - 16:48" at bounding box center [296, 94] width 83 height 11
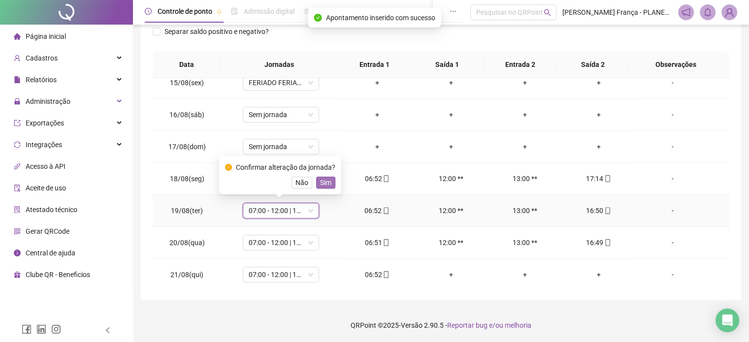
click at [327, 182] on span "Sim" at bounding box center [325, 182] width 11 height 11
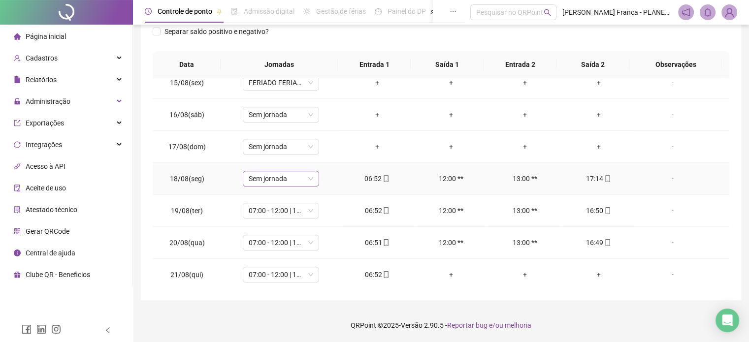
click at [283, 178] on span "Sem jornada" at bounding box center [281, 178] width 65 height 15
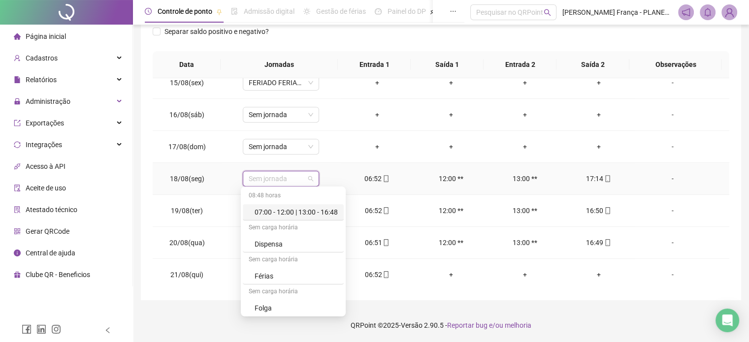
drag, startPoint x: 295, startPoint y: 210, endPoint x: 314, endPoint y: 164, distance: 49.9
click at [296, 210] on div "07:00 - 12:00 | 13:00 - 16:48" at bounding box center [296, 212] width 83 height 11
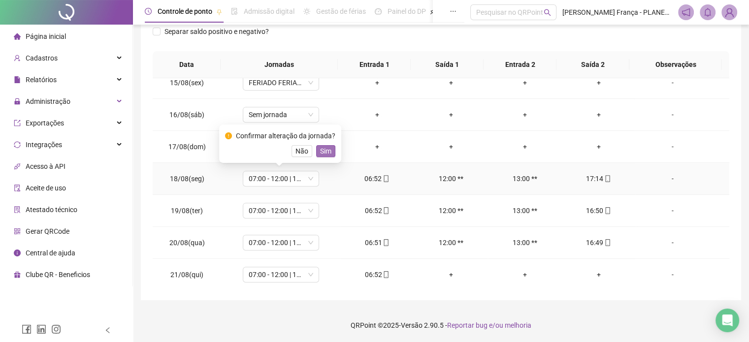
click at [325, 150] on span "Sim" at bounding box center [325, 151] width 11 height 11
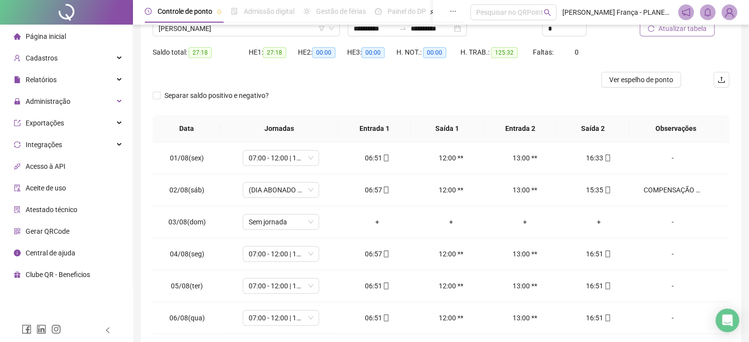
scroll to position [0, 0]
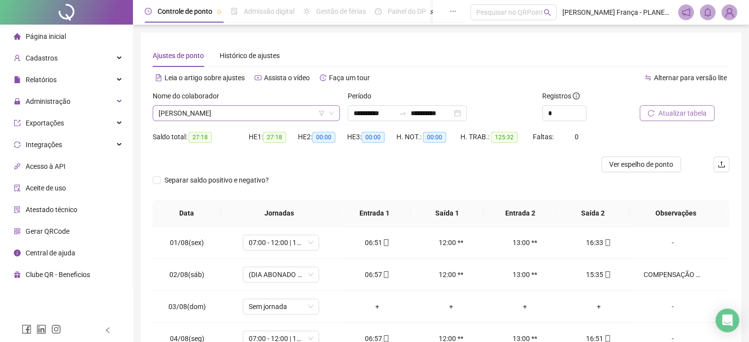
click at [191, 109] on span "[PERSON_NAME]" at bounding box center [246, 113] width 175 height 15
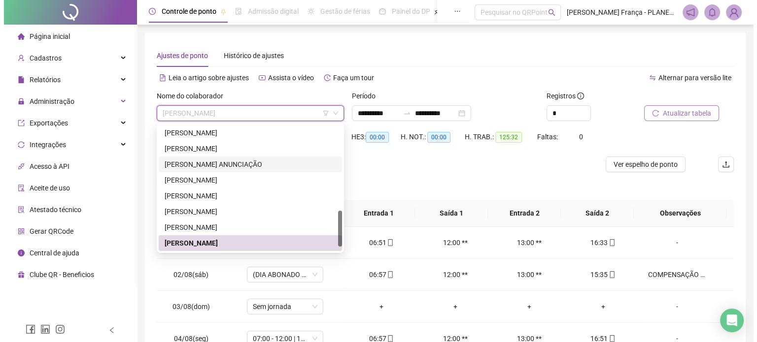
scroll to position [315, 0]
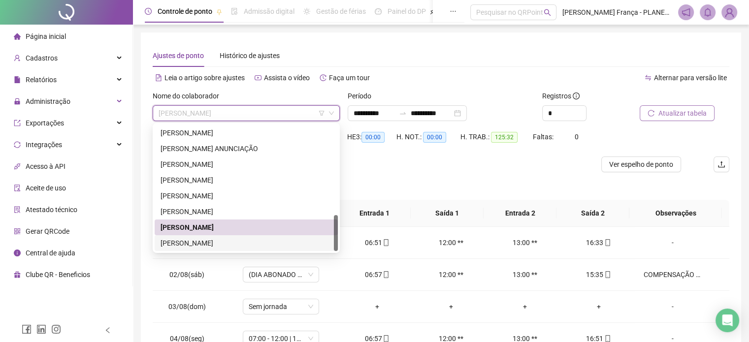
drag, startPoint x: 207, startPoint y: 244, endPoint x: 238, endPoint y: 238, distance: 31.6
click at [207, 244] on div "[PERSON_NAME]" at bounding box center [246, 243] width 171 height 11
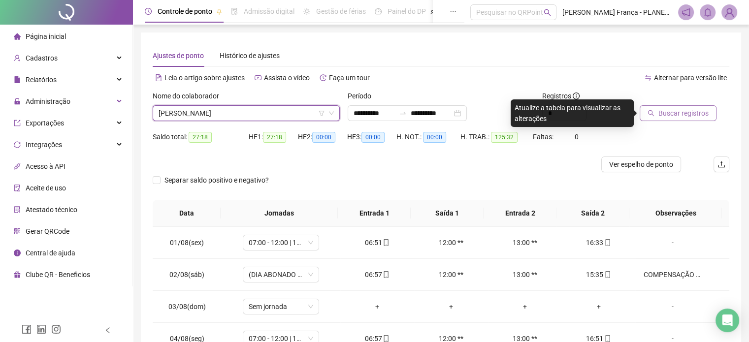
click at [684, 112] on span "Buscar registros" at bounding box center [684, 113] width 50 height 11
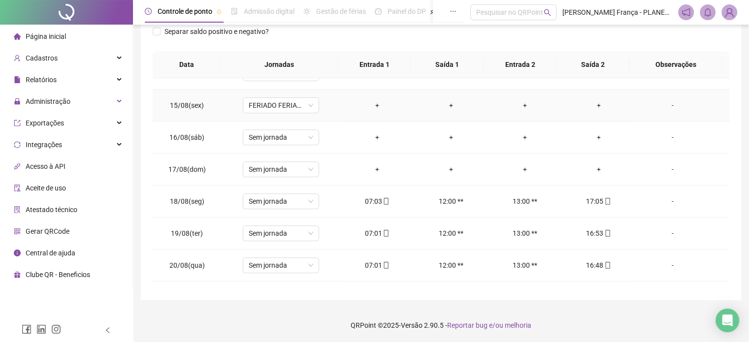
scroll to position [460, 0]
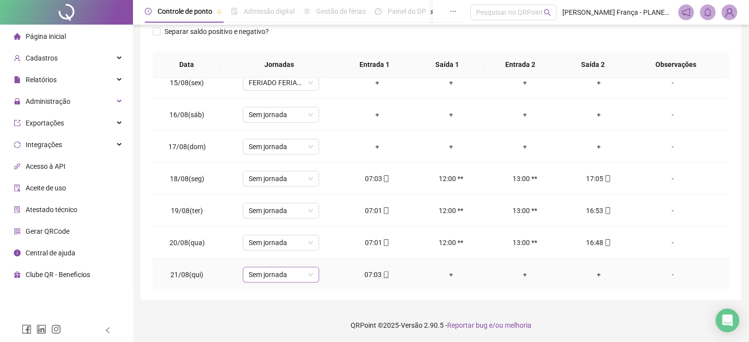
click at [273, 279] on input "search" at bounding box center [277, 274] width 56 height 15
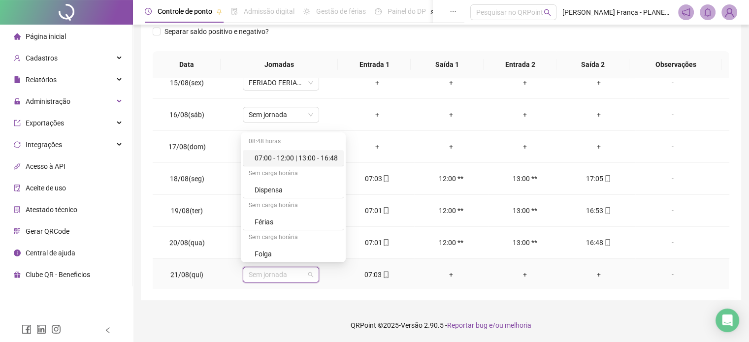
drag, startPoint x: 312, startPoint y: 163, endPoint x: 313, endPoint y: 192, distance: 28.6
click at [312, 163] on div "07:00 - 12:00 | 13:00 - 16:48" at bounding box center [296, 158] width 83 height 11
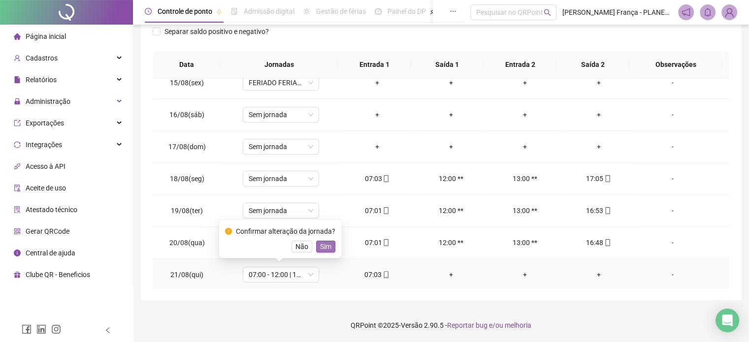
click at [326, 246] on span "Sim" at bounding box center [325, 246] width 11 height 11
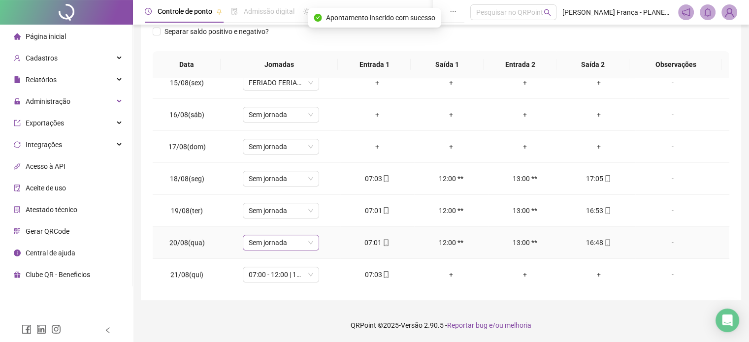
click at [309, 243] on span "Sem jornada" at bounding box center [281, 242] width 65 height 15
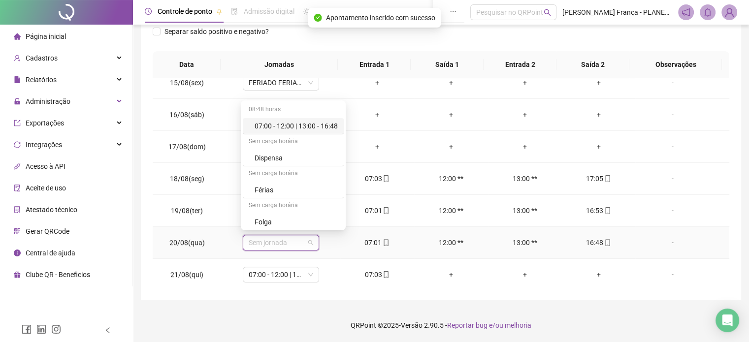
click at [317, 121] on div "07:00 - 12:00 | 13:00 - 16:48" at bounding box center [296, 126] width 83 height 11
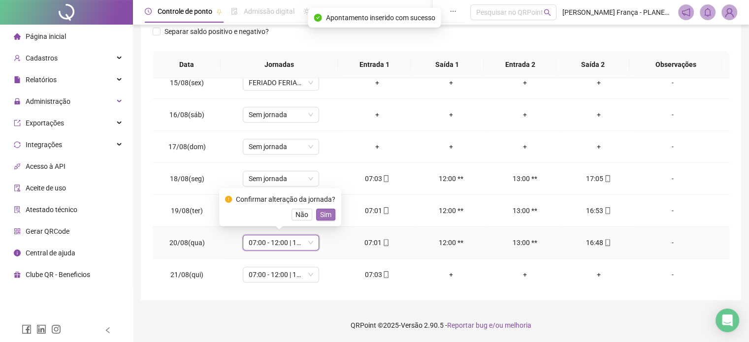
click at [325, 215] on span "Sim" at bounding box center [325, 214] width 11 height 11
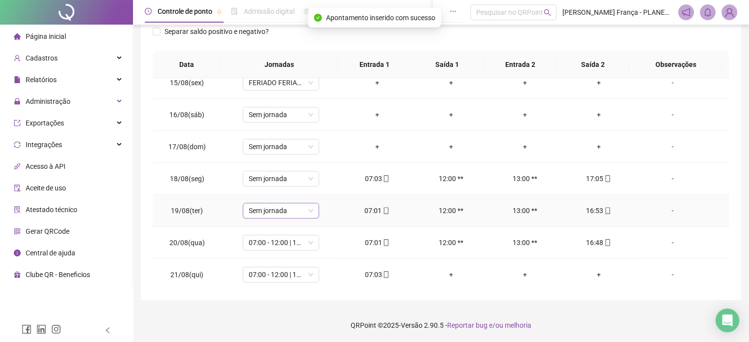
click at [305, 209] on span "Sem jornada" at bounding box center [281, 210] width 65 height 15
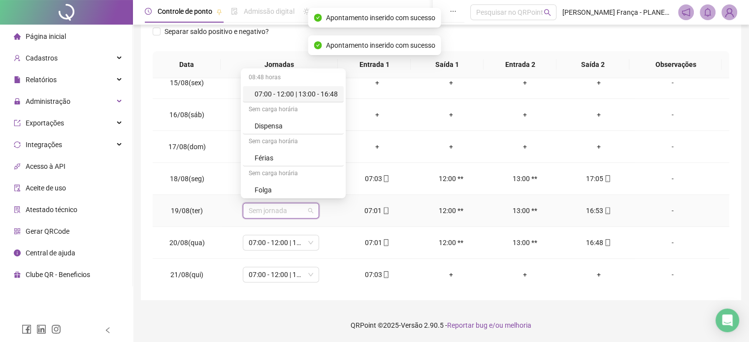
drag, startPoint x: 314, startPoint y: 90, endPoint x: 321, endPoint y: 140, distance: 50.8
click at [313, 90] on div "07:00 - 12:00 | 13:00 - 16:48" at bounding box center [296, 94] width 83 height 11
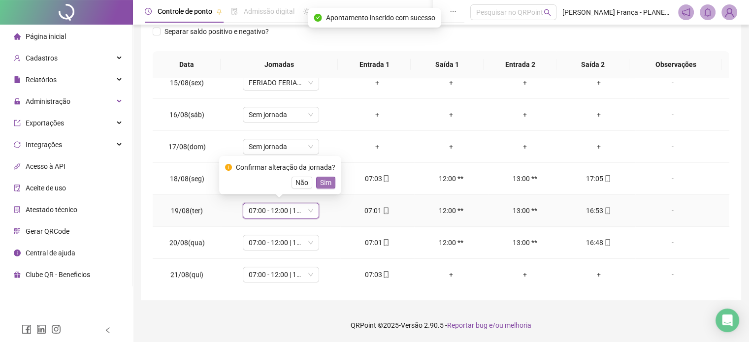
click at [331, 183] on button "Sim" at bounding box center [325, 183] width 19 height 12
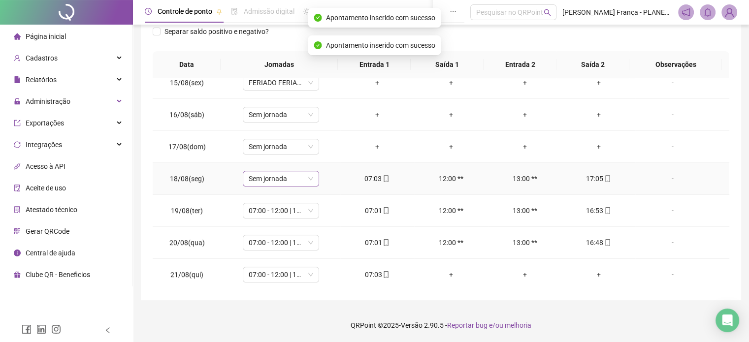
click at [292, 175] on span "Sem jornada" at bounding box center [281, 178] width 65 height 15
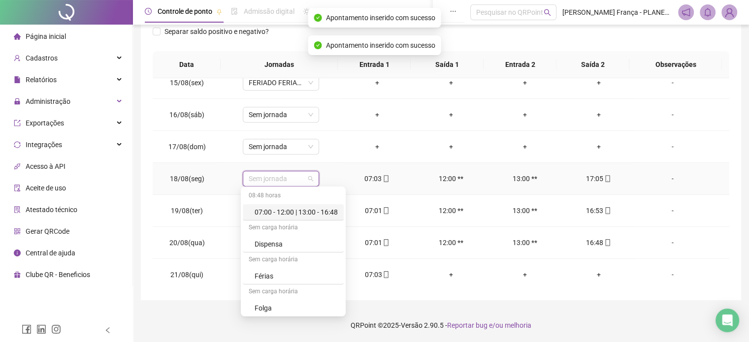
click at [310, 217] on div "07:00 - 12:00 | 13:00 - 16:48" at bounding box center [296, 212] width 83 height 11
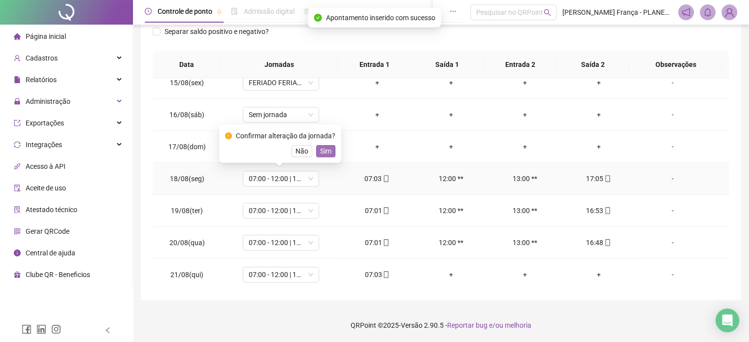
click at [325, 149] on span "Sim" at bounding box center [325, 151] width 11 height 11
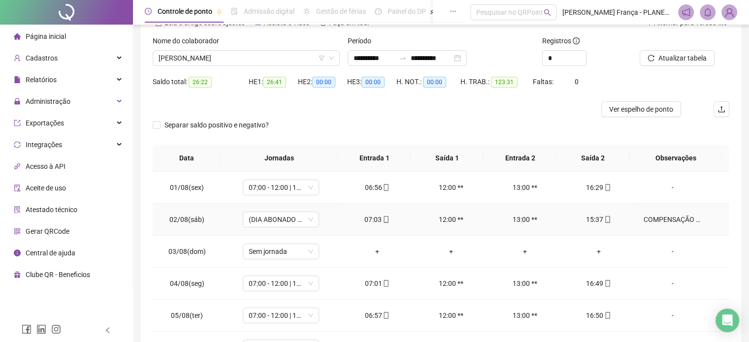
scroll to position [0, 0]
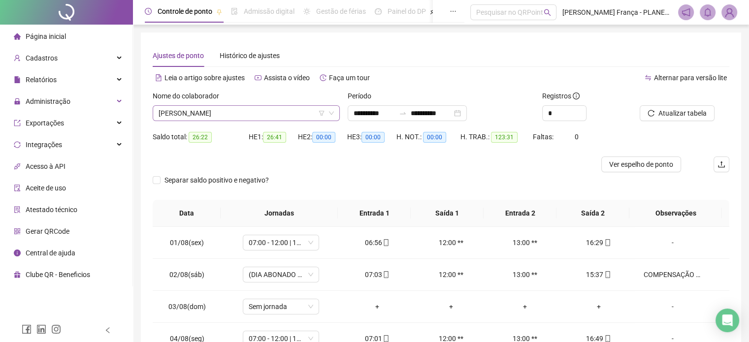
click at [212, 116] on span "[PERSON_NAME]" at bounding box center [246, 113] width 175 height 15
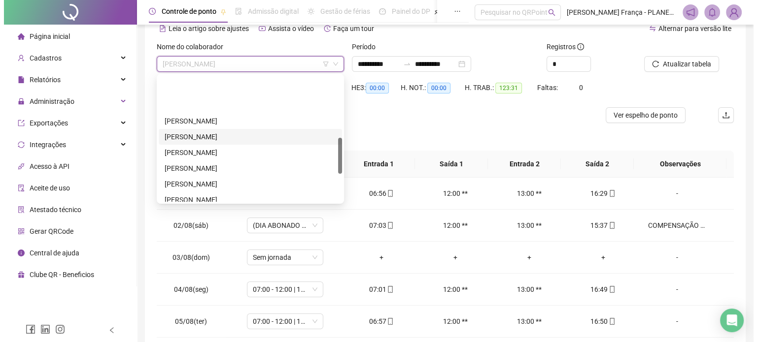
scroll to position [217, 0]
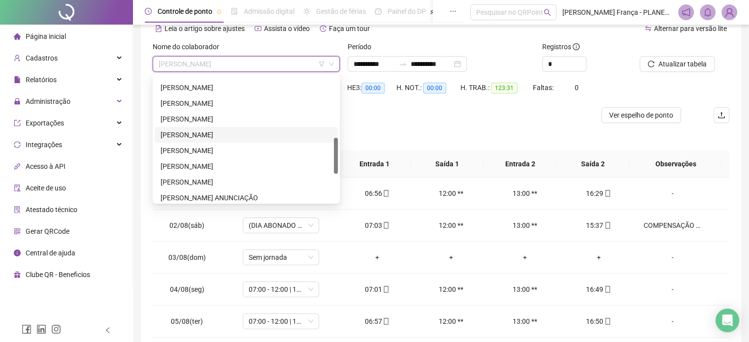
click at [206, 136] on div "[PERSON_NAME]" at bounding box center [246, 135] width 171 height 11
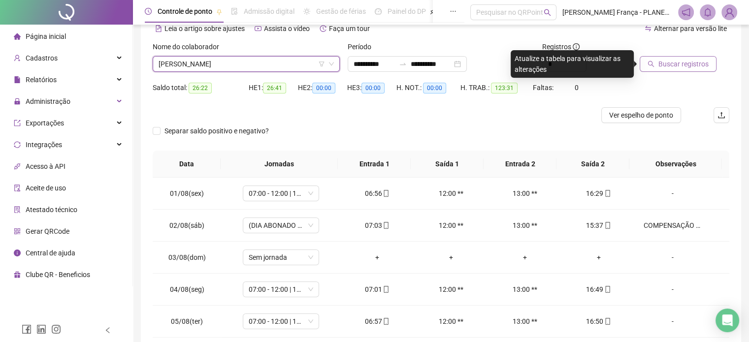
click at [679, 62] on span "Buscar registros" at bounding box center [684, 64] width 50 height 11
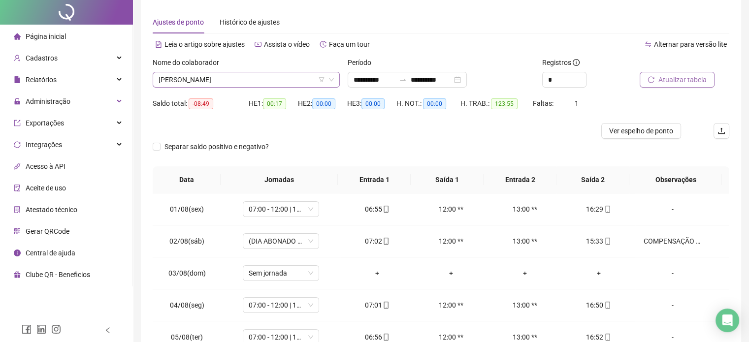
scroll to position [0, 0]
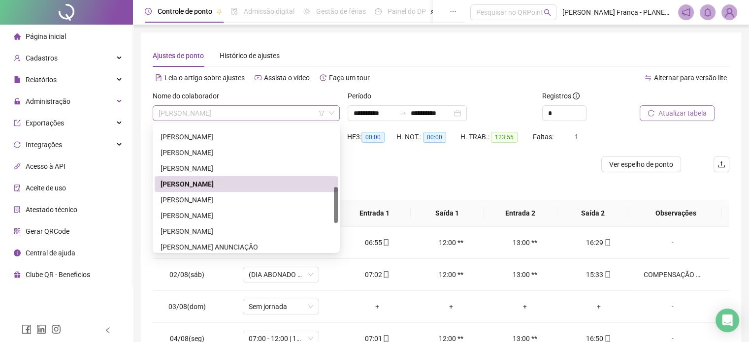
click at [215, 117] on span "[PERSON_NAME]" at bounding box center [246, 113] width 175 height 15
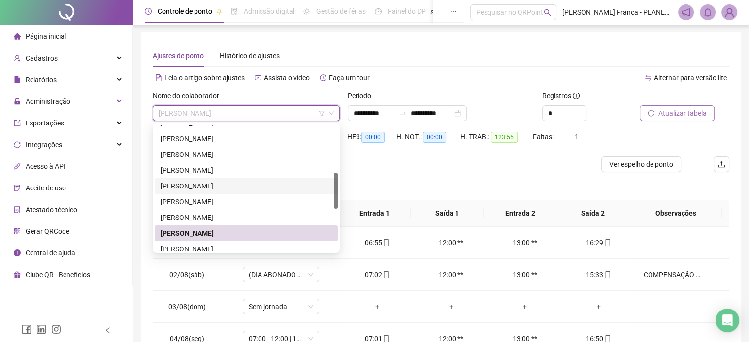
click at [198, 186] on div "[PERSON_NAME]" at bounding box center [246, 186] width 171 height 11
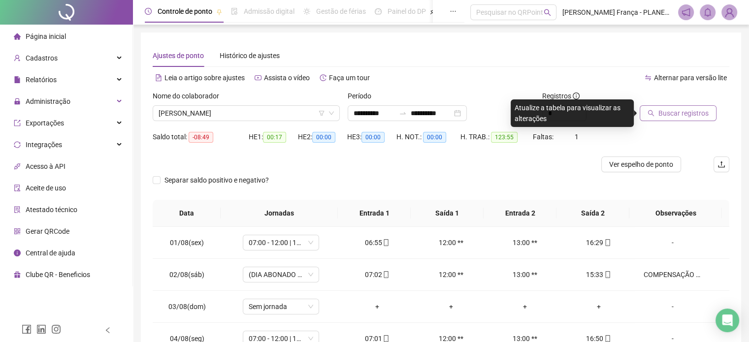
click at [671, 113] on span "Buscar registros" at bounding box center [684, 113] width 50 height 11
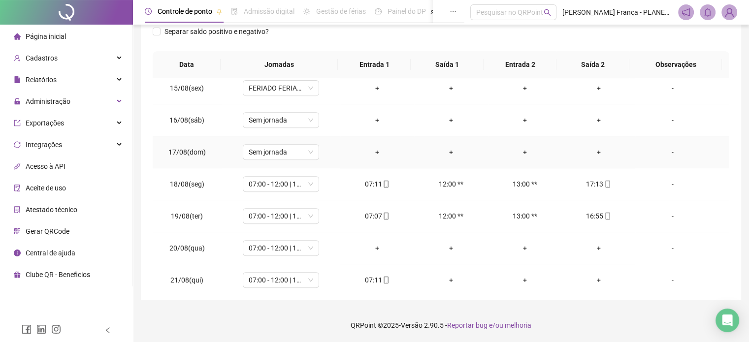
scroll to position [460, 0]
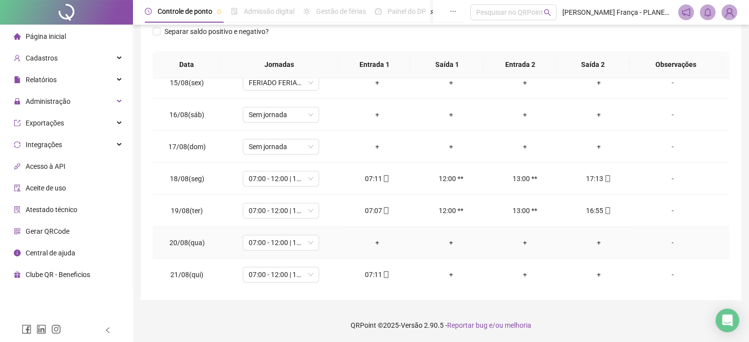
click at [666, 241] on div "-" at bounding box center [672, 242] width 58 height 11
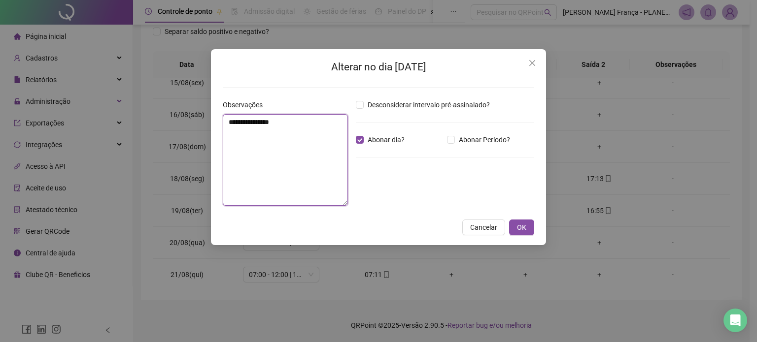
drag, startPoint x: 305, startPoint y: 136, endPoint x: 317, endPoint y: 115, distance: 24.5
click at [304, 136] on textarea "**********" at bounding box center [285, 160] width 125 height 92
paste textarea "**********"
type textarea "**********"
click at [525, 224] on span "OK" at bounding box center [521, 227] width 9 height 11
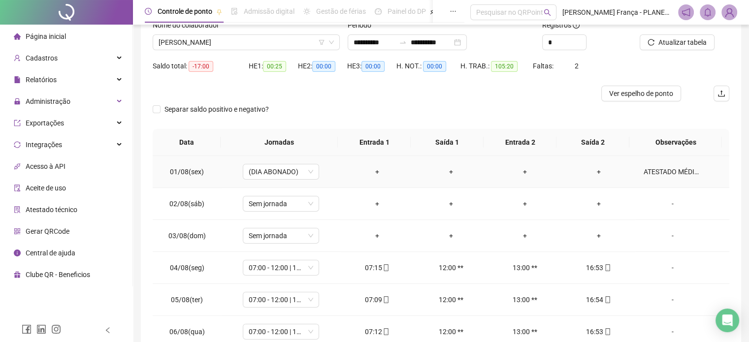
scroll to position [0, 0]
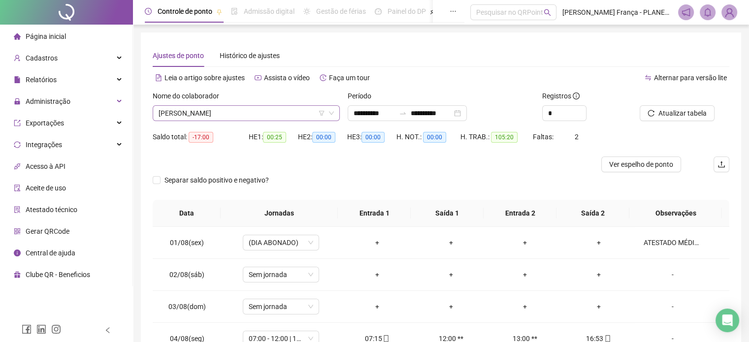
click at [230, 115] on span "[PERSON_NAME]" at bounding box center [246, 113] width 175 height 15
click at [368, 164] on div at bounding box center [369, 165] width 432 height 16
